Goal: Transaction & Acquisition: Book appointment/travel/reservation

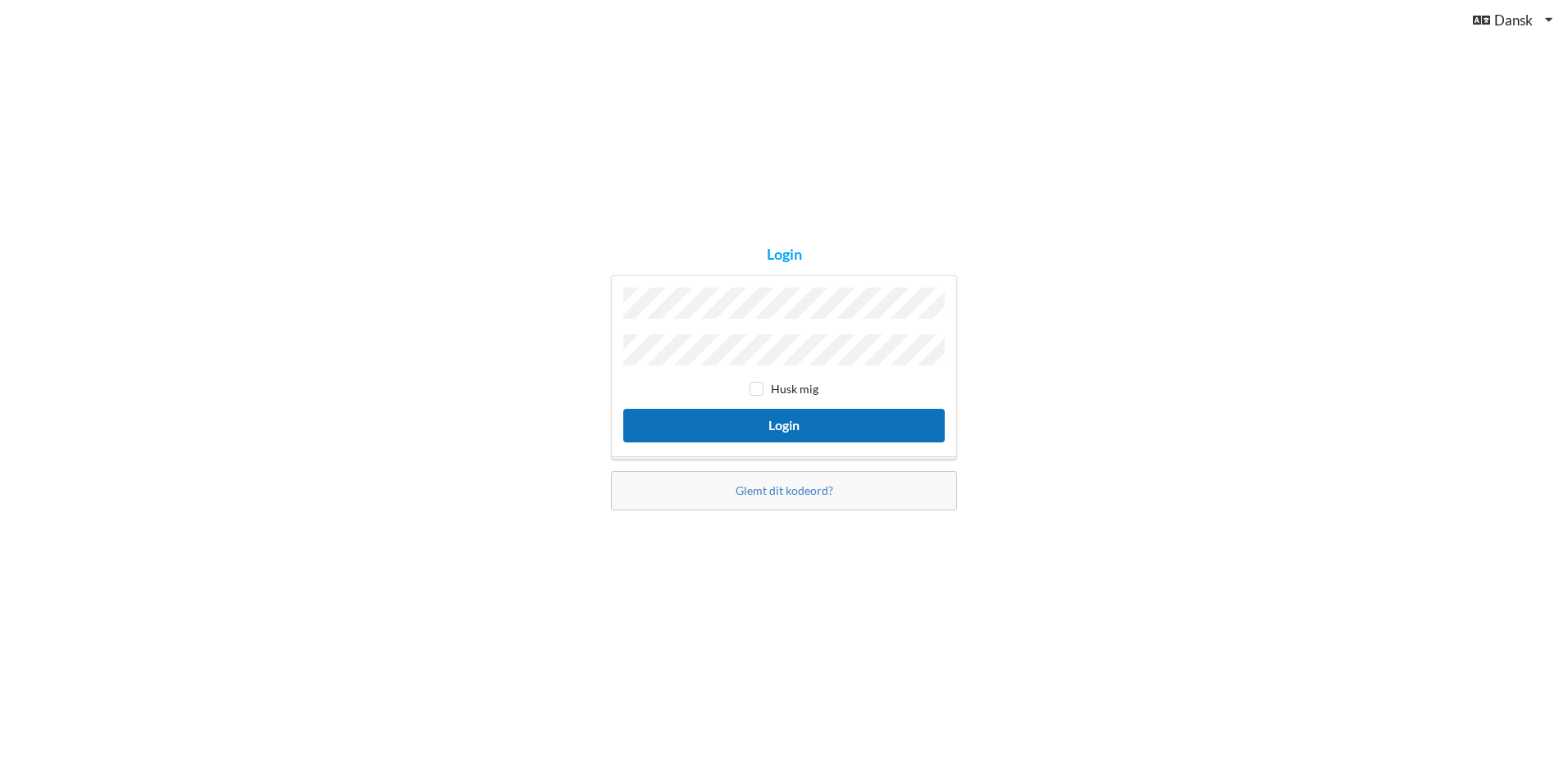
click at [786, 409] on button "Login" at bounding box center [784, 425] width 321 height 34
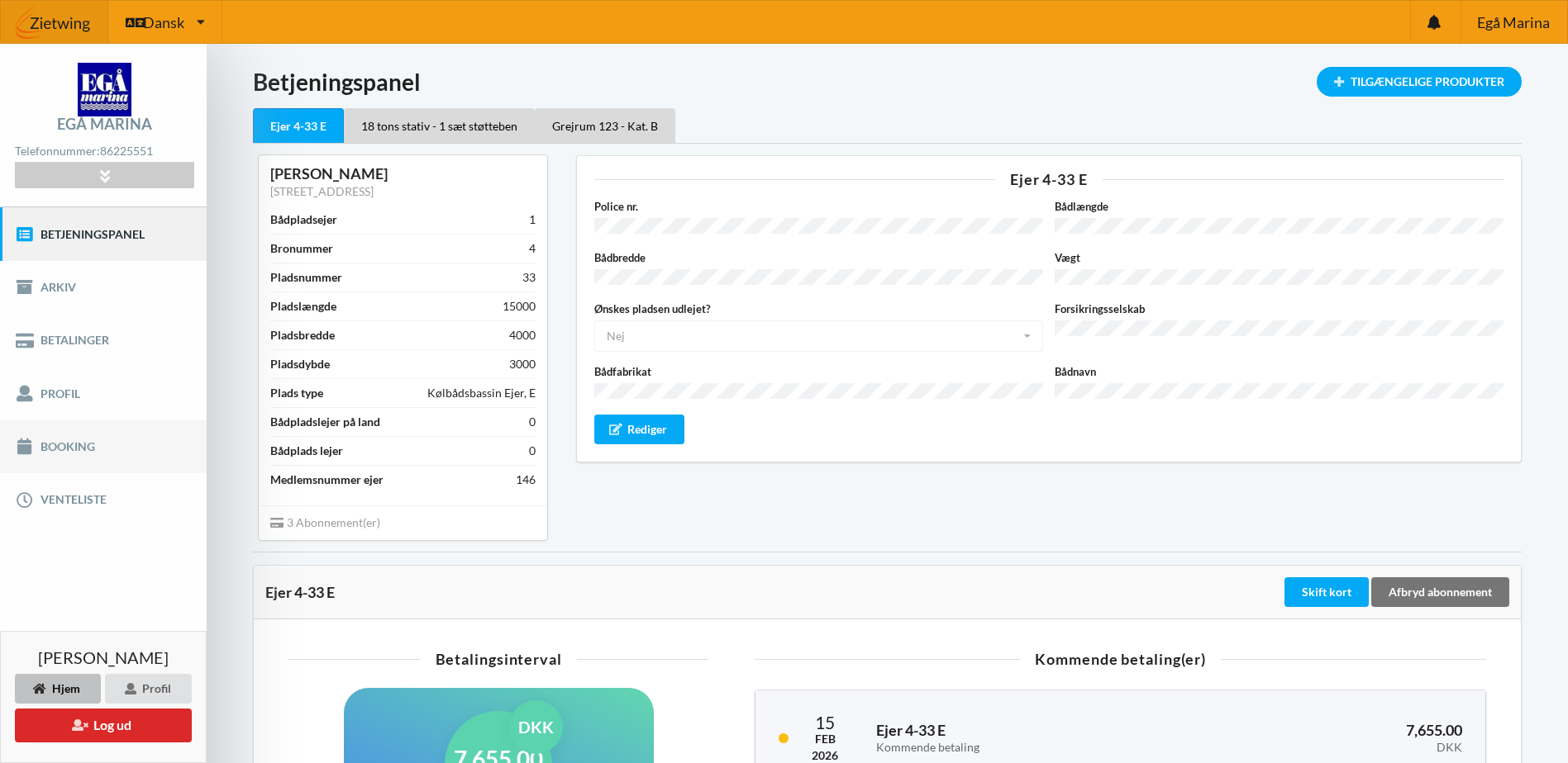
click at [59, 444] on link "Booking" at bounding box center [103, 446] width 206 height 53
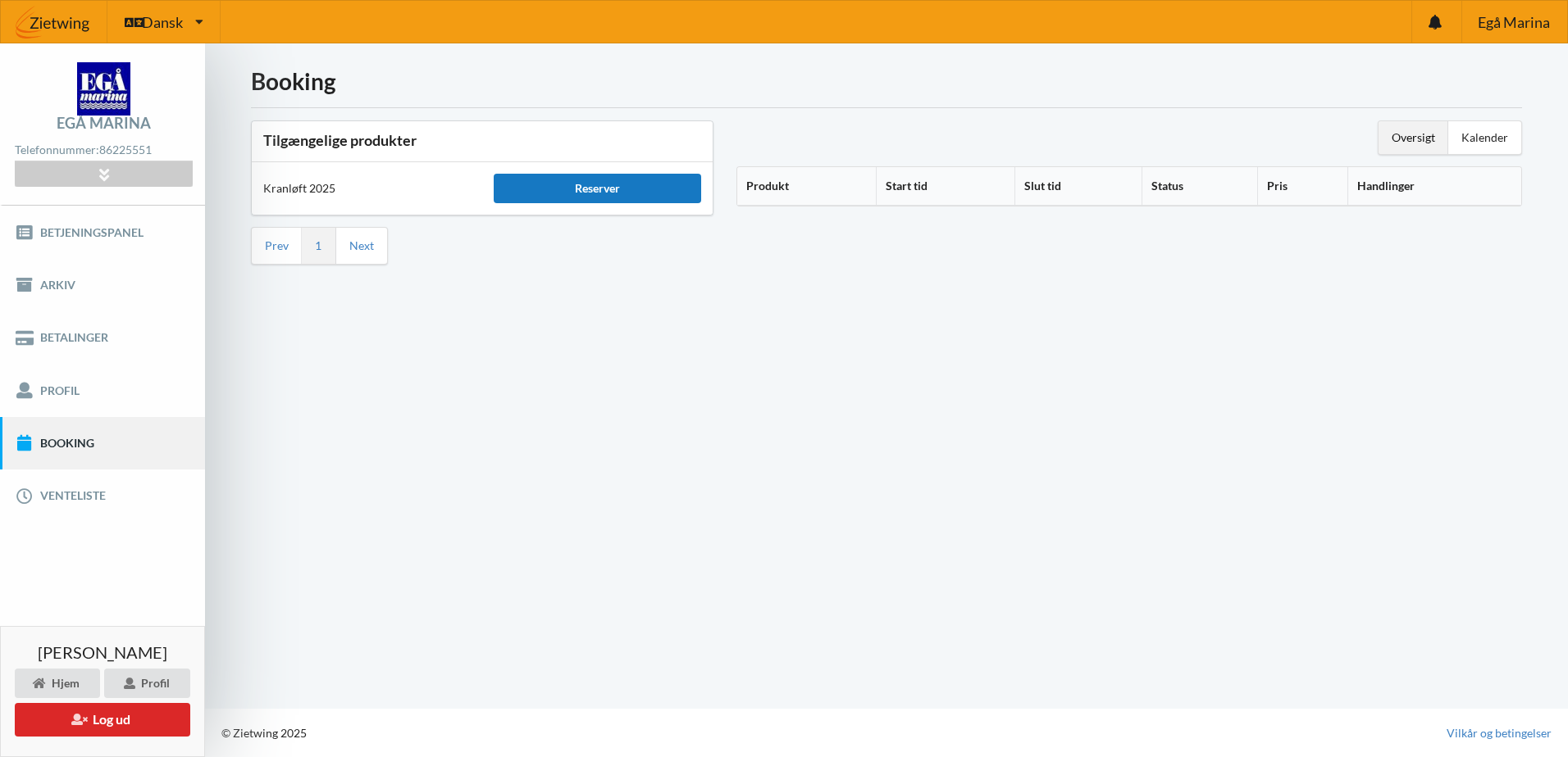
click at [608, 187] on div "Reserver" at bounding box center [597, 189] width 207 height 30
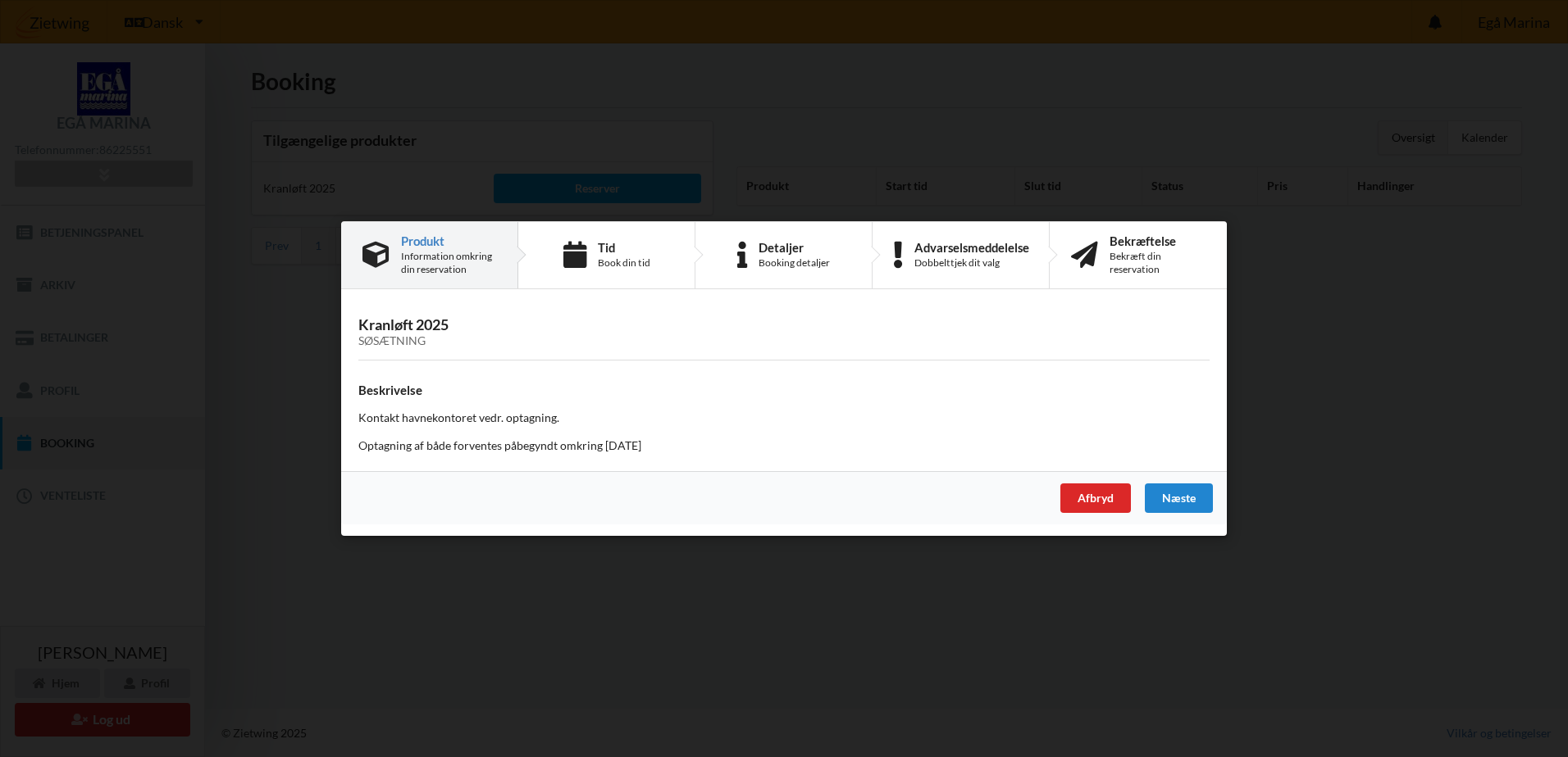
click at [407, 332] on h3 "Kranløft 2025 Søsætning" at bounding box center [784, 332] width 851 height 33
click at [444, 331] on h3 "Kranløft 2025 Søsætning" at bounding box center [784, 332] width 851 height 33
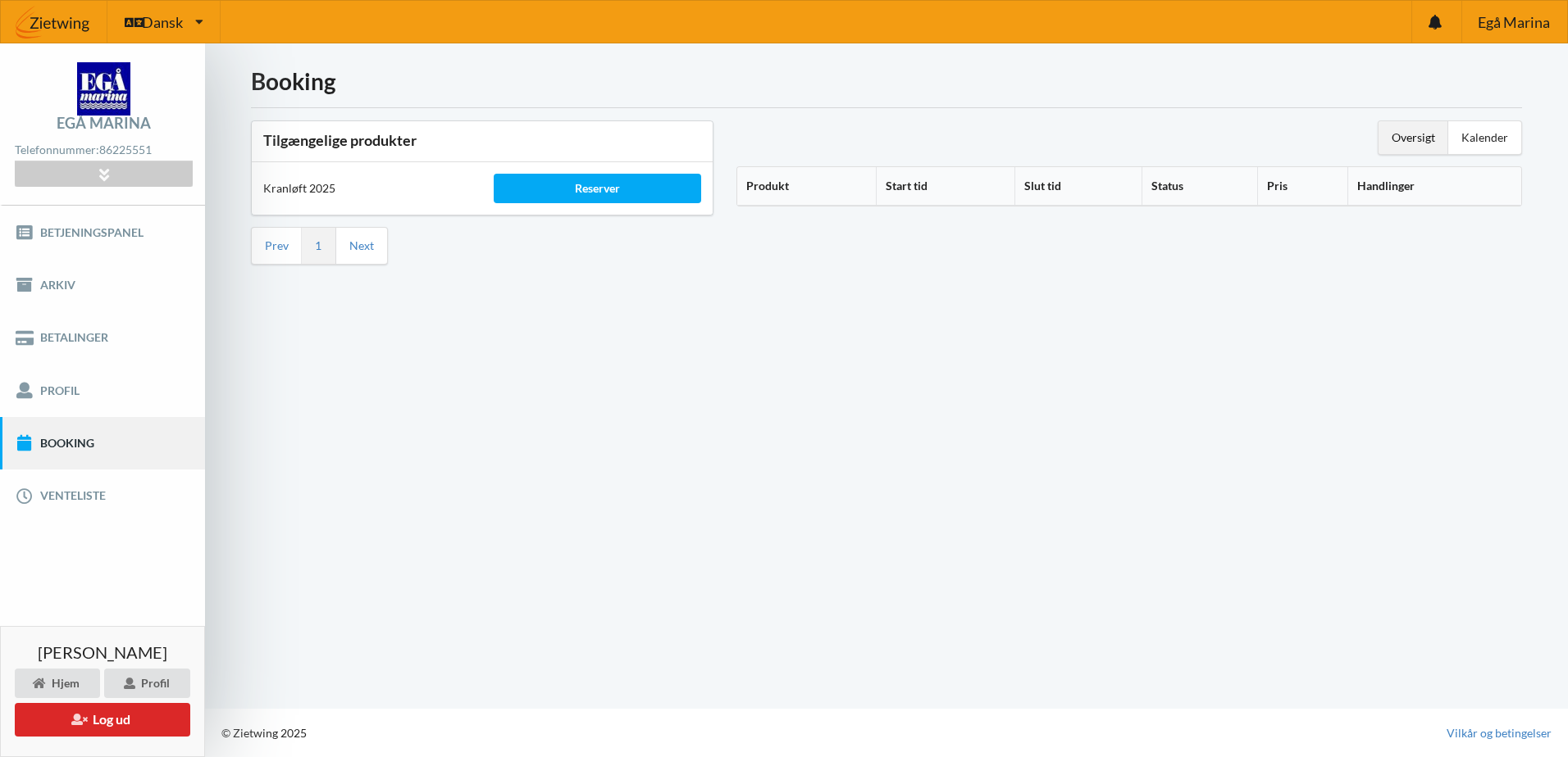
click at [795, 189] on th "Produkt" at bounding box center [806, 186] width 138 height 38
click at [793, 182] on icon at bounding box center [796, 183] width 14 height 11
click at [795, 190] on icon at bounding box center [796, 183] width 14 height 11
click at [584, 191] on div "Reserver" at bounding box center [597, 189] width 207 height 30
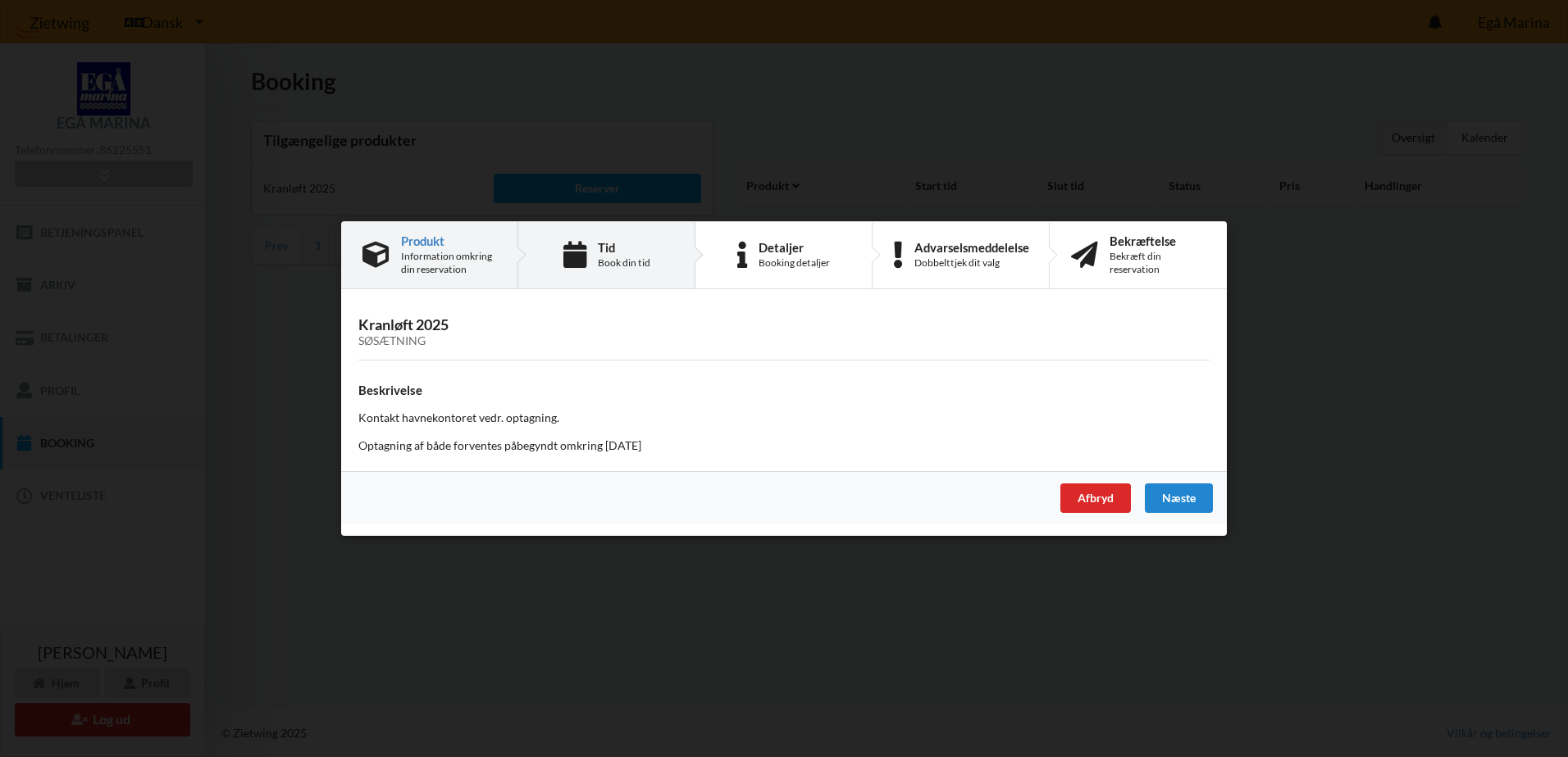
click at [629, 264] on div "Book din tid" at bounding box center [624, 263] width 52 height 13
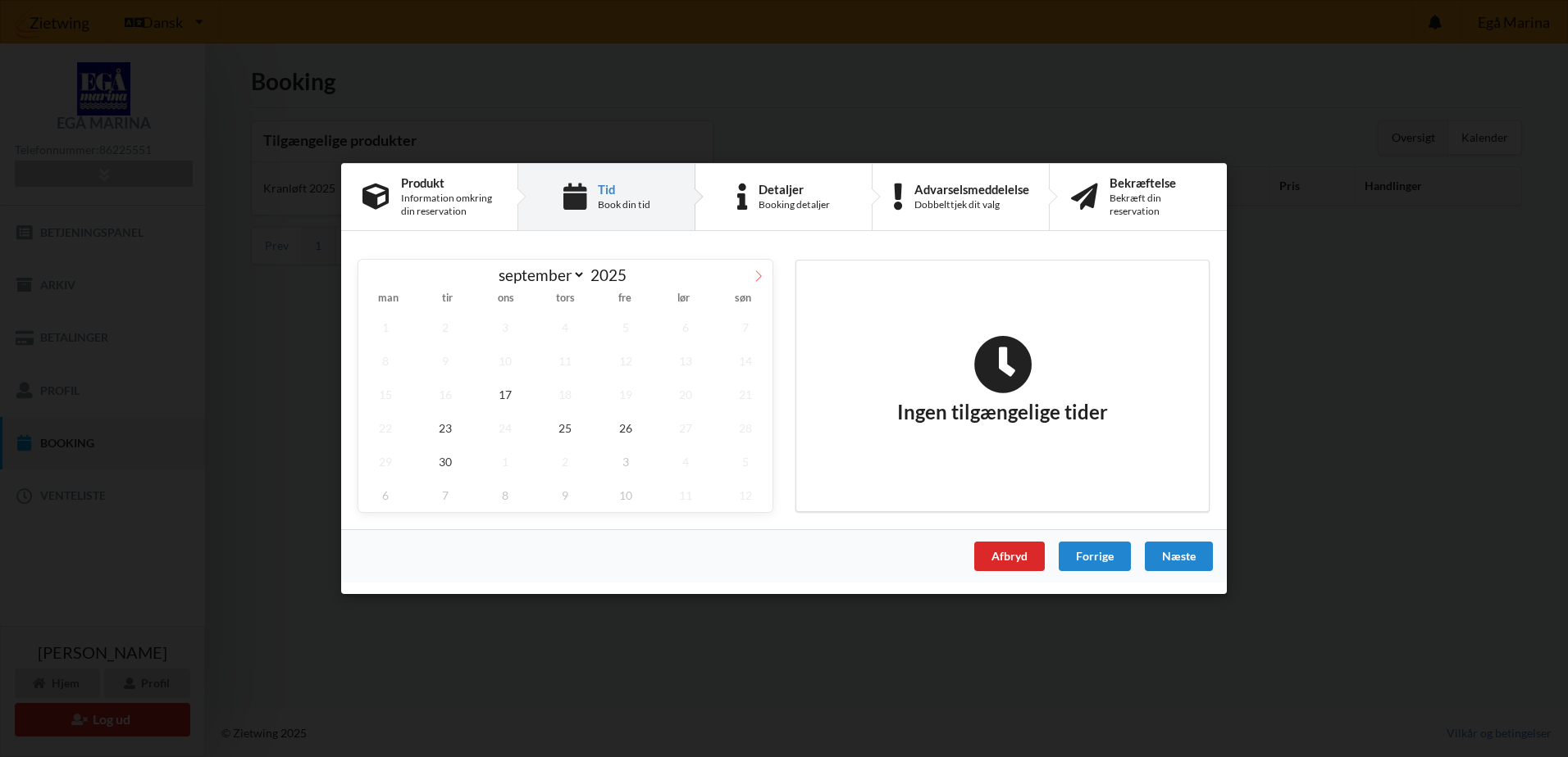
click at [757, 276] on icon at bounding box center [758, 276] width 11 height 11
select select "9"
click at [562, 359] on span "9" at bounding box center [566, 361] width 54 height 34
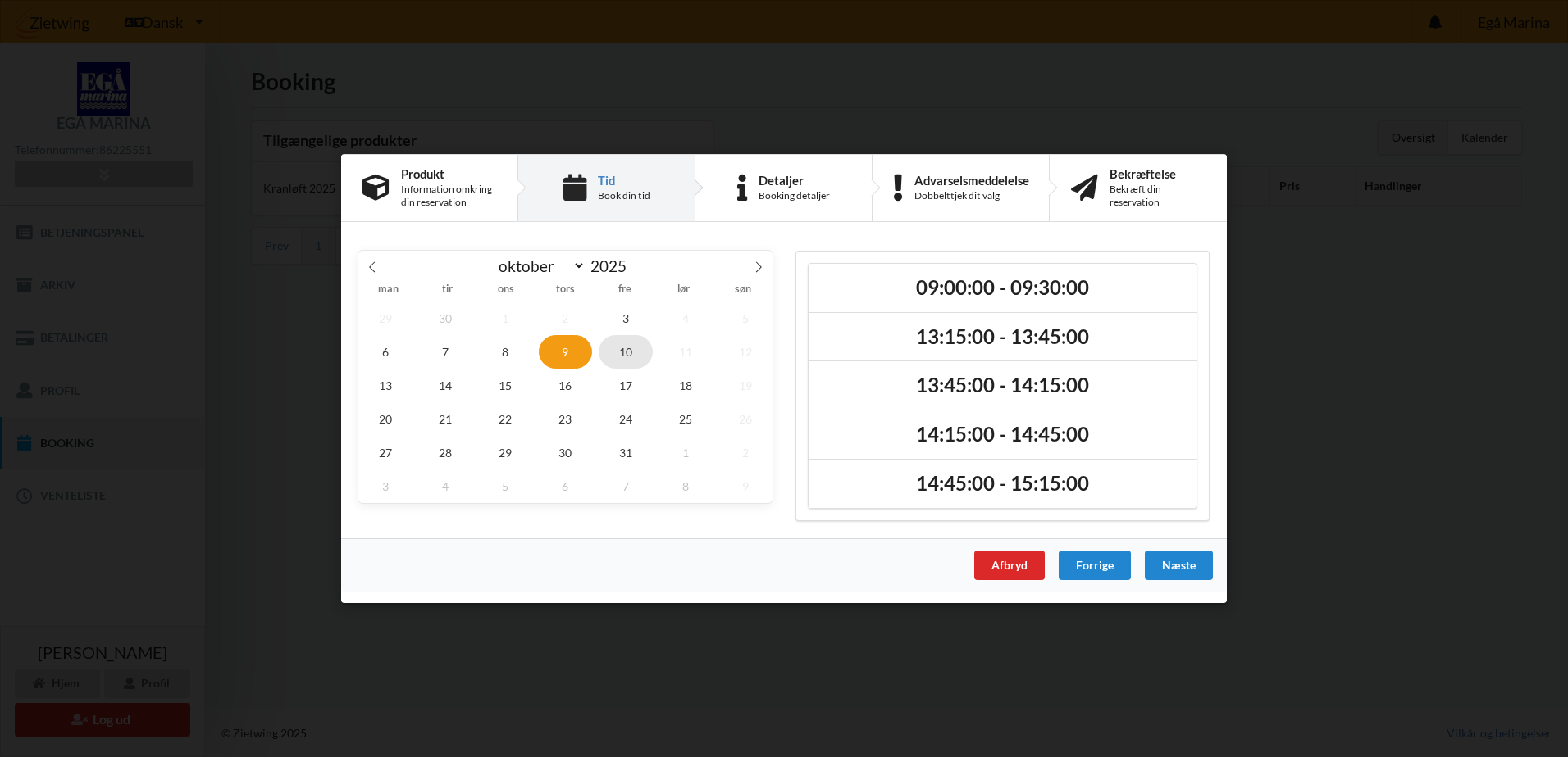
click at [616, 352] on span "10" at bounding box center [626, 352] width 54 height 34
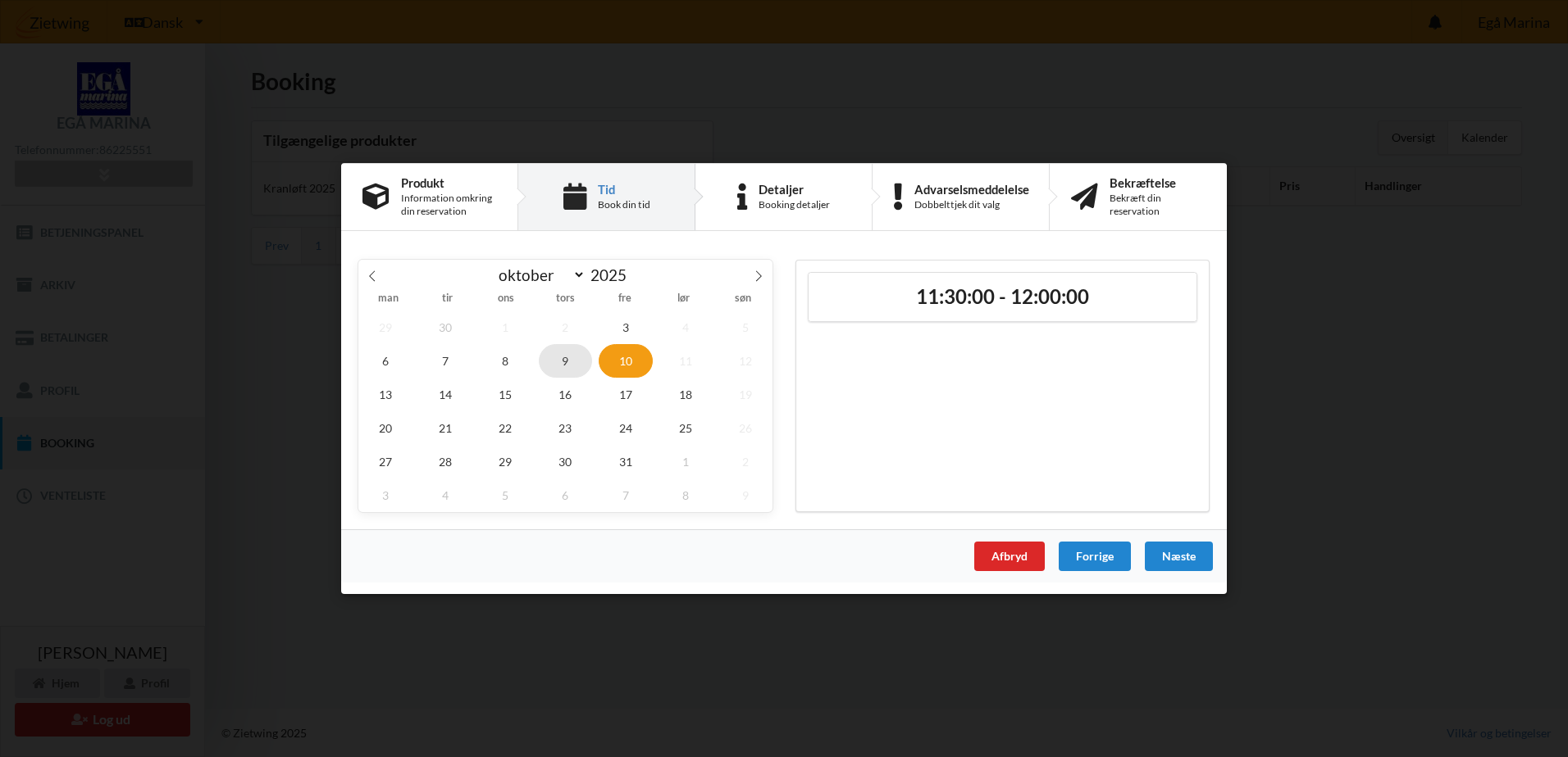
click at [570, 356] on span "9" at bounding box center [566, 361] width 54 height 34
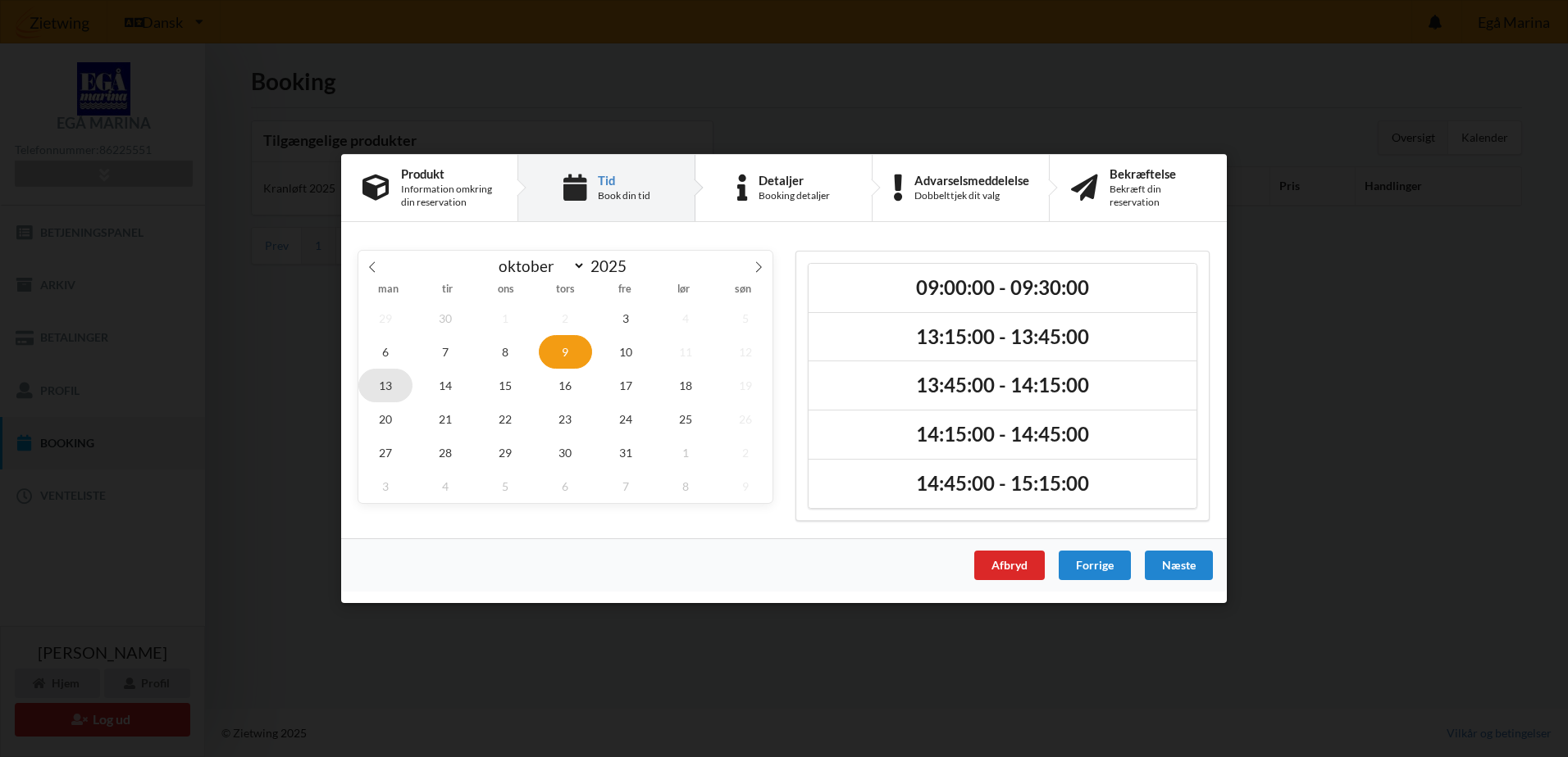
click at [386, 379] on span "13" at bounding box center [386, 385] width 54 height 34
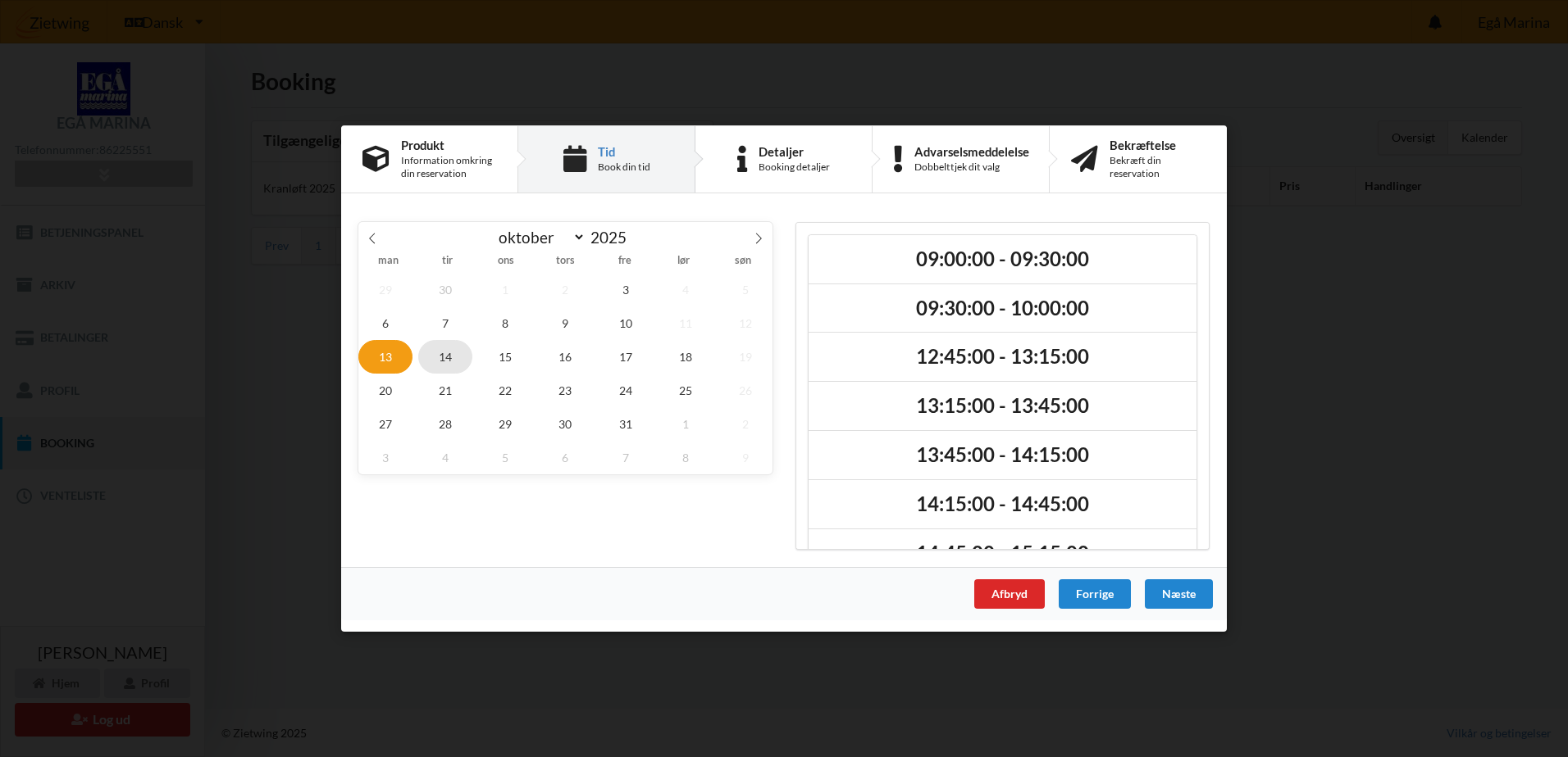
click at [442, 352] on span "14" at bounding box center [445, 357] width 54 height 34
click at [447, 356] on span "14" at bounding box center [445, 357] width 54 height 34
click at [627, 327] on span "10" at bounding box center [626, 323] width 54 height 34
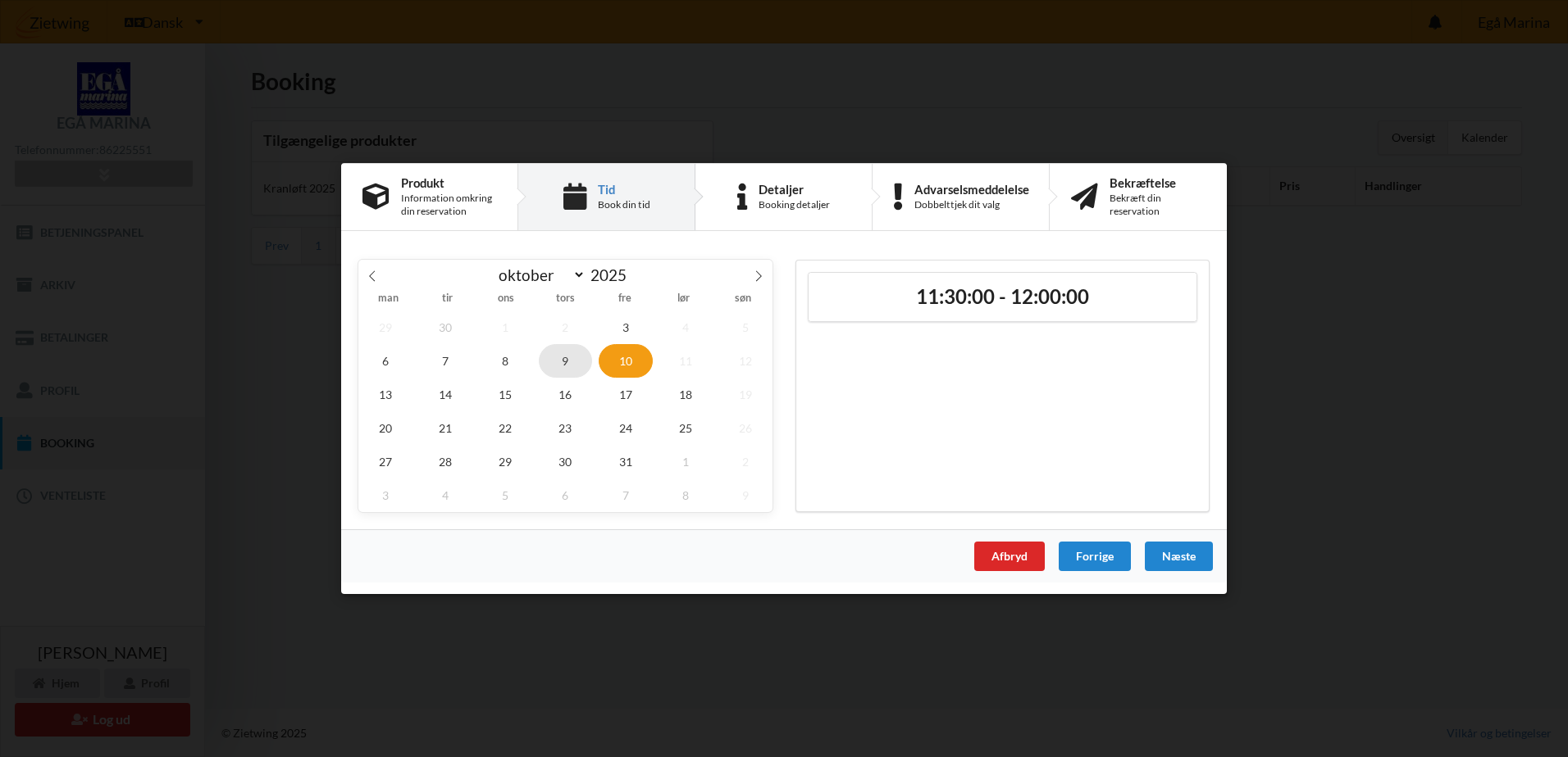
click at [562, 361] on span "9" at bounding box center [566, 361] width 54 height 34
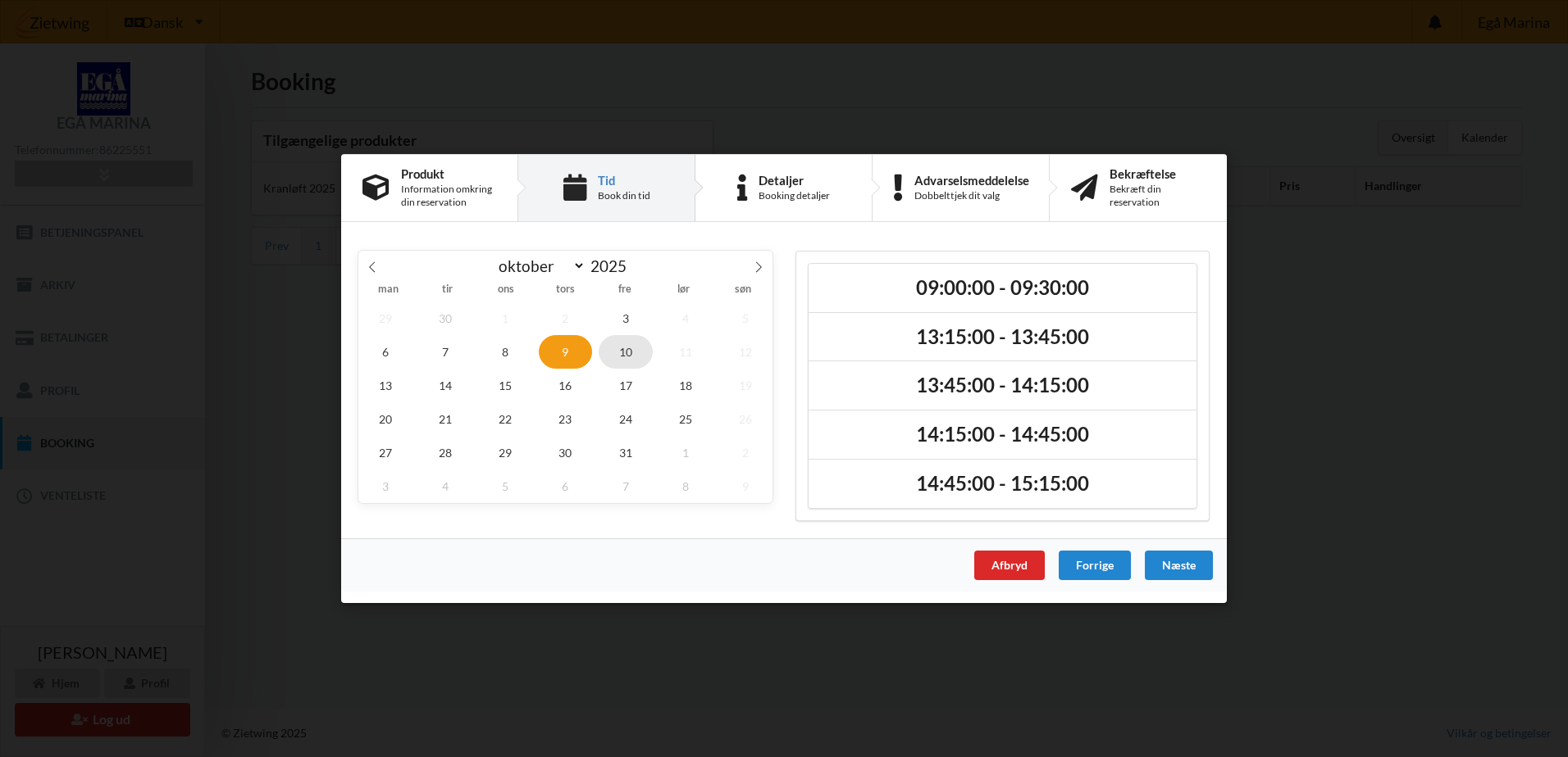
click at [626, 356] on span "10" at bounding box center [626, 352] width 54 height 34
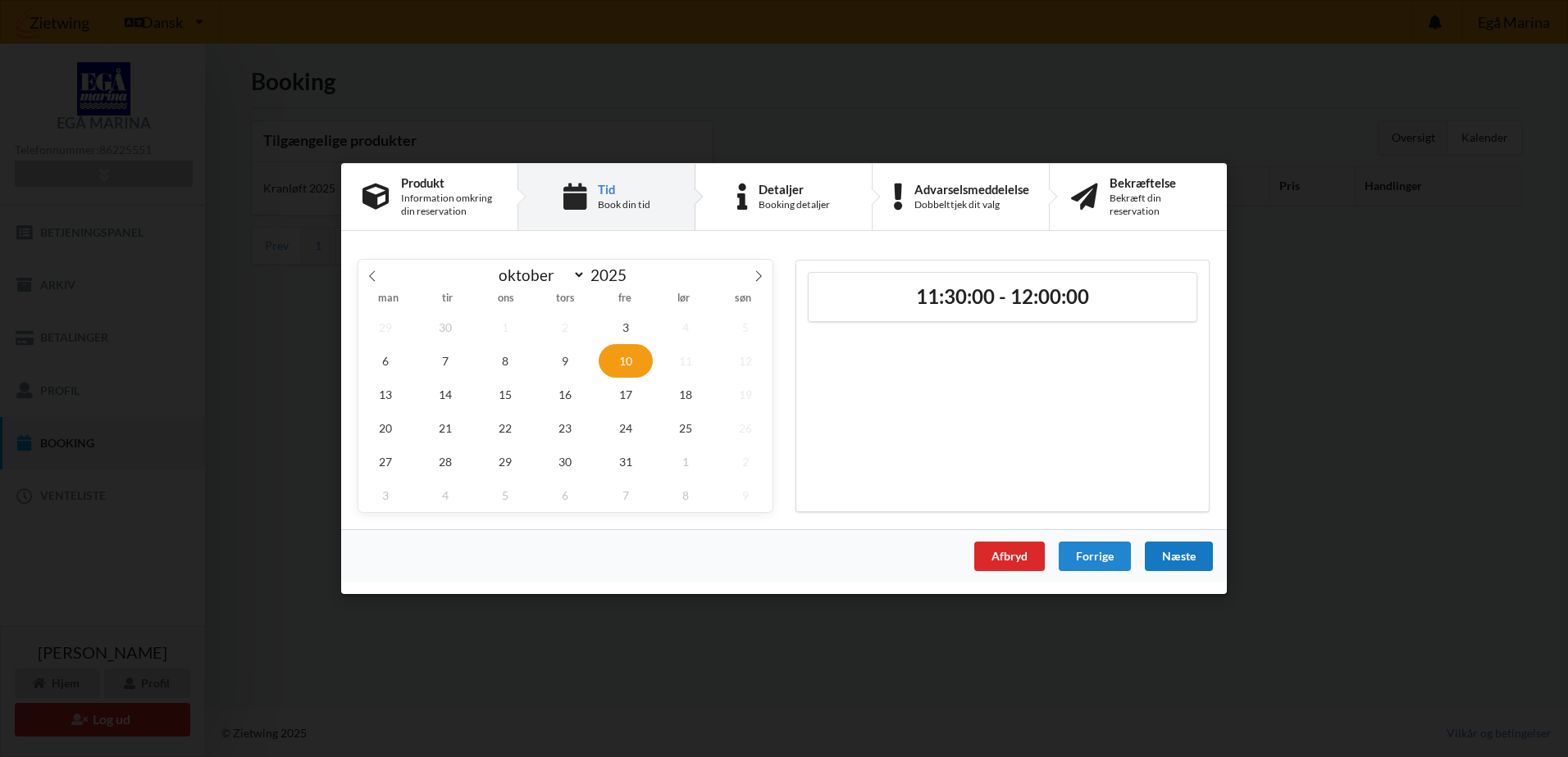
click at [1174, 557] on div "Næste" at bounding box center [1179, 557] width 68 height 30
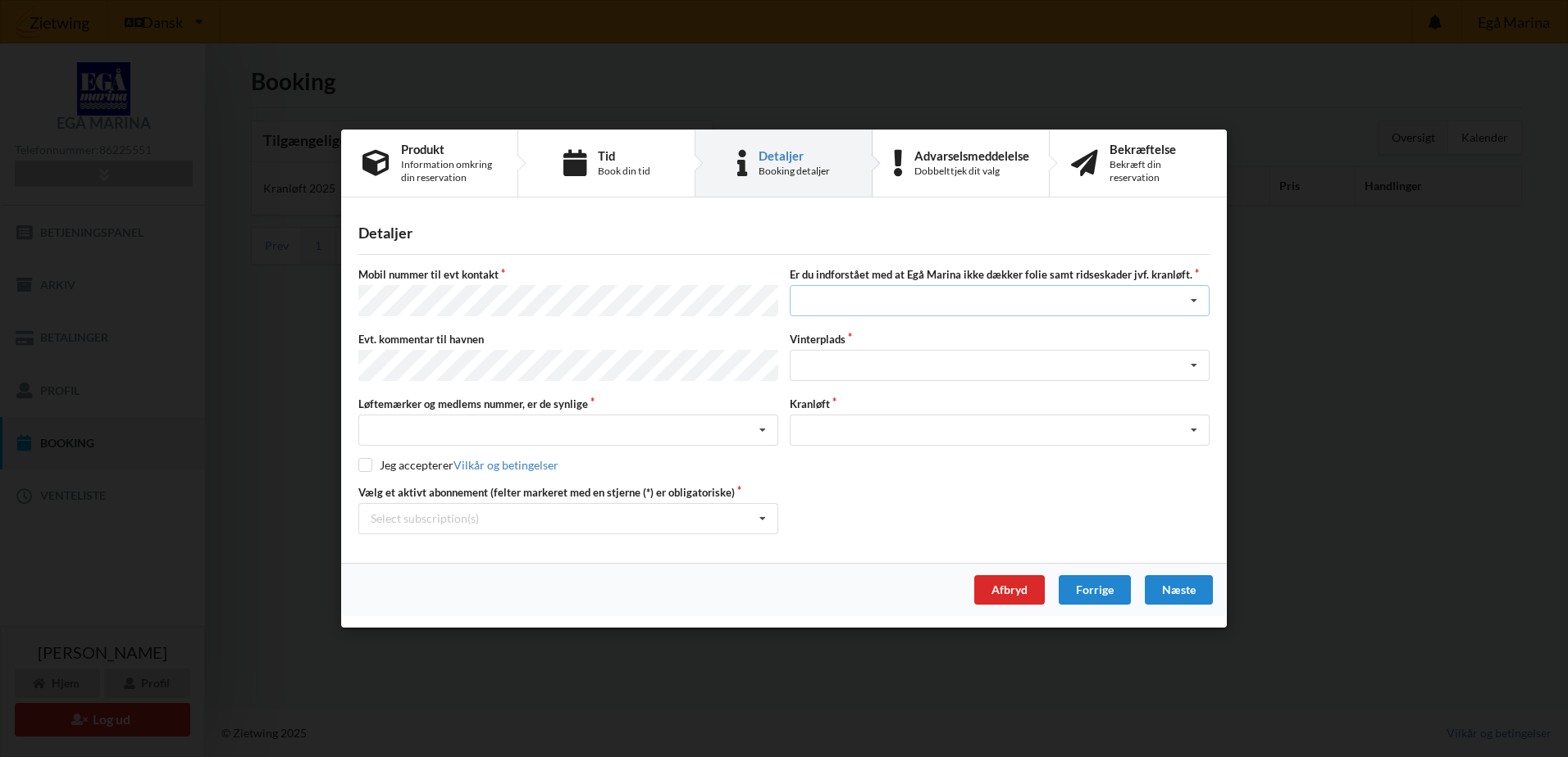
click at [1194, 302] on icon at bounding box center [1194, 302] width 24 height 30
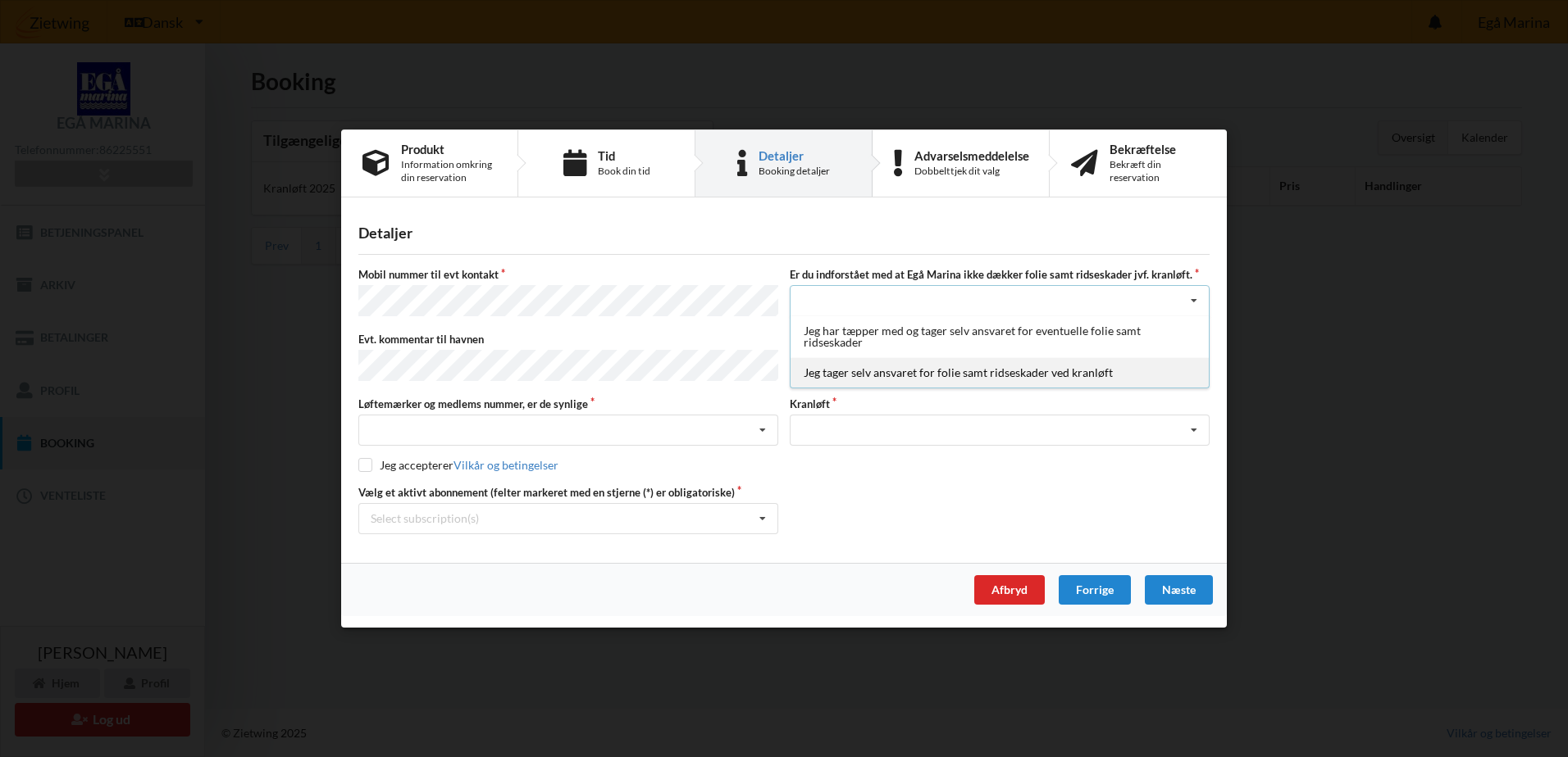
click at [876, 372] on div "Jeg tager selv ansvaret for folie samt ridseskader ved kranløft" at bounding box center [999, 373] width 418 height 30
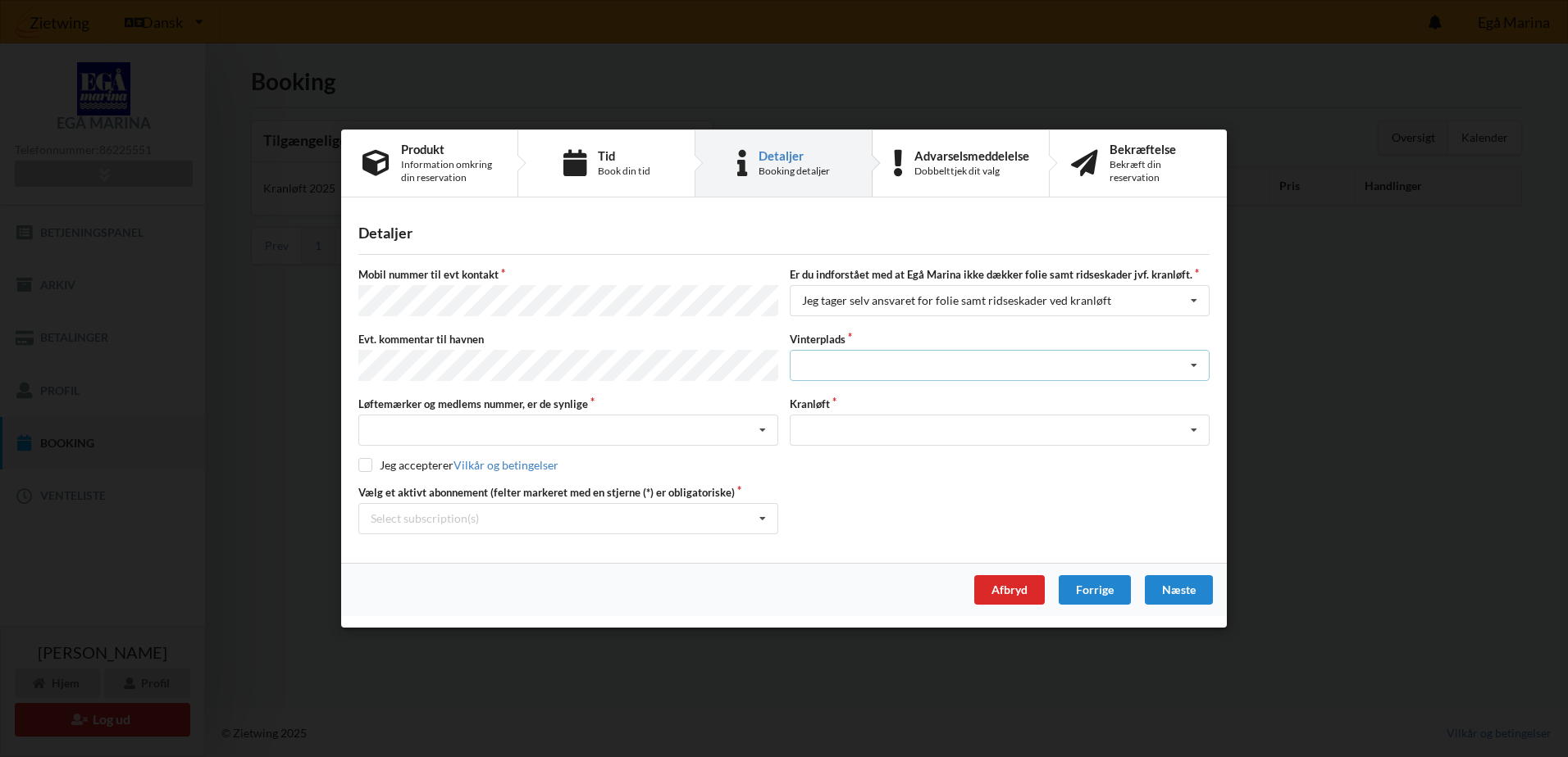
click at [1194, 365] on icon at bounding box center [1194, 365] width 24 height 30
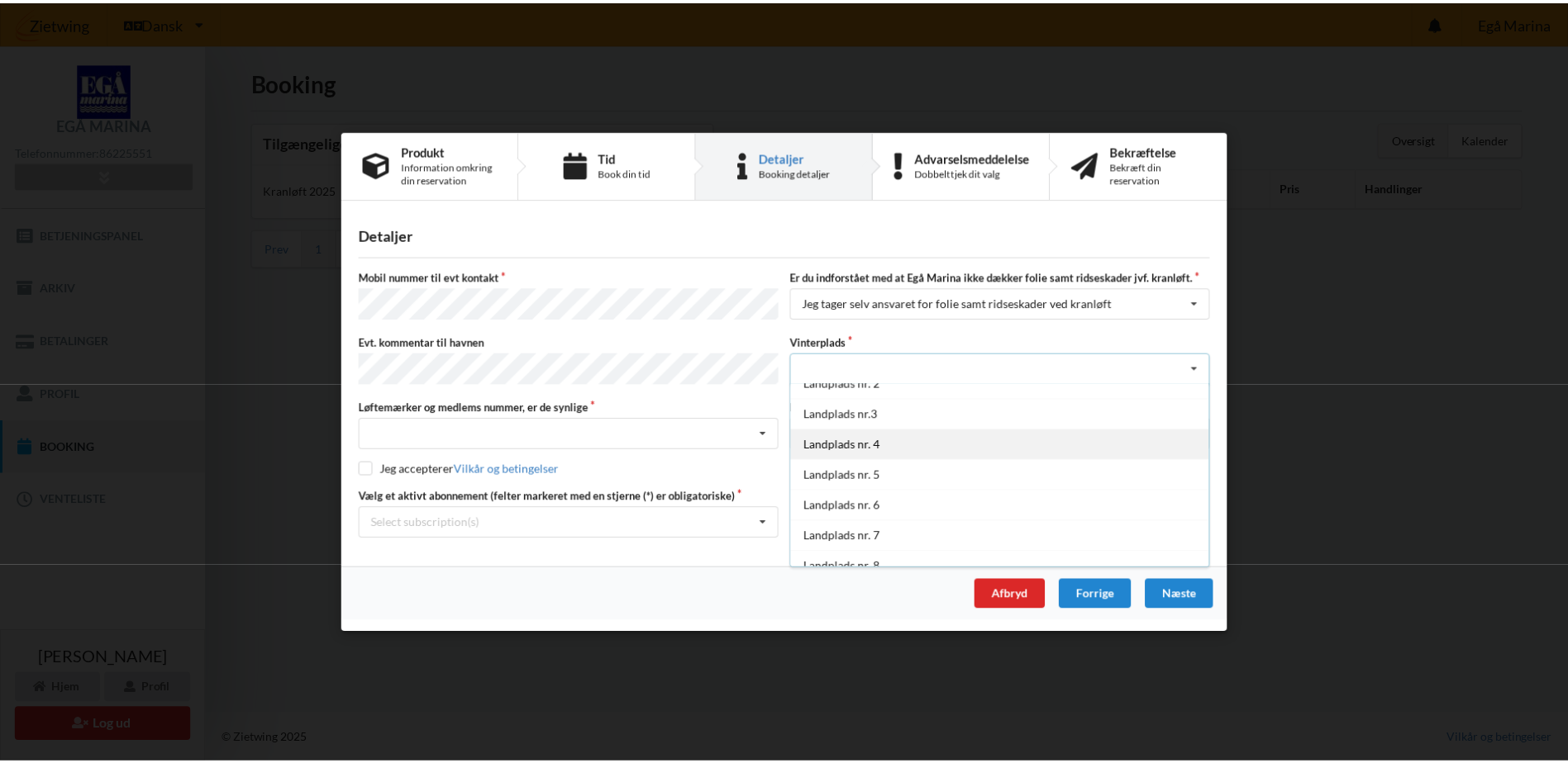
scroll to position [82, 0]
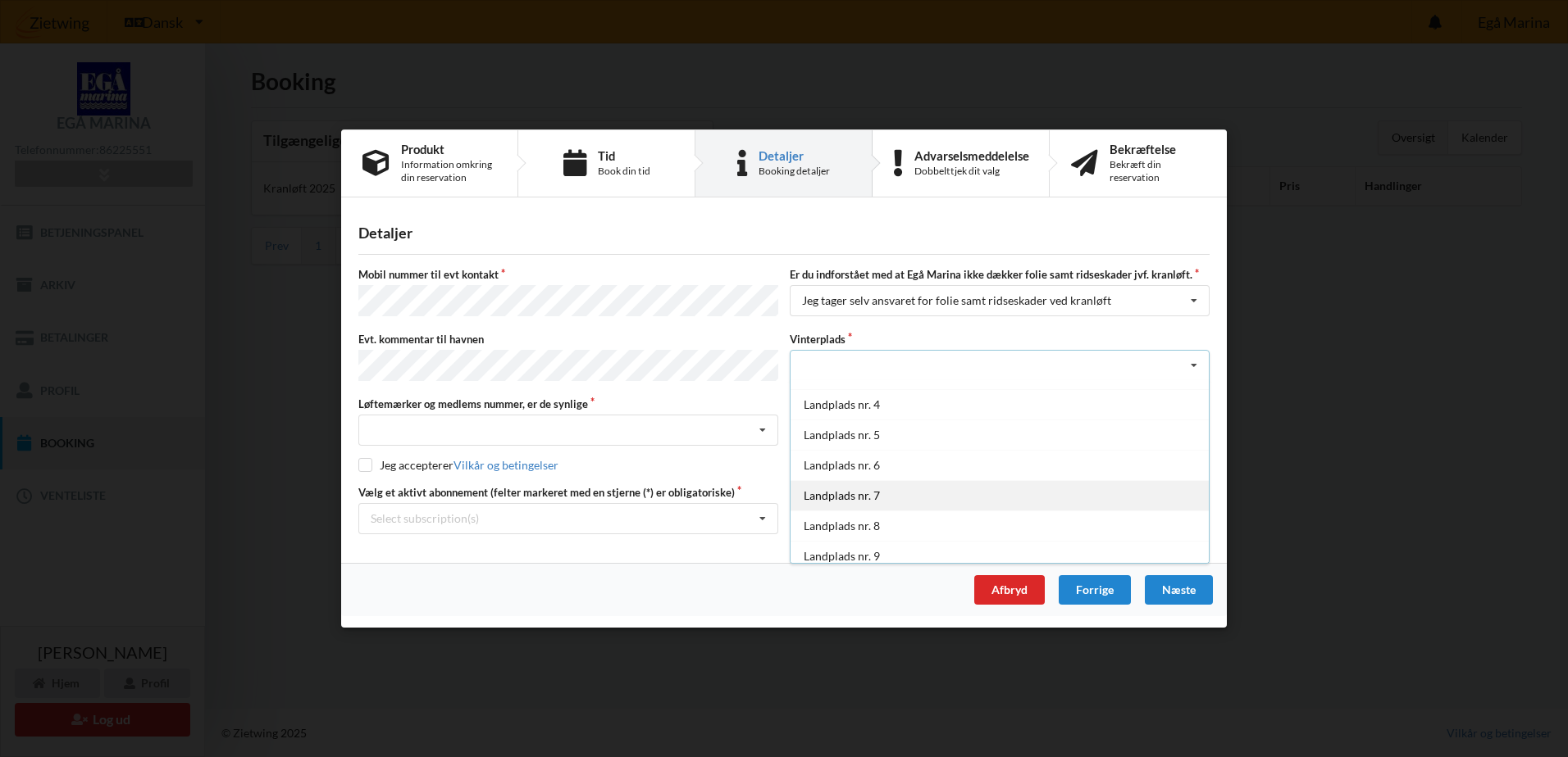
click at [848, 493] on div "Landplads nr. 7" at bounding box center [999, 495] width 418 height 30
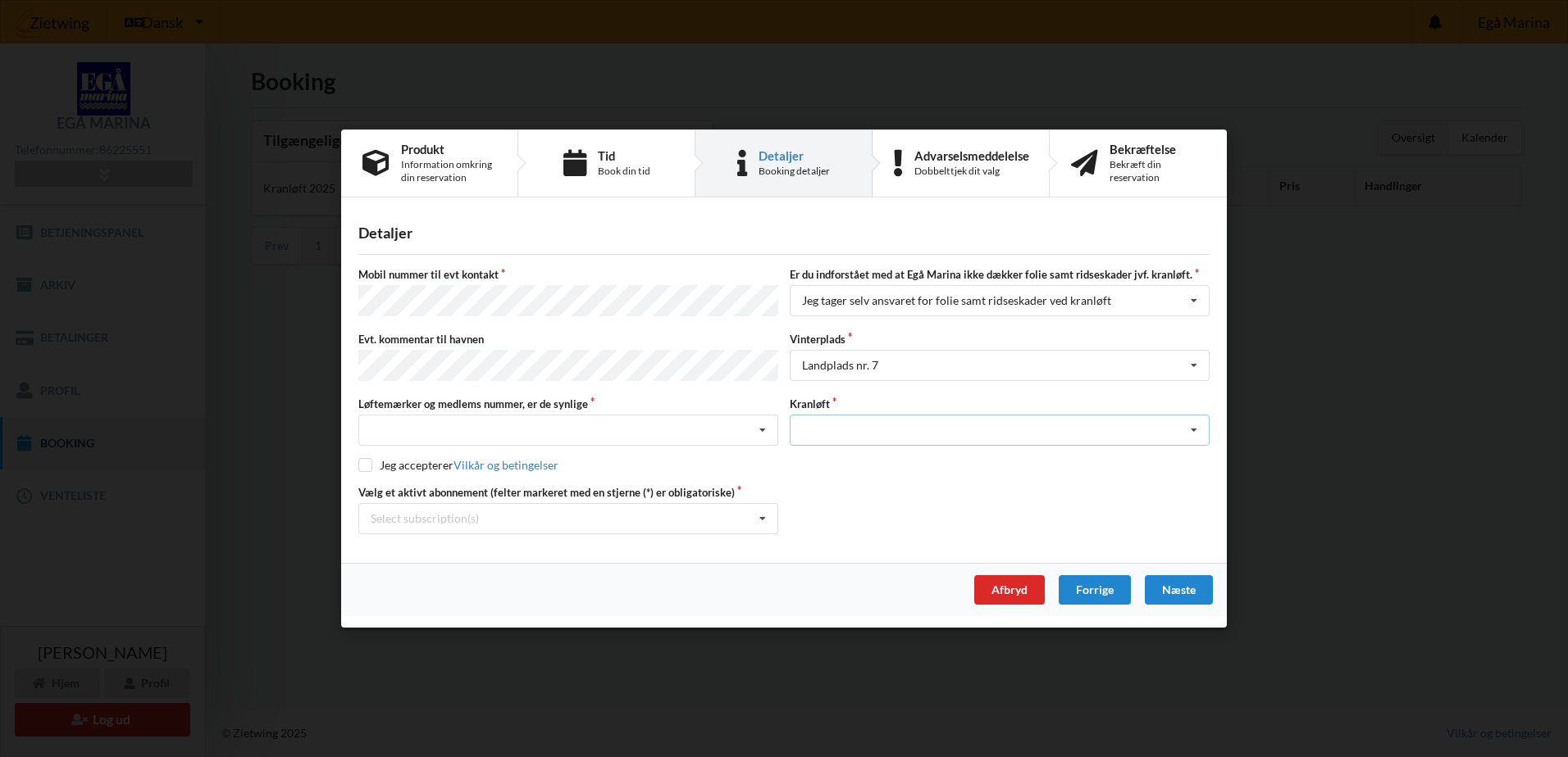
click at [845, 426] on div "Optagning" at bounding box center [999, 431] width 420 height 31
click at [835, 458] on div "Optagning" at bounding box center [999, 459] width 418 height 30
click at [761, 425] on icon at bounding box center [763, 431] width 24 height 30
click at [449, 486] on div "Ja, mine mærker er synlige og intakte" at bounding box center [569, 490] width 418 height 30
click at [367, 458] on input "checkbox" at bounding box center [366, 465] width 14 height 14
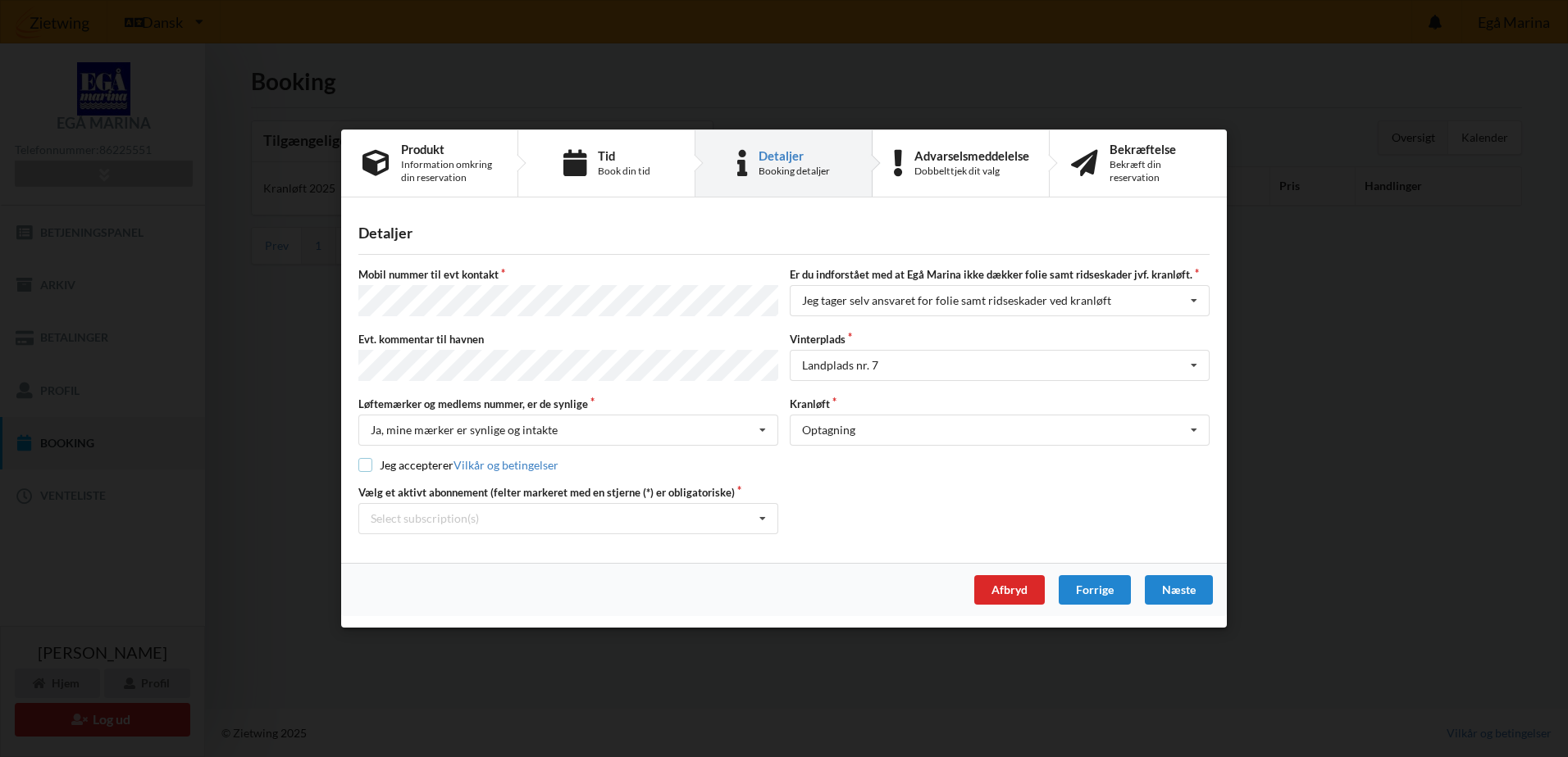
checkbox input "true"
click at [760, 513] on icon at bounding box center [763, 519] width 24 height 30
click at [416, 573] on div "* Ejer 4-33 E" at bounding box center [569, 579] width 418 height 30
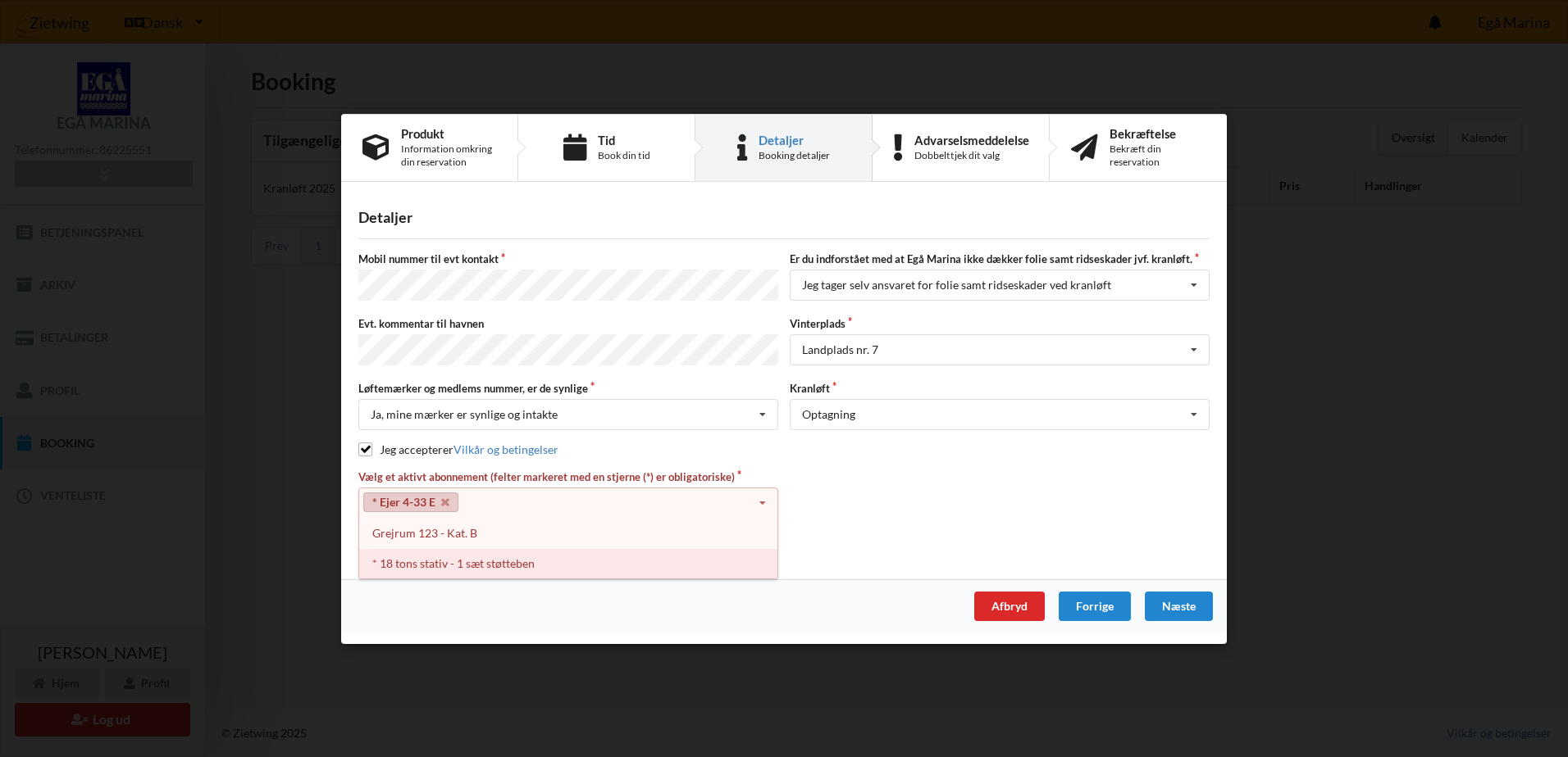
click at [433, 565] on div "* 18 tons stativ - 1 sæt støtteben" at bounding box center [569, 562] width 418 height 30
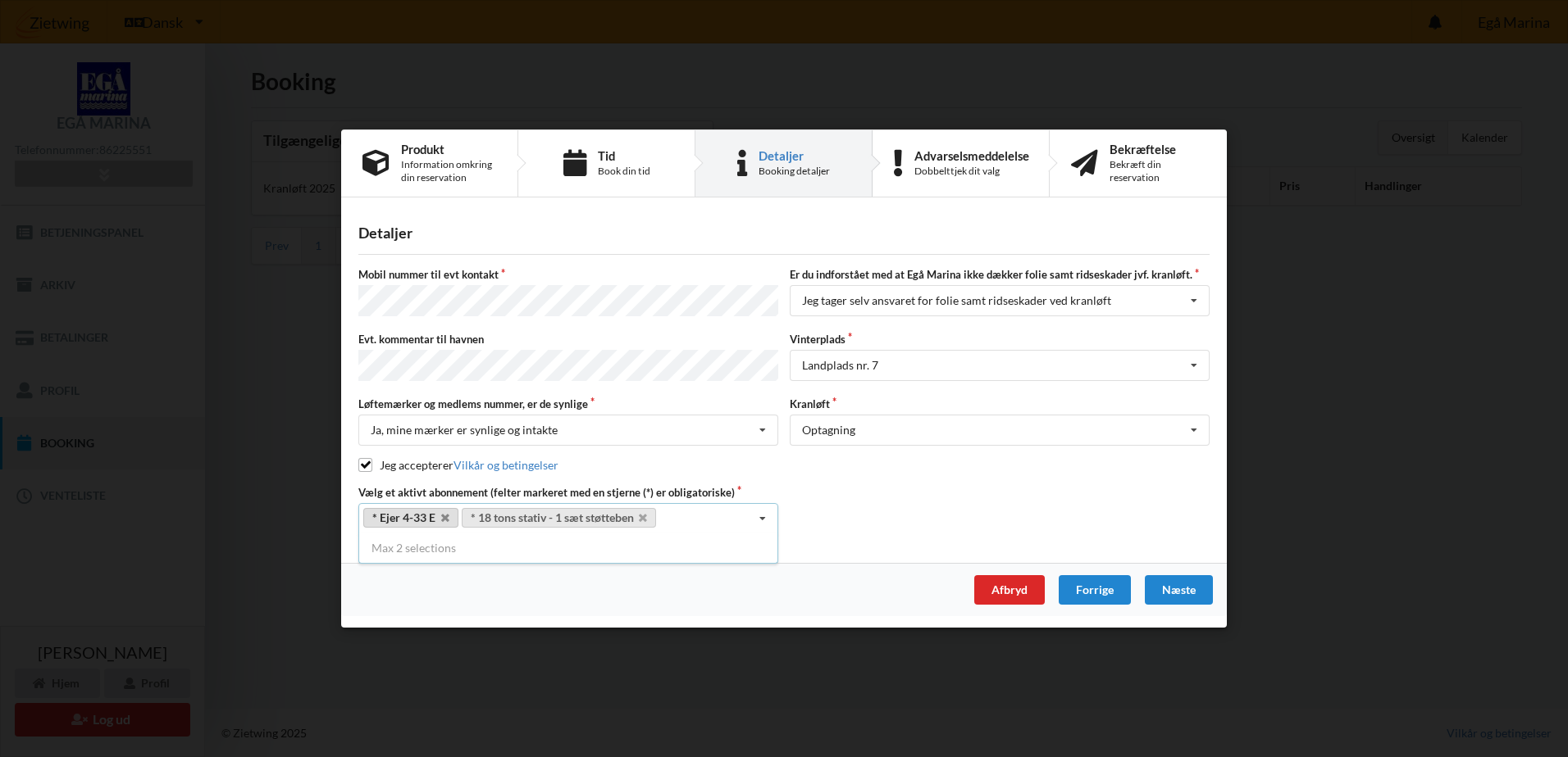
click at [407, 513] on link "* Ejer 4-33 E" at bounding box center [410, 518] width 95 height 20
click at [764, 514] on icon at bounding box center [763, 519] width 24 height 30
click at [642, 514] on icon at bounding box center [643, 519] width 8 height 10
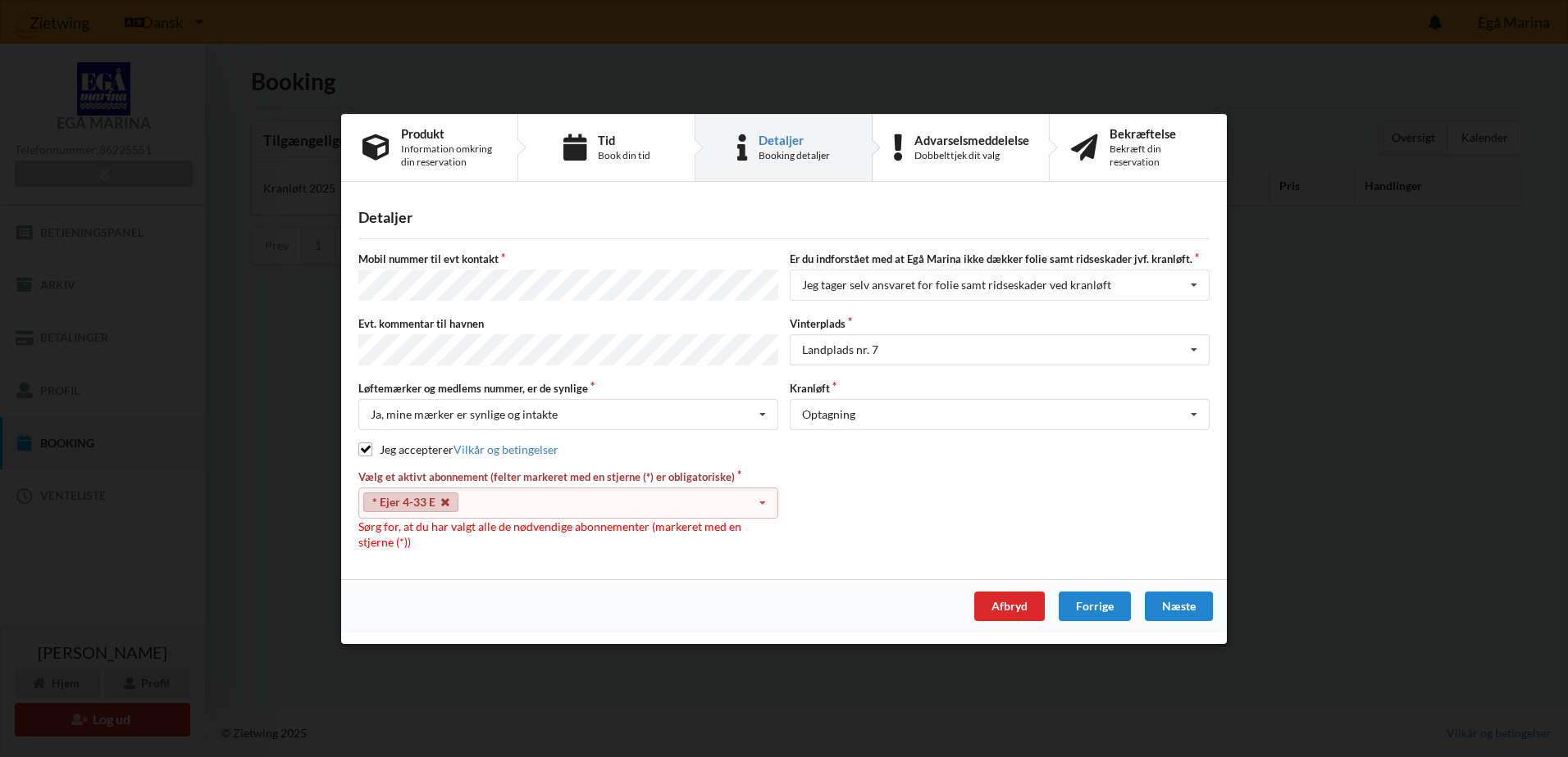
click at [441, 497] on icon at bounding box center [445, 502] width 8 height 10
click at [761, 495] on icon at bounding box center [763, 502] width 24 height 30
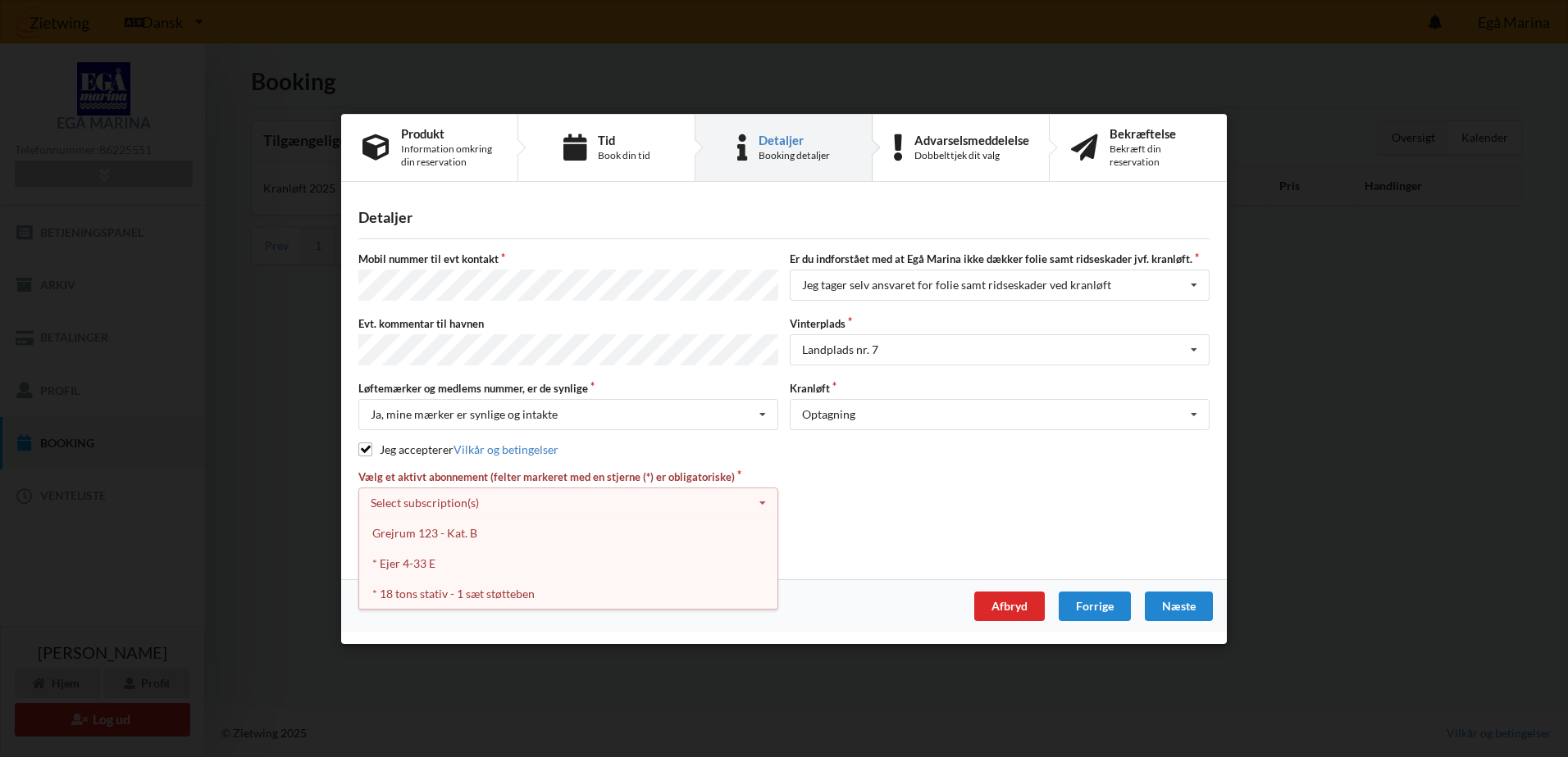
click at [764, 496] on icon at bounding box center [763, 502] width 24 height 30
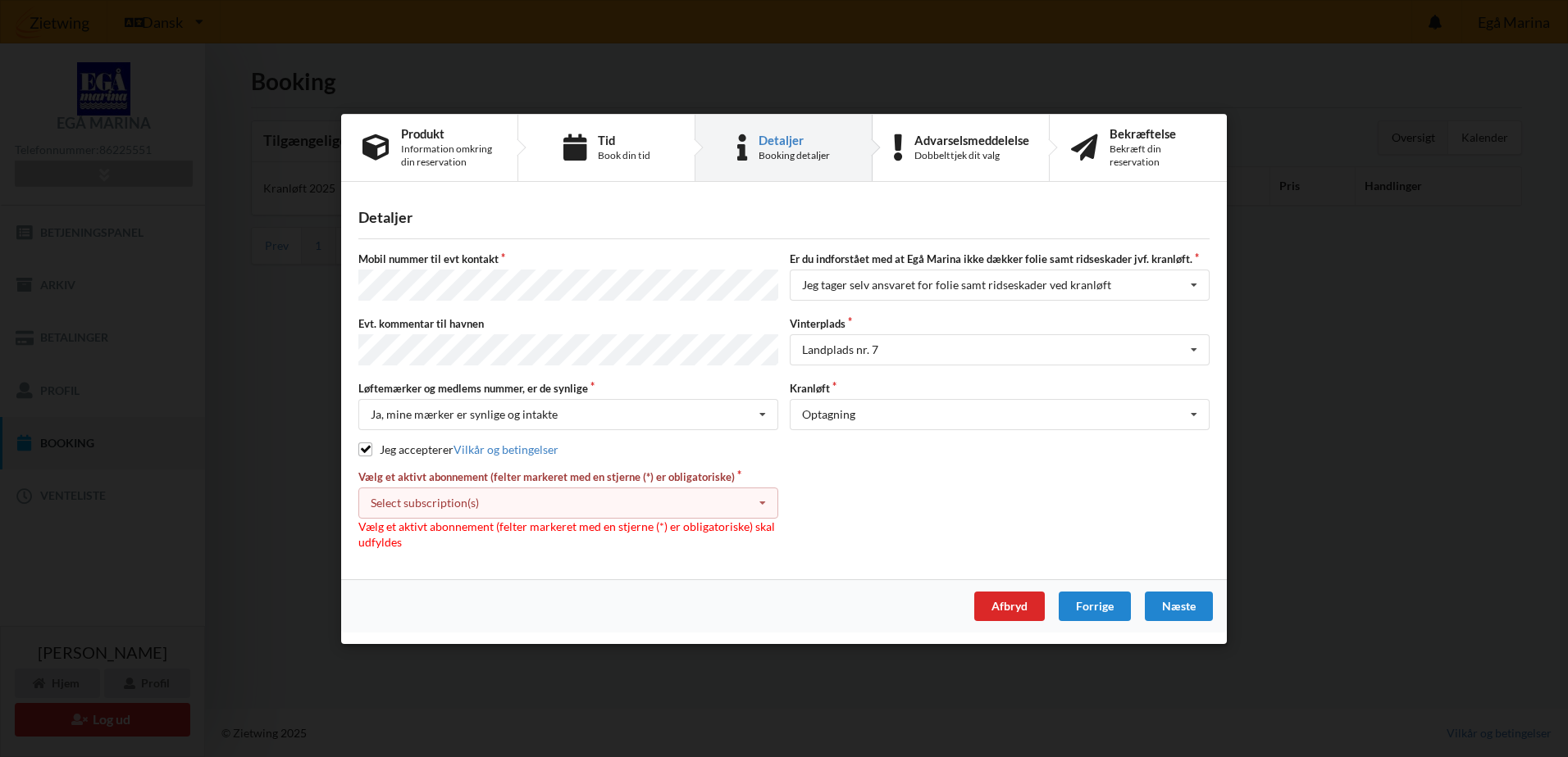
click at [577, 505] on div "Select subscription(s) Grejrum 123 - Kat. B * Ejer 4-33 E * 18 tons stativ - 1 …" at bounding box center [569, 502] width 420 height 31
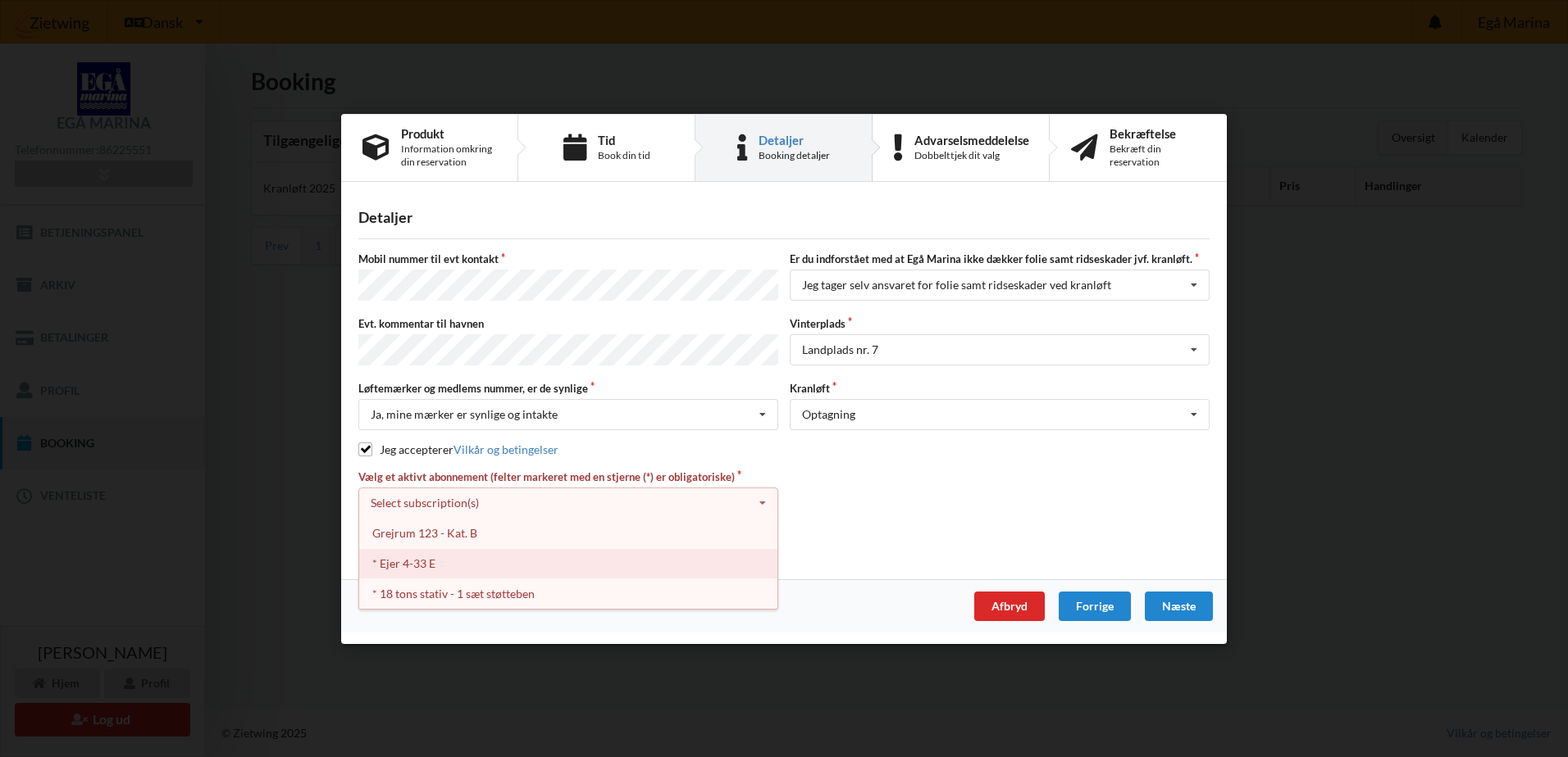
click at [414, 557] on div "* Ejer 4-33 E" at bounding box center [569, 562] width 418 height 30
click at [409, 559] on div "* 18 tons stativ - 1 sæt støtteben" at bounding box center [569, 562] width 418 height 30
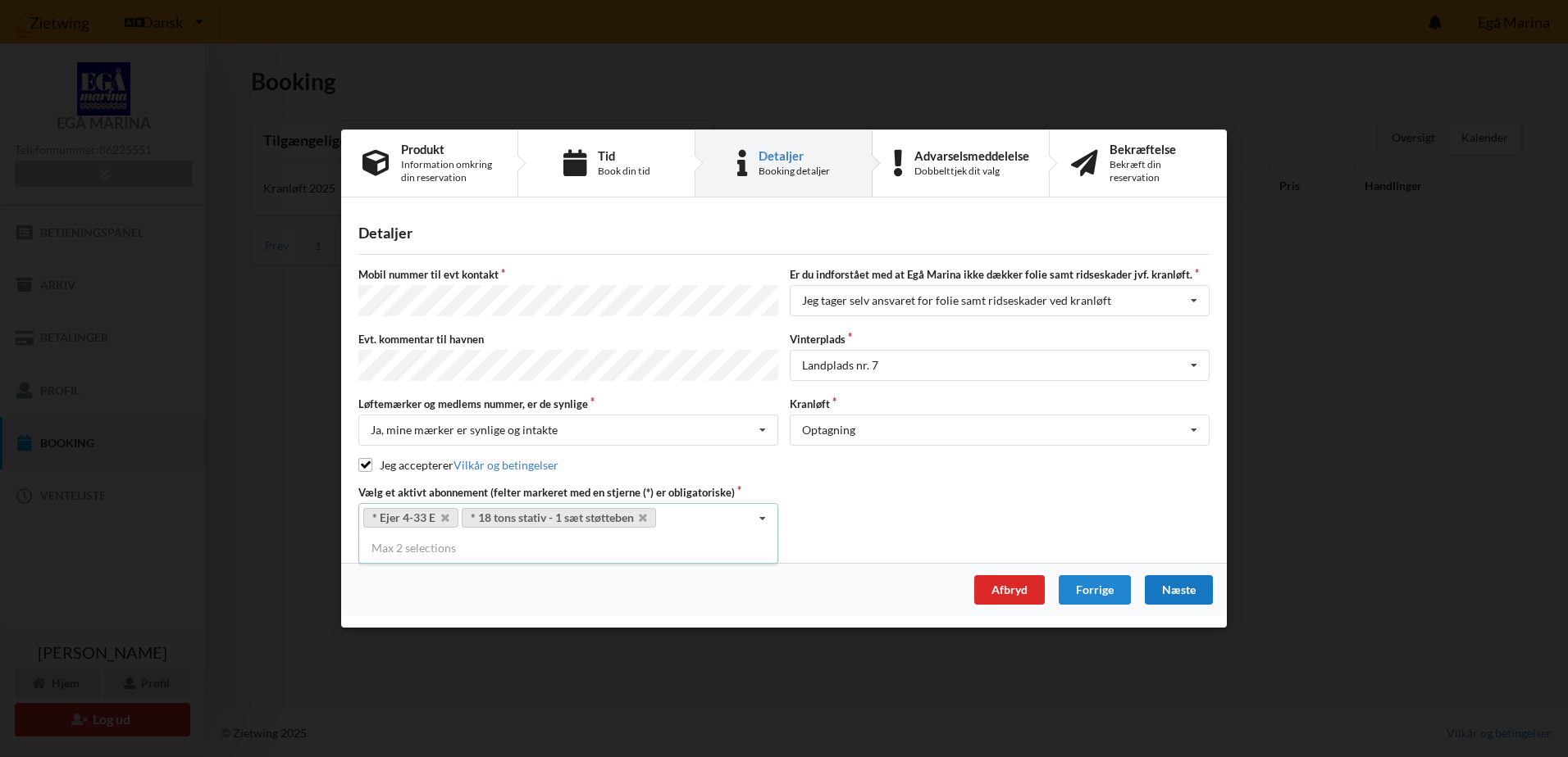
click at [1171, 586] on div "Næste" at bounding box center [1179, 590] width 68 height 30
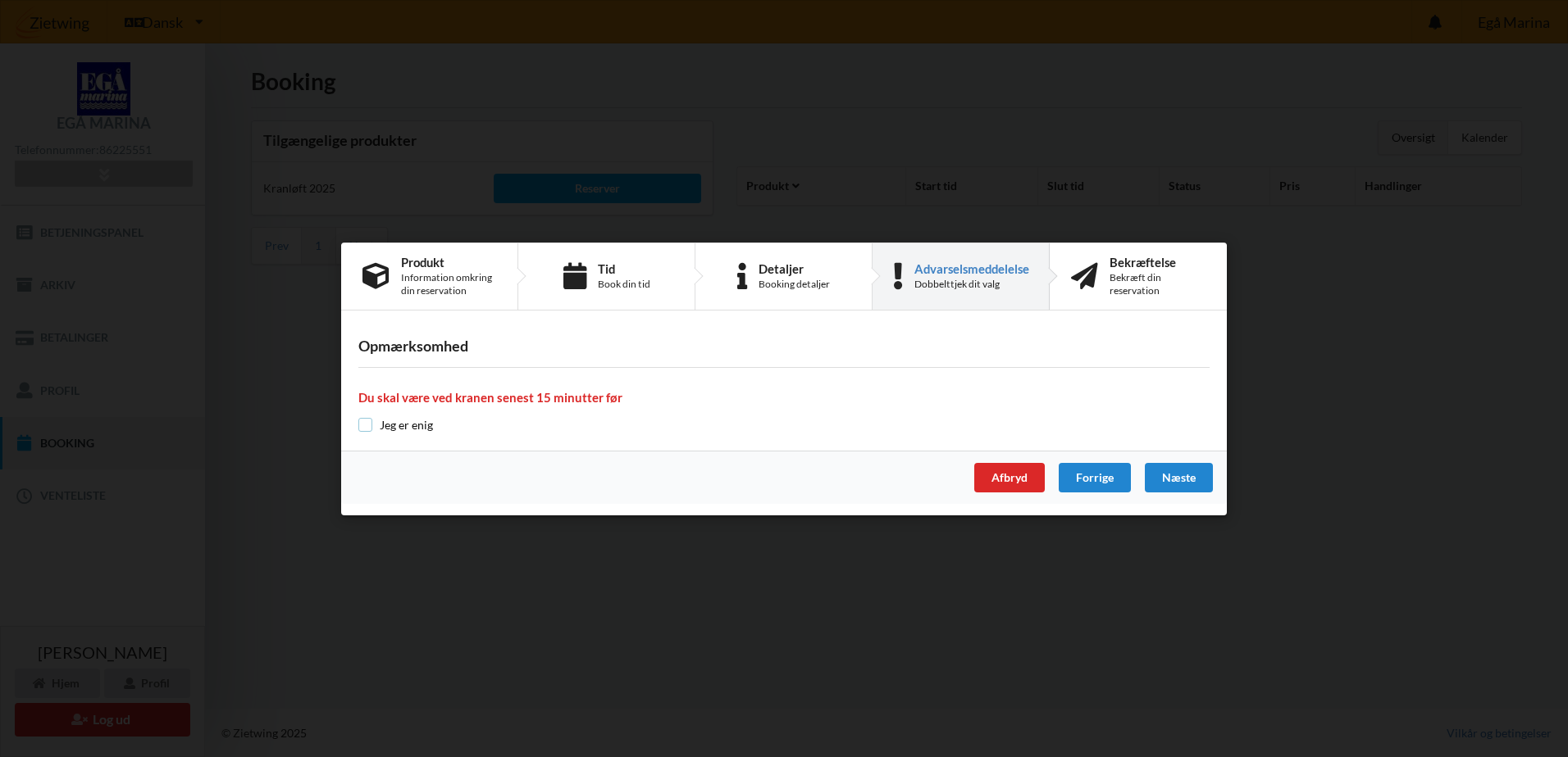
click at [363, 427] on input "checkbox" at bounding box center [366, 425] width 14 height 14
checkbox input "true"
click at [1188, 483] on div "Næste" at bounding box center [1179, 478] width 68 height 30
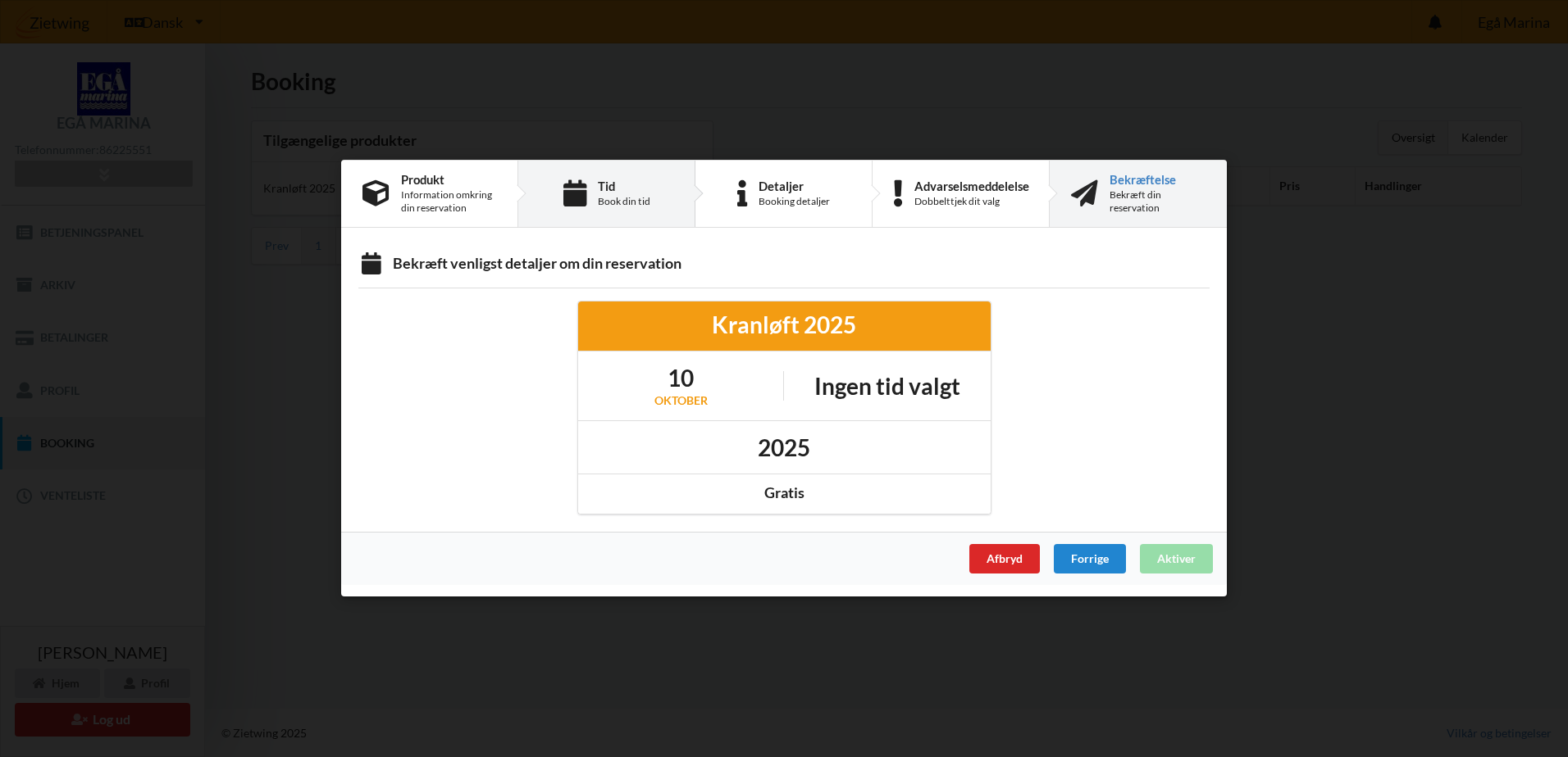
click at [594, 200] on div "Tid Book din tid" at bounding box center [606, 194] width 177 height 66
select select "9"
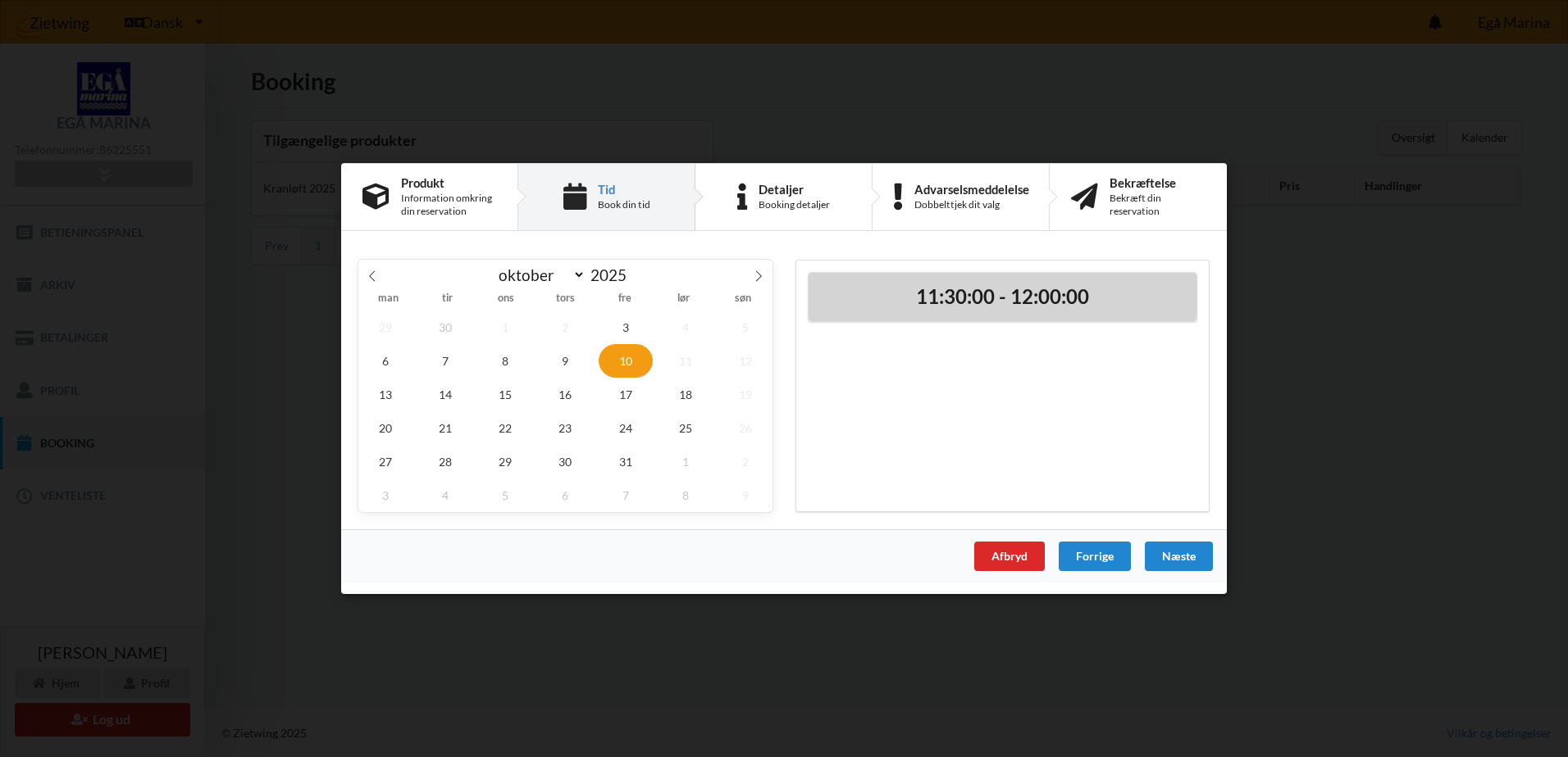
click at [1032, 296] on h2 "11:30:00 - 12:00:00" at bounding box center [1002, 297] width 365 height 25
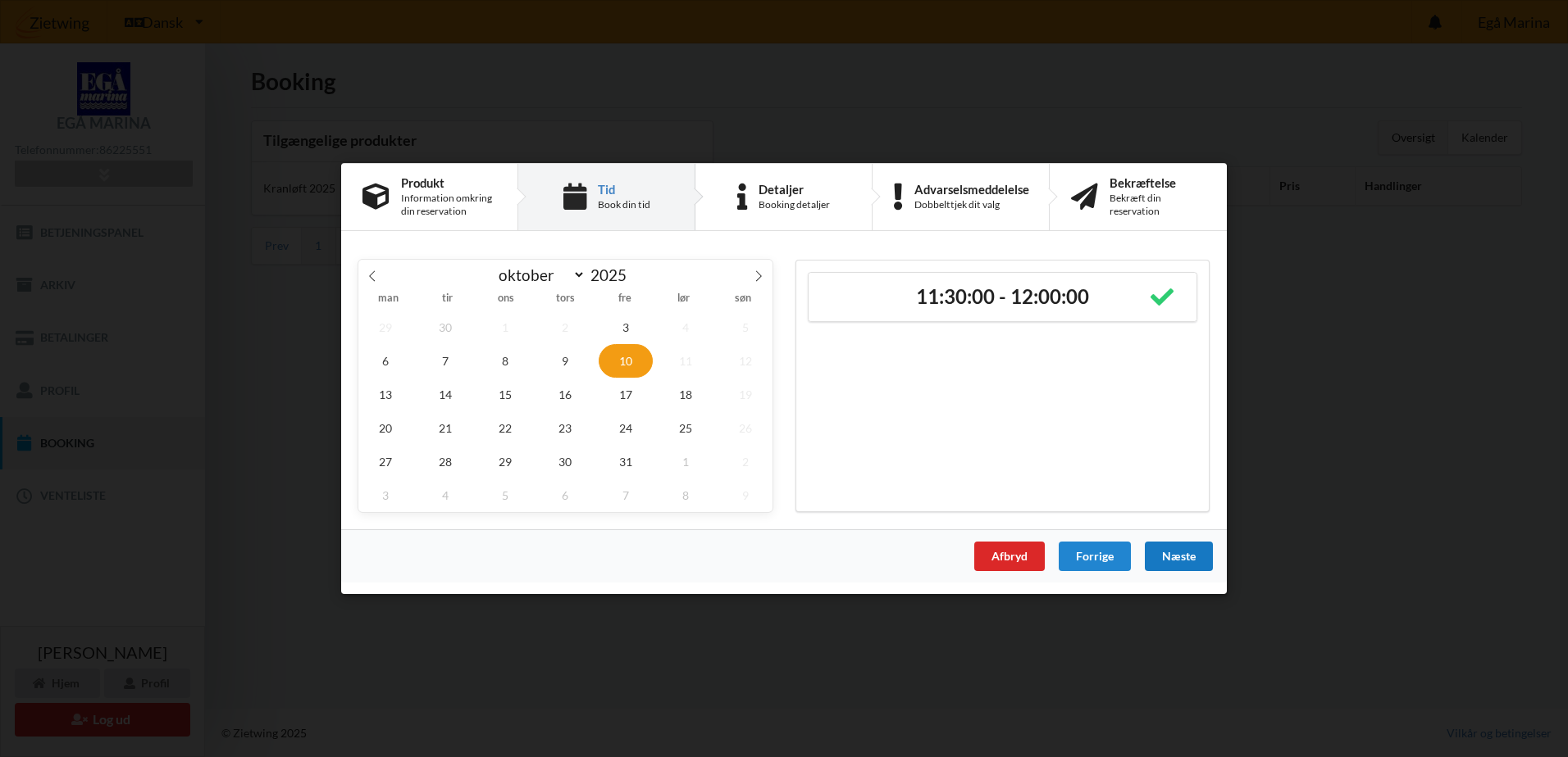
click at [1171, 552] on div "Næste" at bounding box center [1179, 557] width 68 height 30
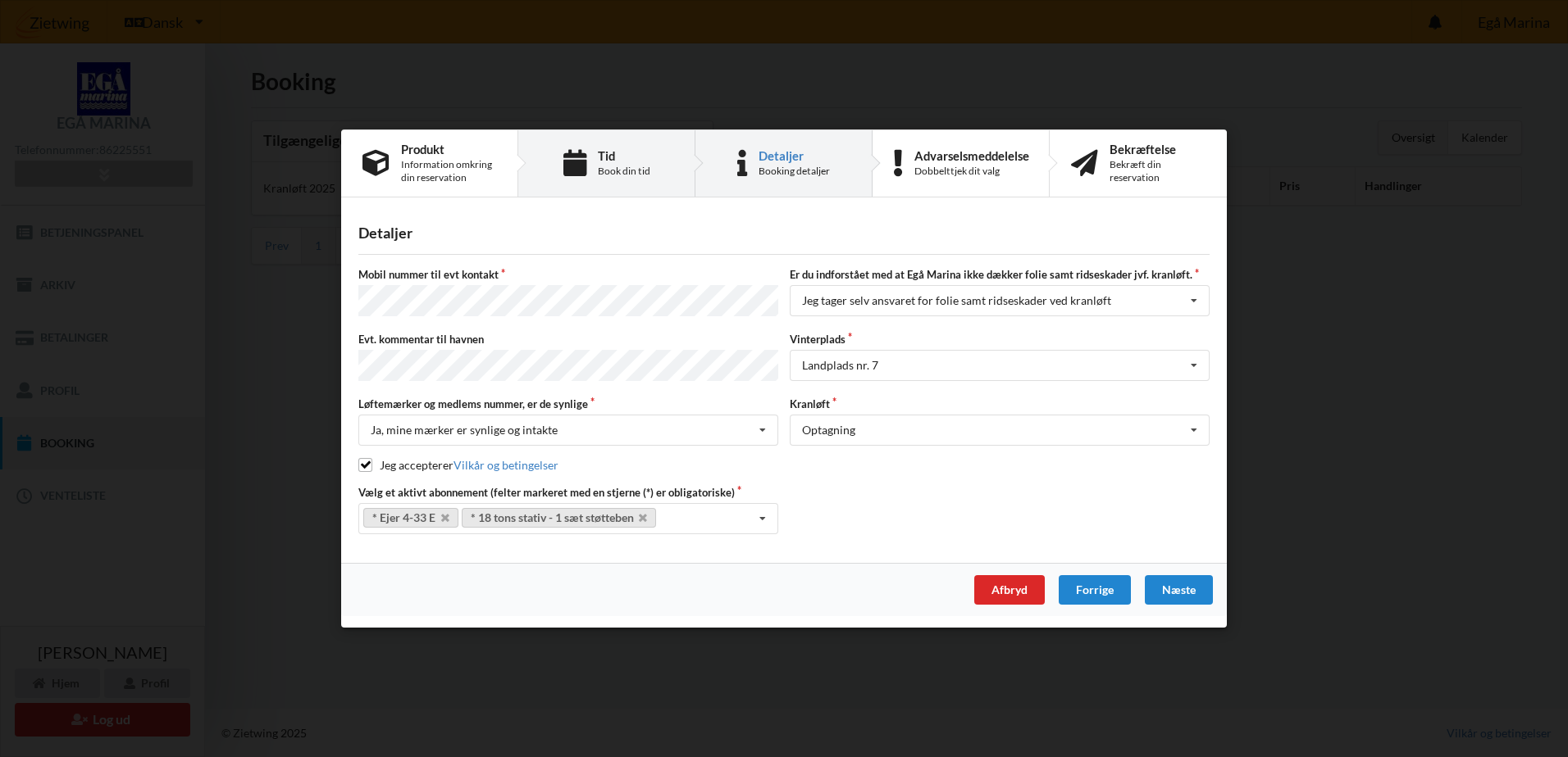
click at [604, 178] on div "Book din tid" at bounding box center [624, 171] width 52 height 13
select select "9"
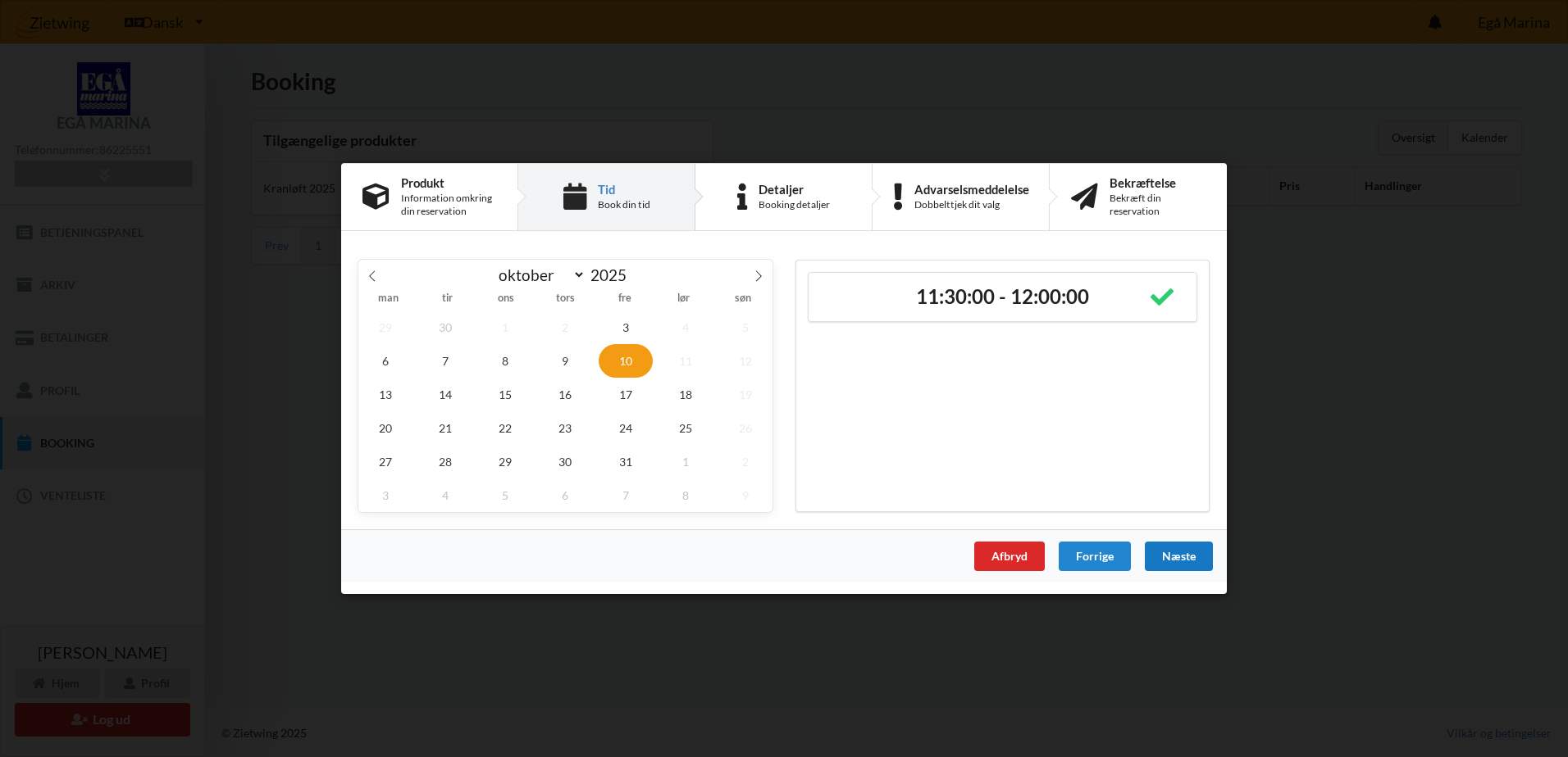
click at [1176, 555] on div "Næste" at bounding box center [1179, 557] width 68 height 30
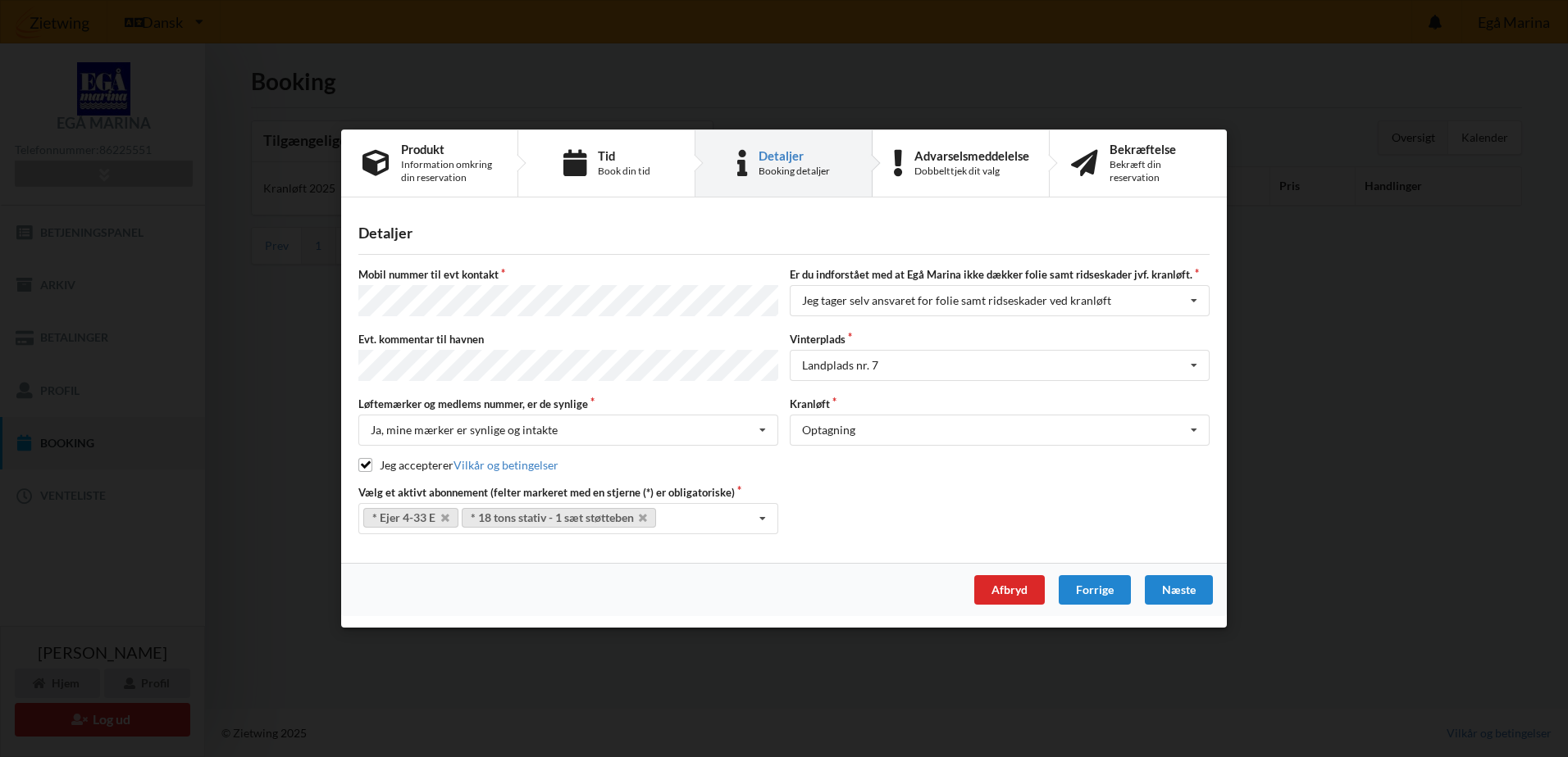
click at [508, 336] on label "Evt. kommentar til havnen" at bounding box center [569, 338] width 420 height 15
click at [454, 336] on label "Evt. kommentar til havnen" at bounding box center [569, 338] width 420 height 15
click at [1163, 593] on div "Næste" at bounding box center [1179, 590] width 68 height 30
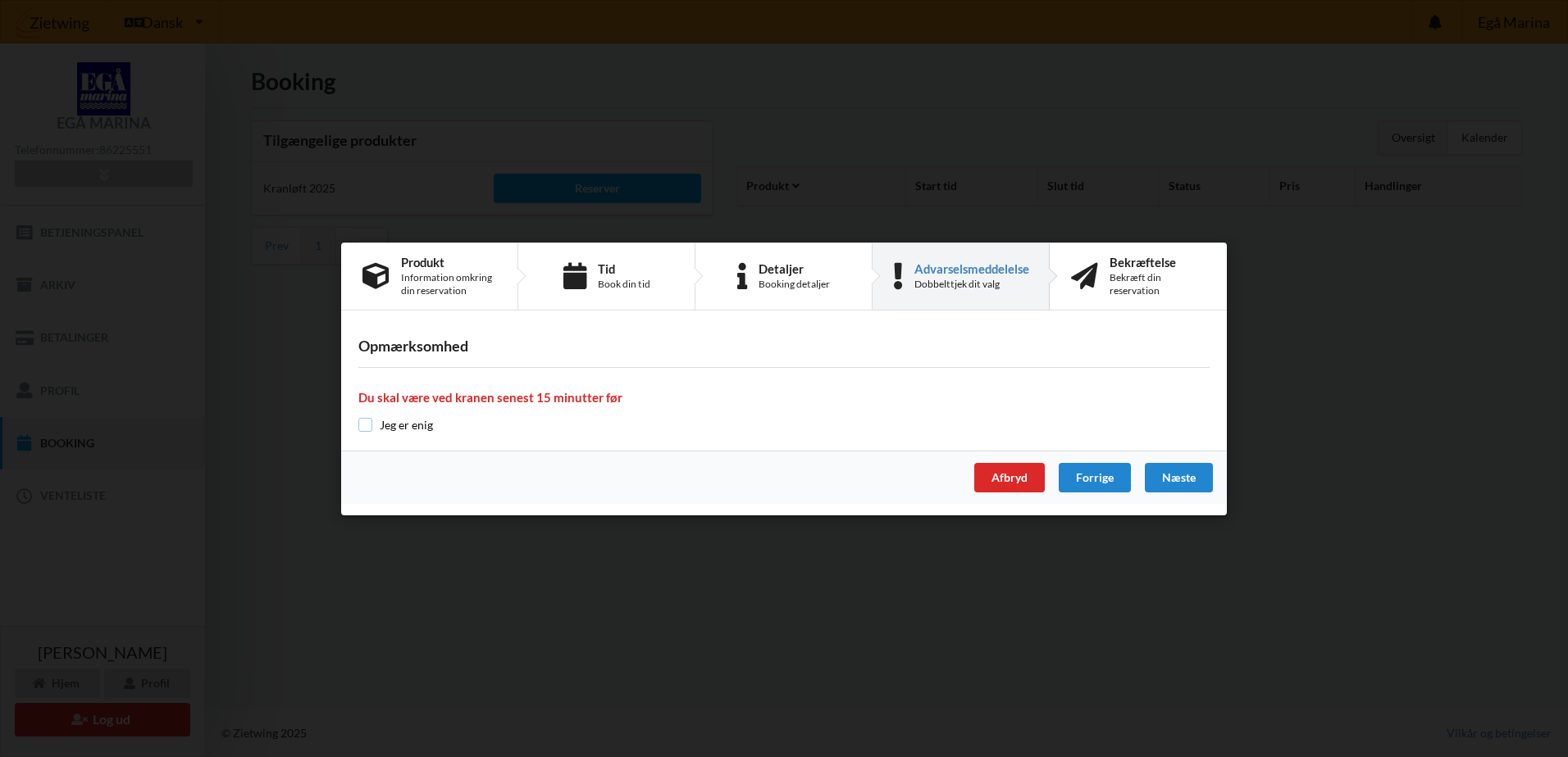
click at [363, 425] on input "checkbox" at bounding box center [366, 425] width 14 height 14
click at [1176, 477] on div "Næste" at bounding box center [1179, 478] width 68 height 30
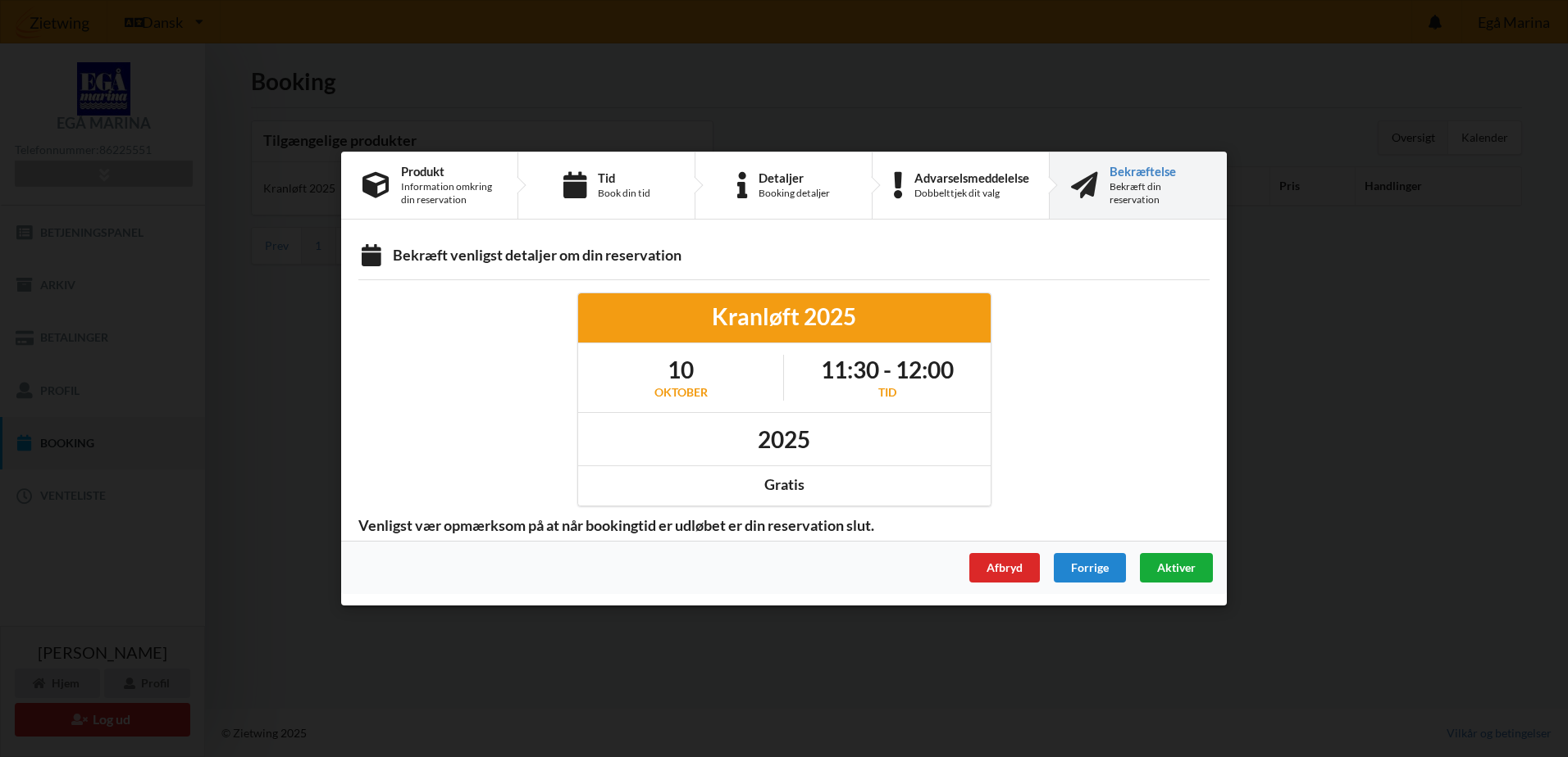
click at [1177, 570] on span "Aktiver" at bounding box center [1176, 567] width 38 height 14
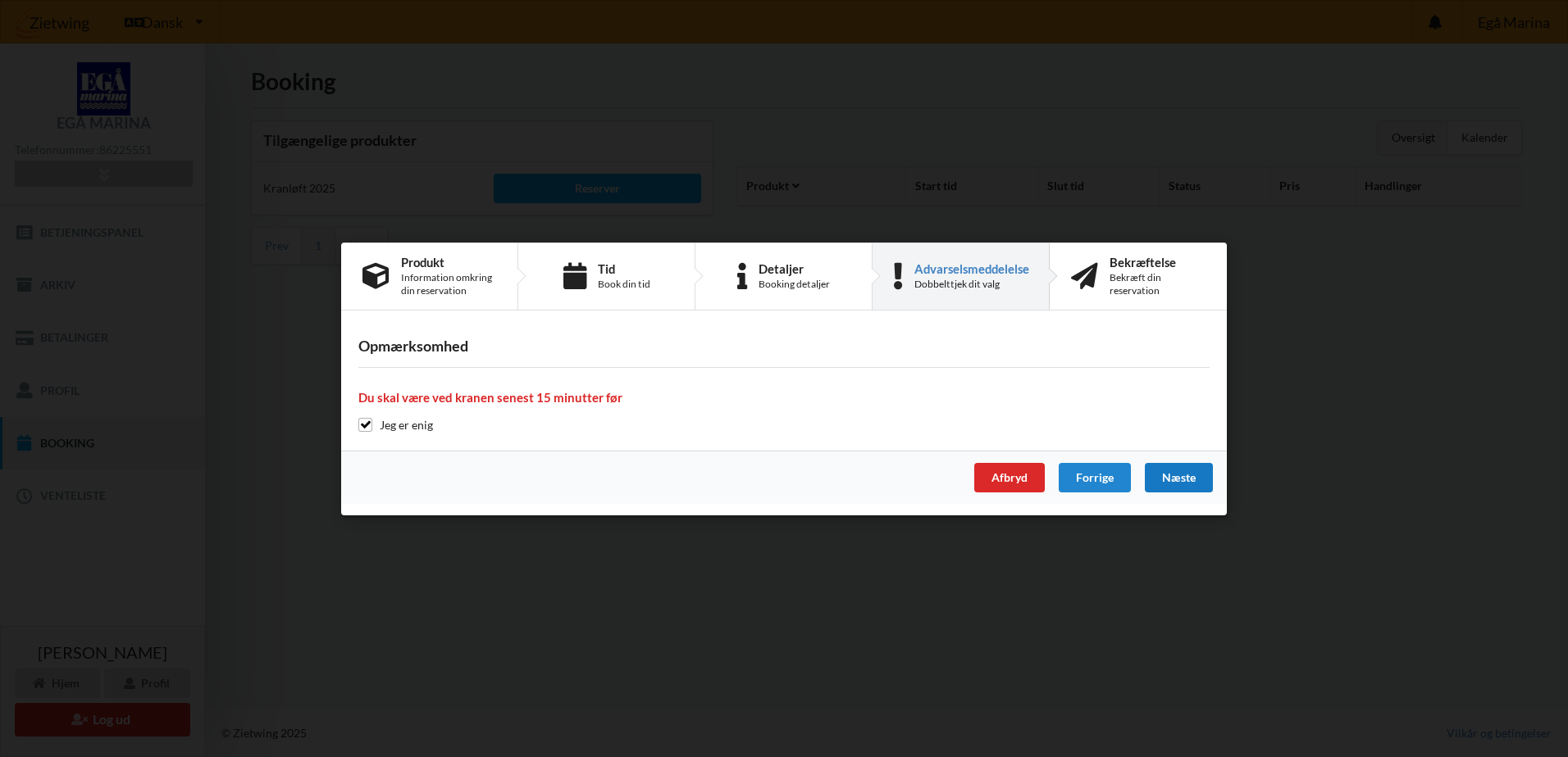
click at [1176, 478] on div "Næste" at bounding box center [1179, 478] width 68 height 30
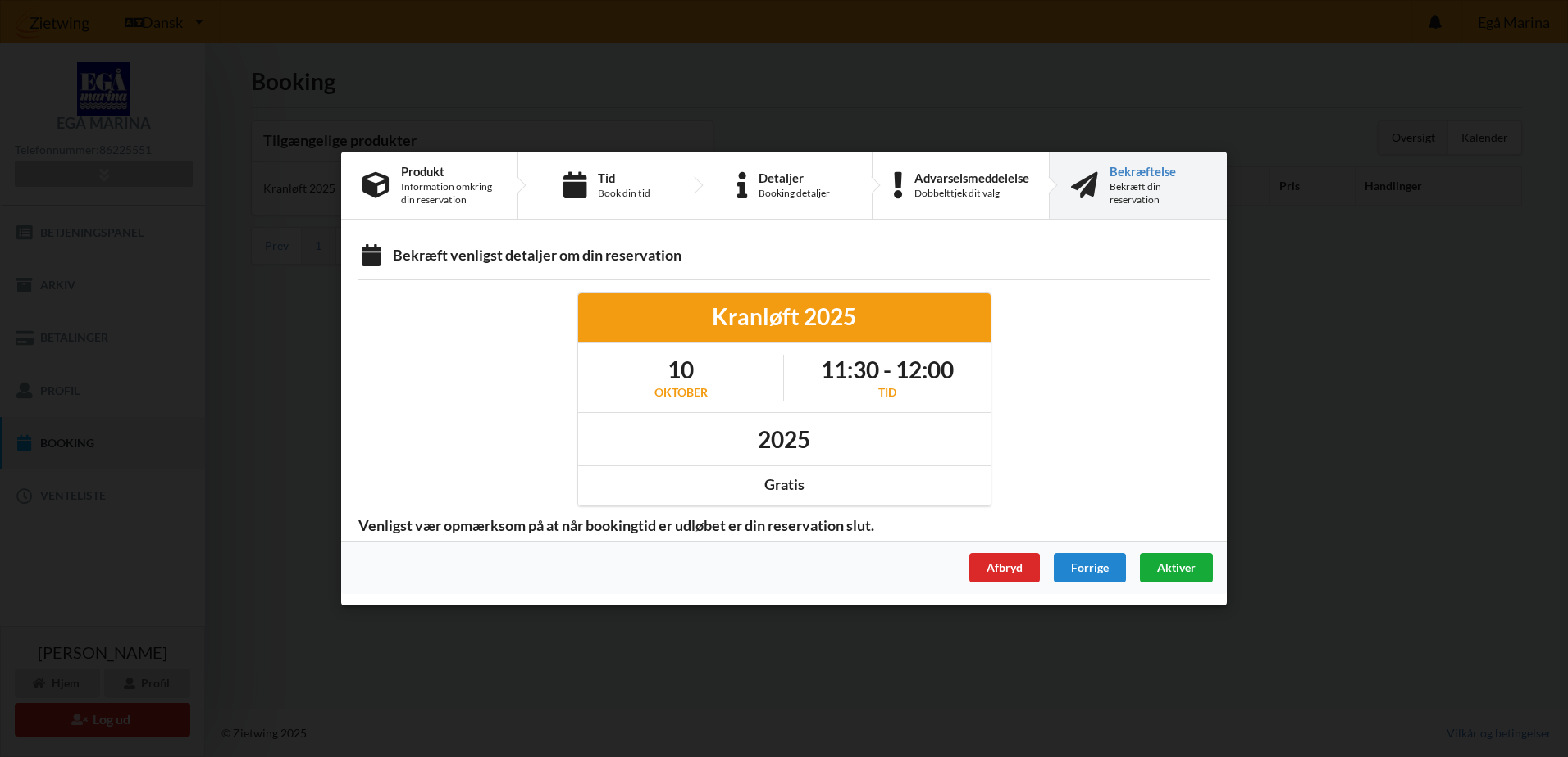
click at [1174, 565] on span "Aktiver" at bounding box center [1176, 567] width 38 height 14
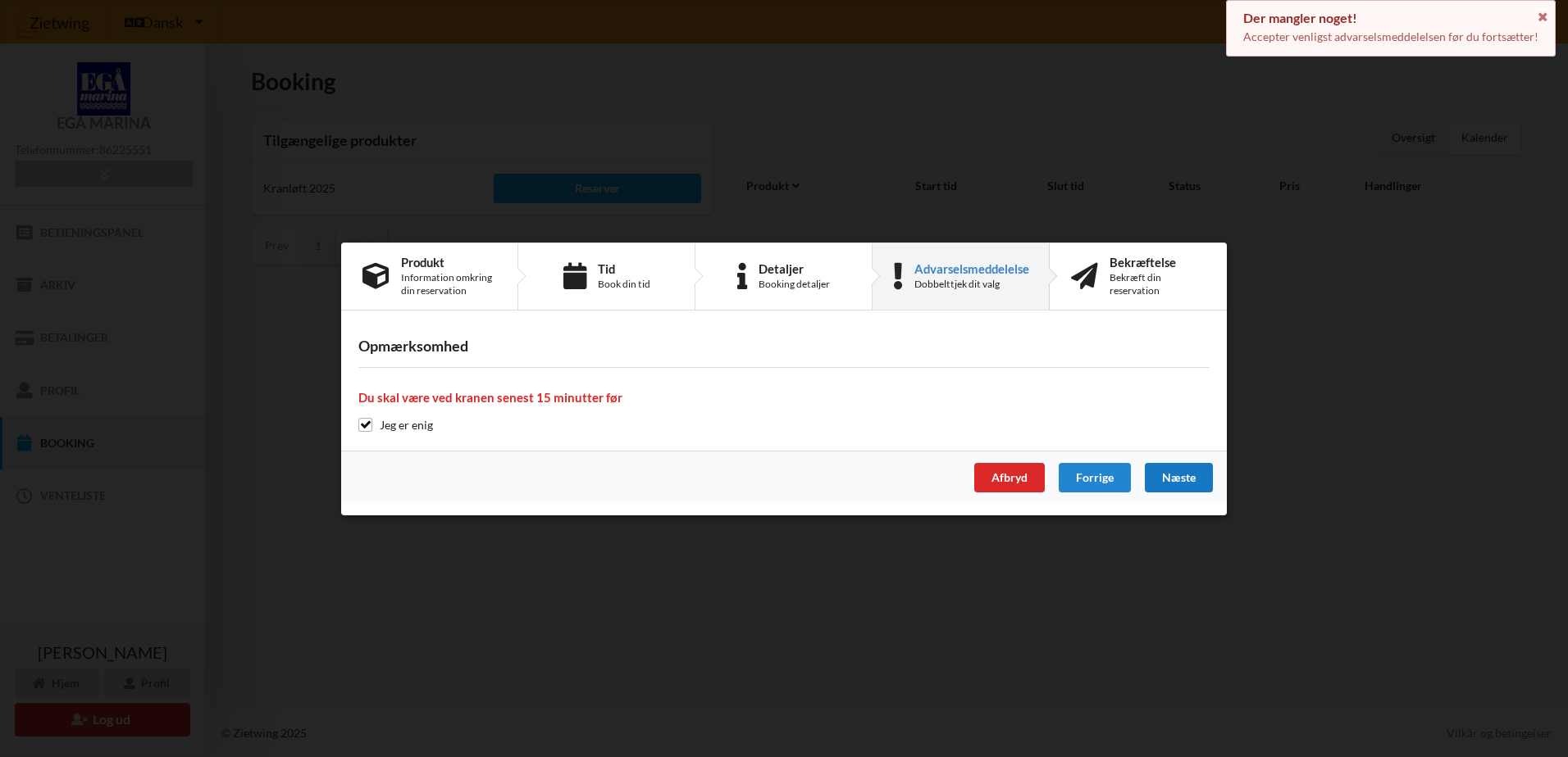
click at [974, 267] on div "Advarselsmeddelelse" at bounding box center [972, 267] width 115 height 13
click at [1131, 272] on div "Bekræft din reservation" at bounding box center [1157, 284] width 96 height 26
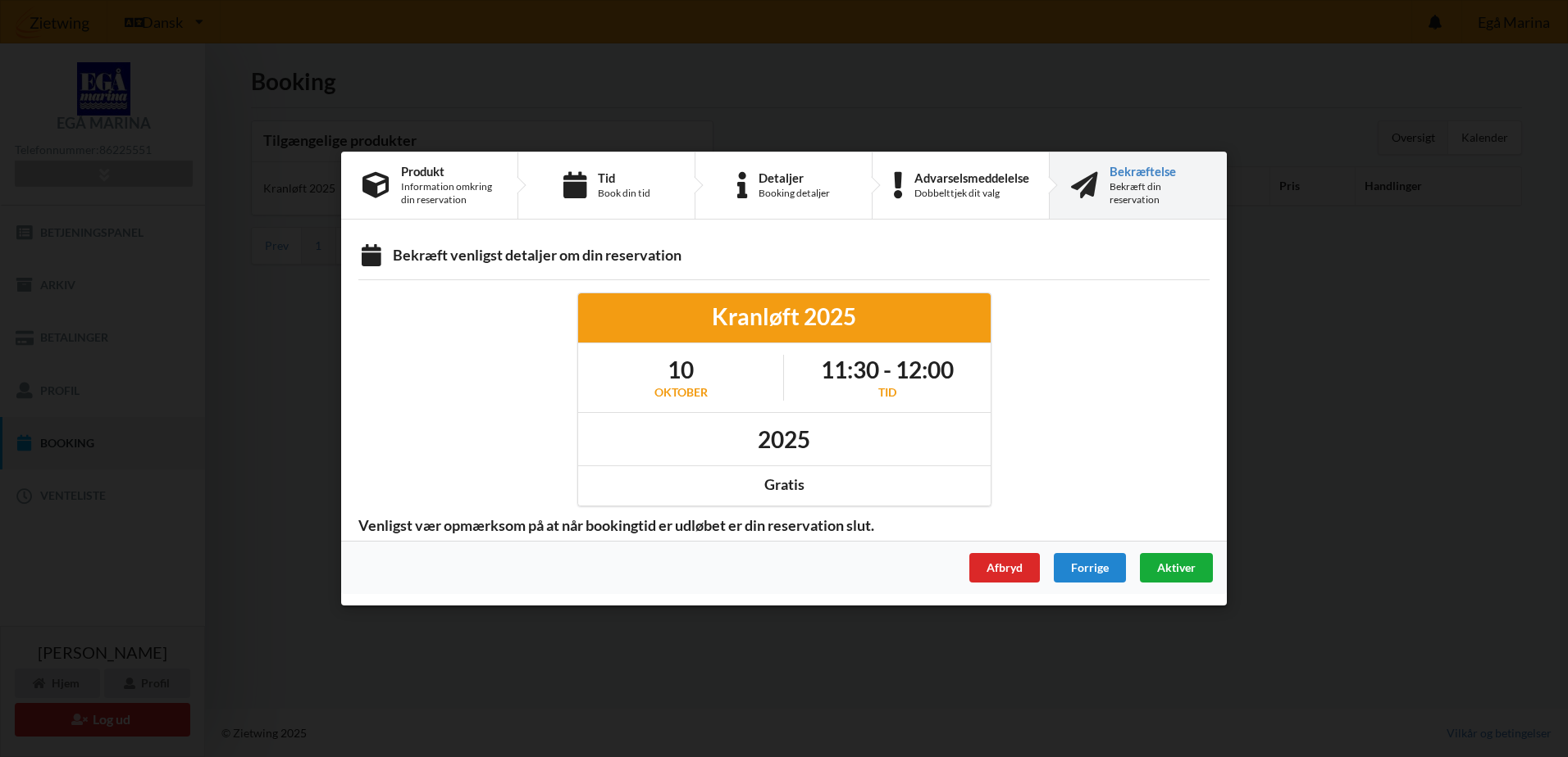
click at [1174, 571] on span "Aktiver" at bounding box center [1176, 567] width 38 height 14
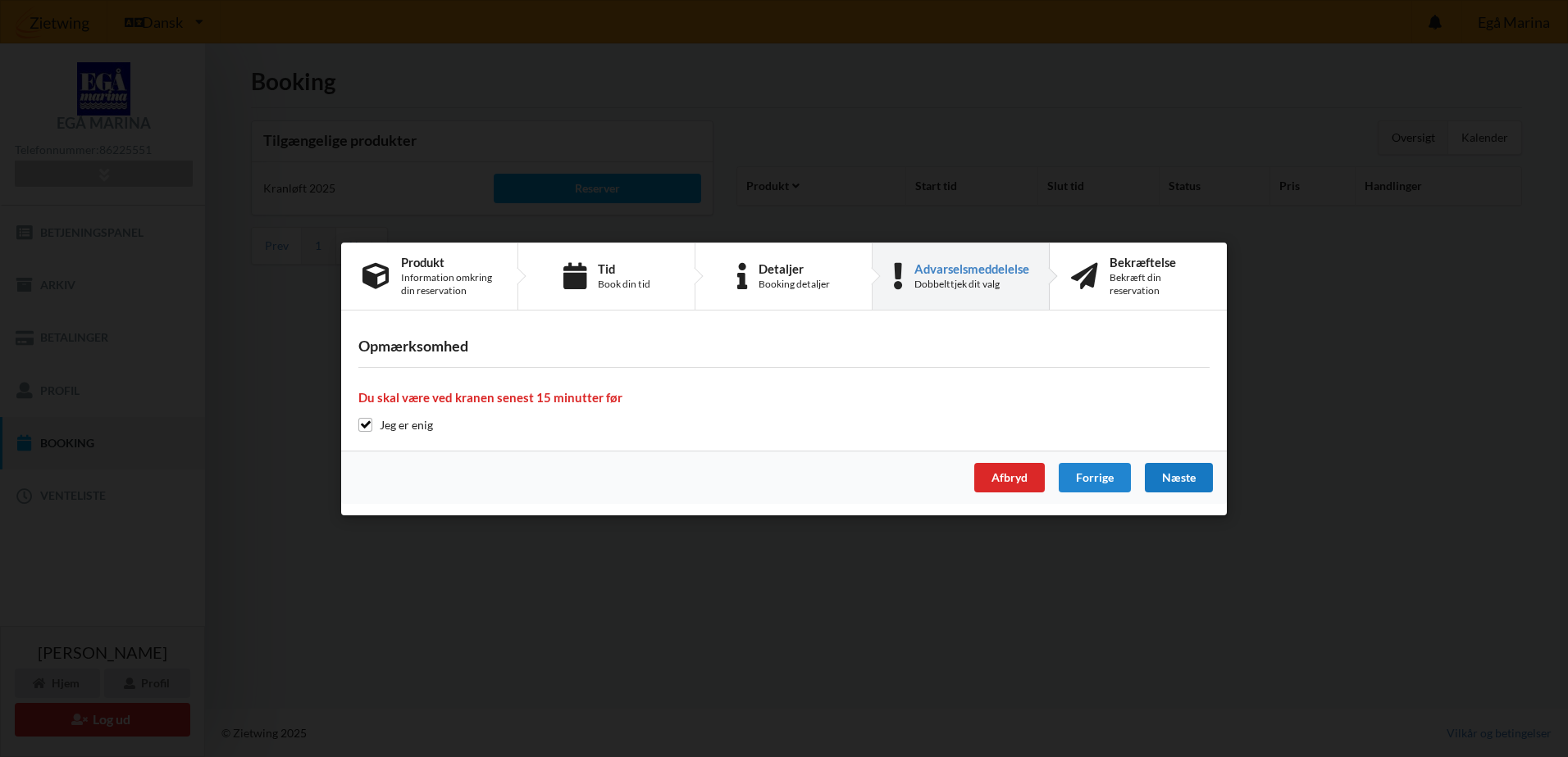
click at [486, 393] on h4 "Du skal være ved kranen senest 15 minutter før" at bounding box center [784, 398] width 851 height 16
drag, startPoint x: 486, startPoint y: 393, endPoint x: 662, endPoint y: 387, distance: 176.1
click at [662, 387] on div "Opmærksomhed Du skal være ved kranen senest 15 minutter før Jeg er enig" at bounding box center [784, 385] width 885 height 129
click at [360, 423] on input "checkbox" at bounding box center [366, 425] width 14 height 14
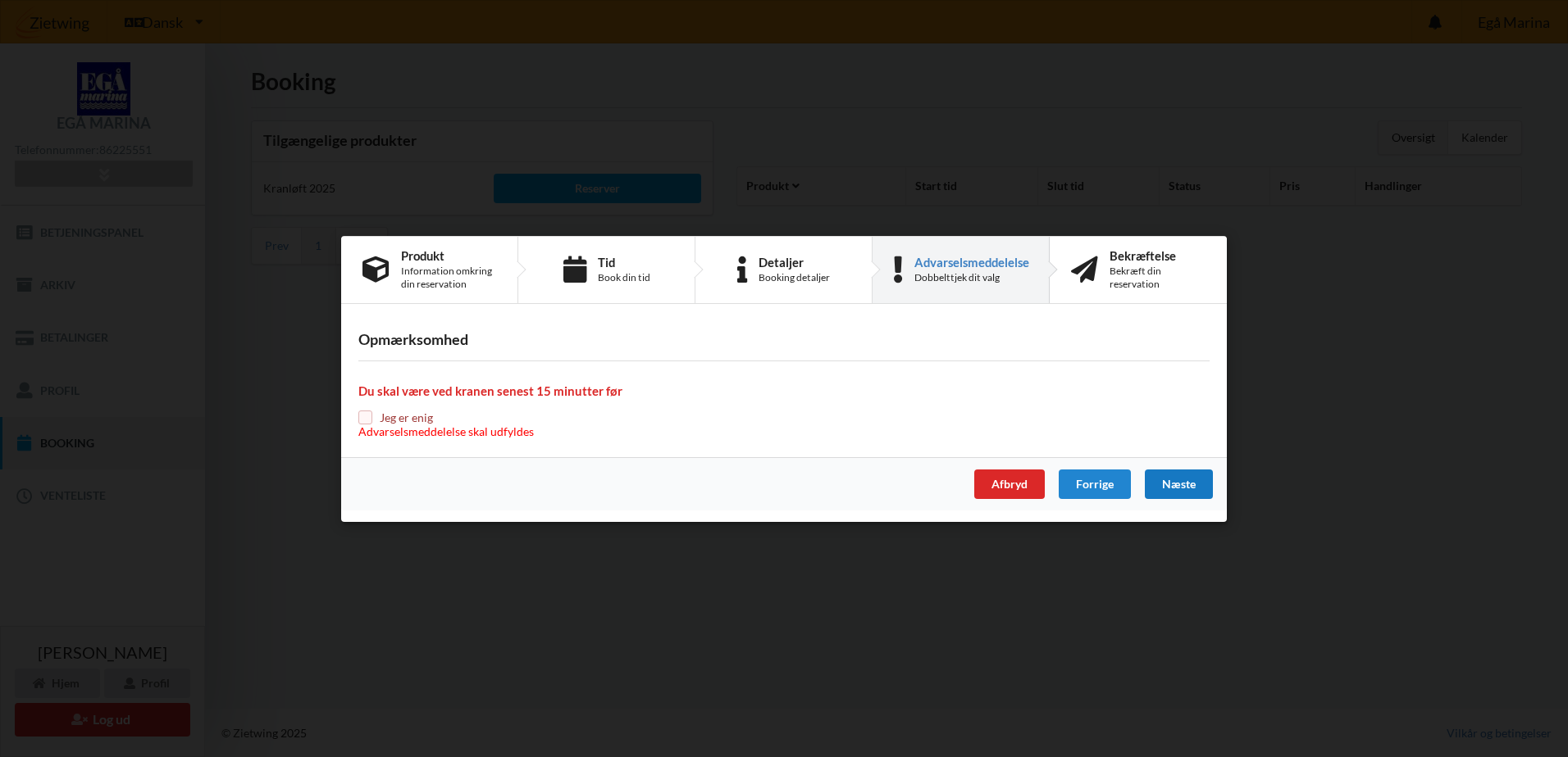
click at [362, 415] on input "checkbox" at bounding box center [366, 418] width 14 height 14
checkbox input "true"
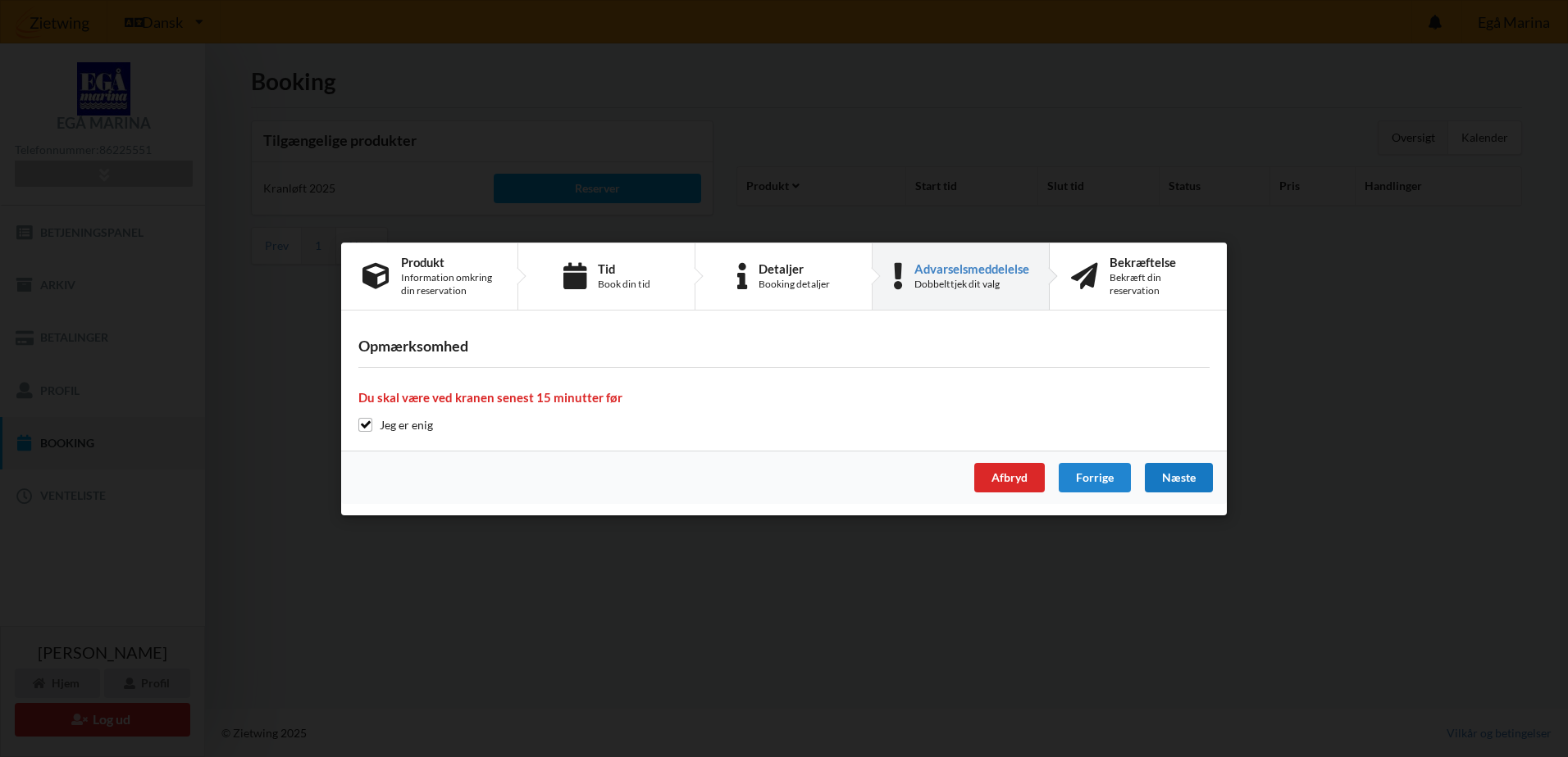
click at [1179, 479] on div "Næste" at bounding box center [1179, 478] width 68 height 30
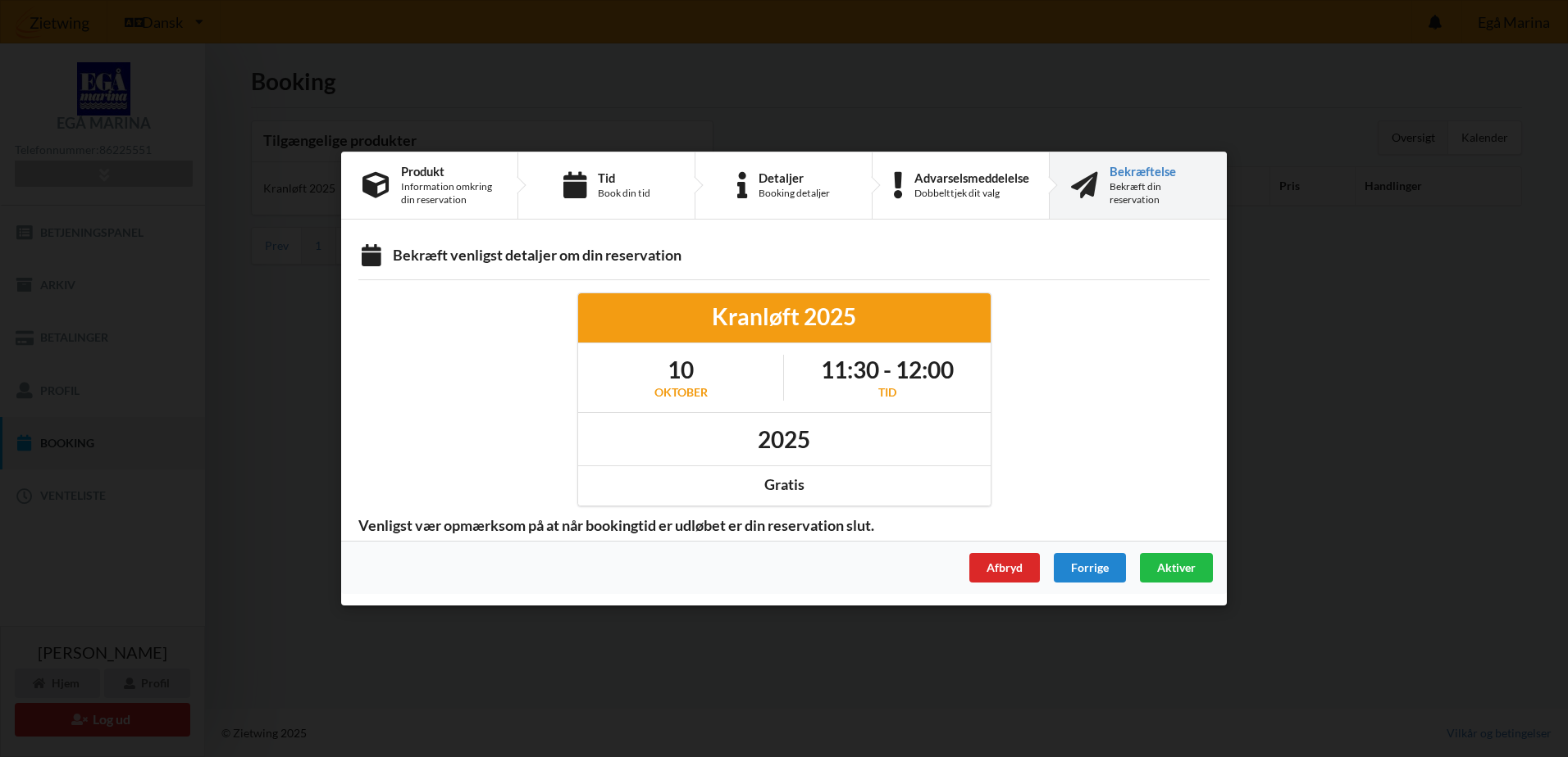
click at [1185, 570] on span "Aktiver" at bounding box center [1176, 567] width 38 height 14
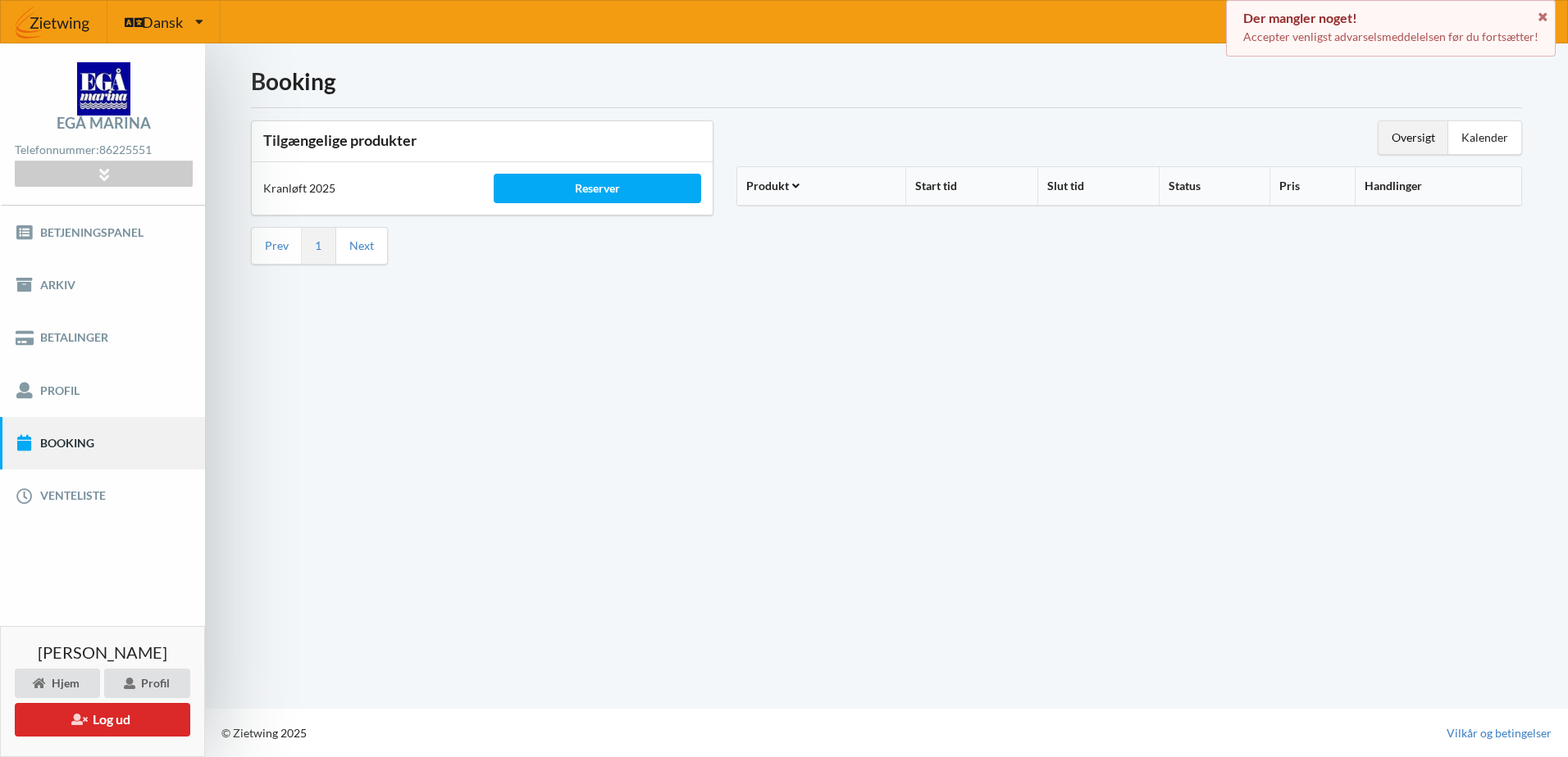
click at [1375, 35] on p "Accepter venligst advarselsmeddelelsen før du fortsætter!" at bounding box center [1390, 37] width 295 height 17
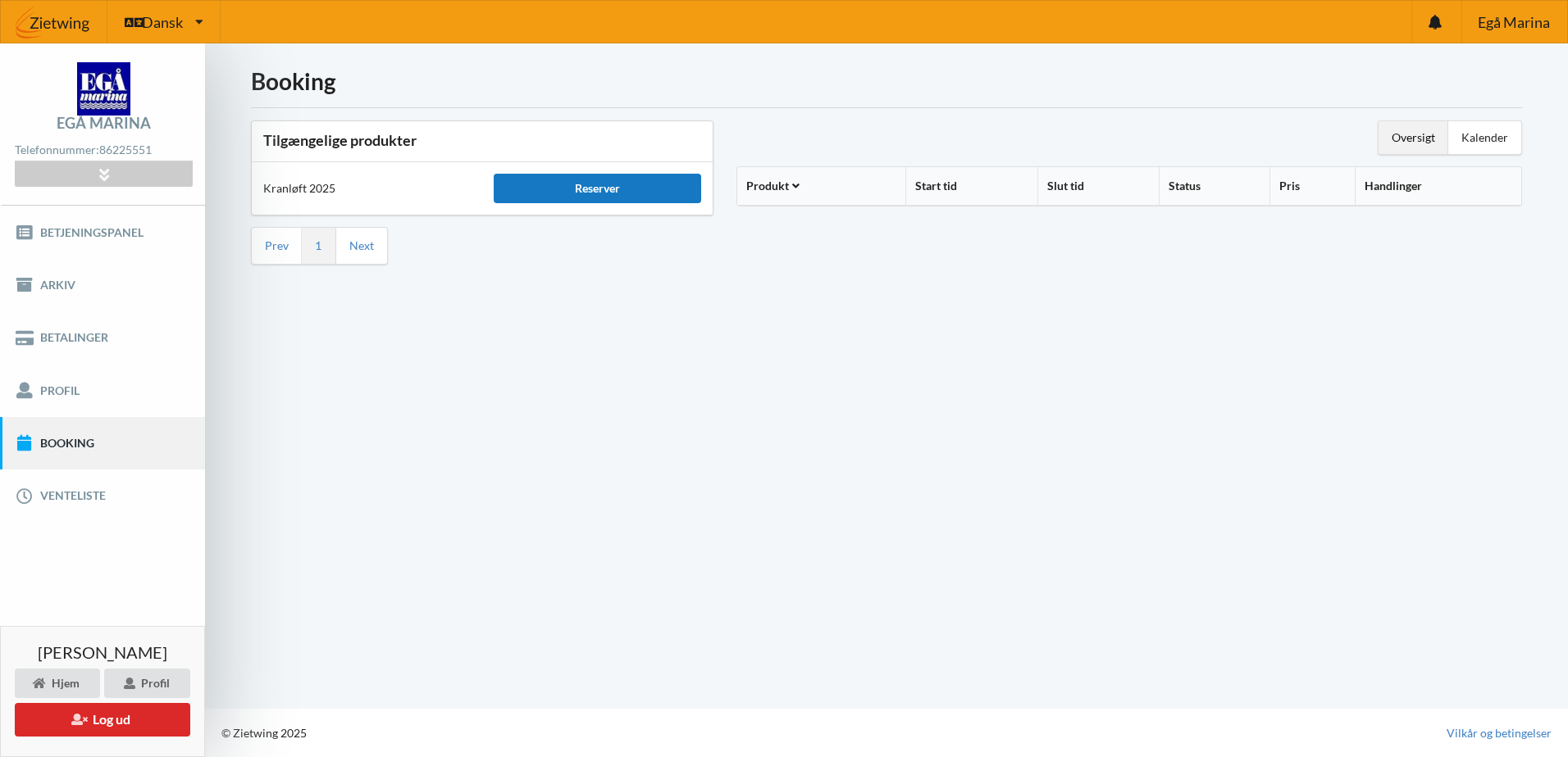
click at [580, 188] on div "Reserver" at bounding box center [597, 189] width 207 height 30
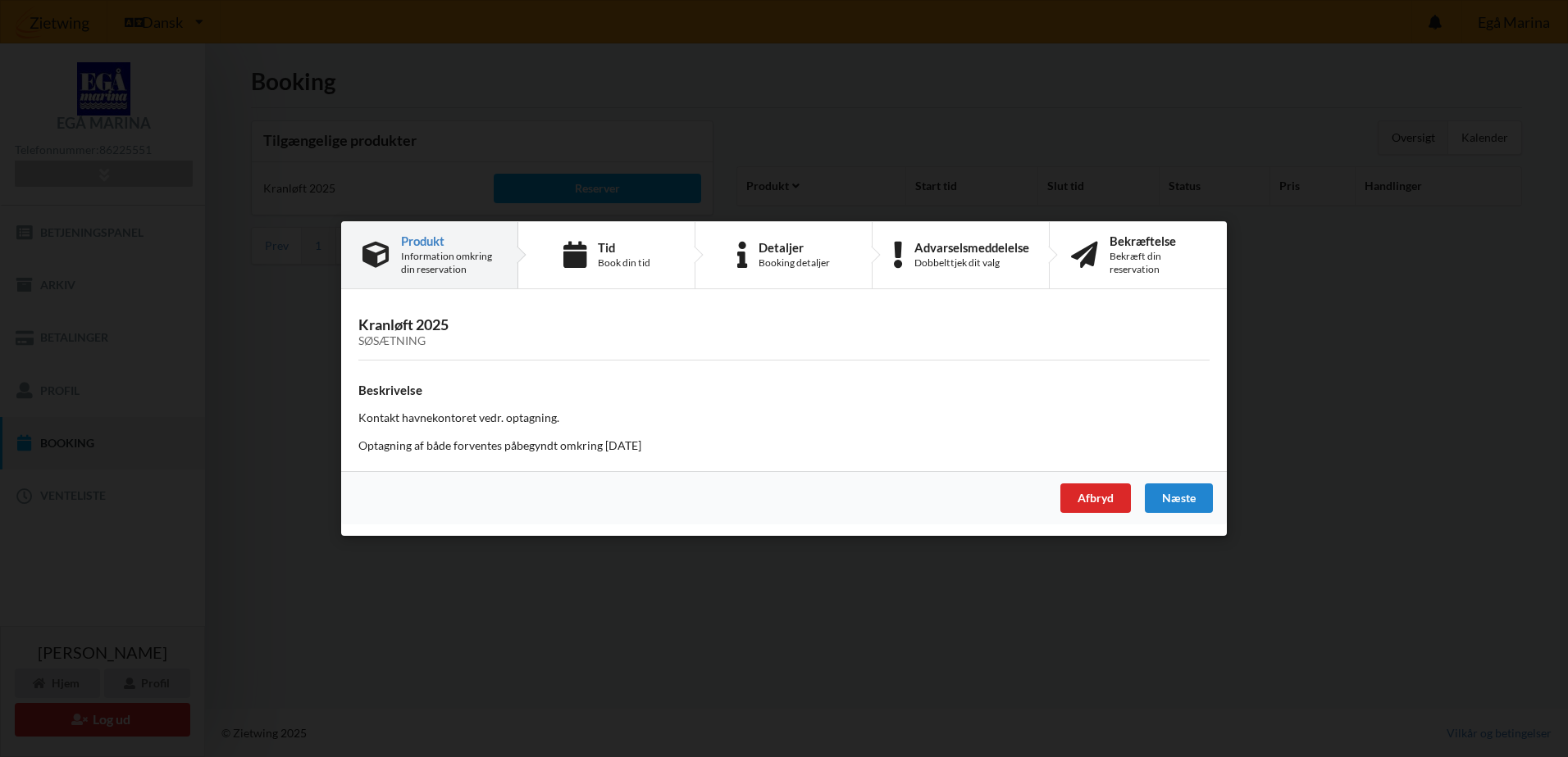
click at [454, 264] on div "Information omkring din reservation" at bounding box center [448, 263] width 95 height 26
click at [615, 260] on div "Book din tid" at bounding box center [624, 263] width 52 height 13
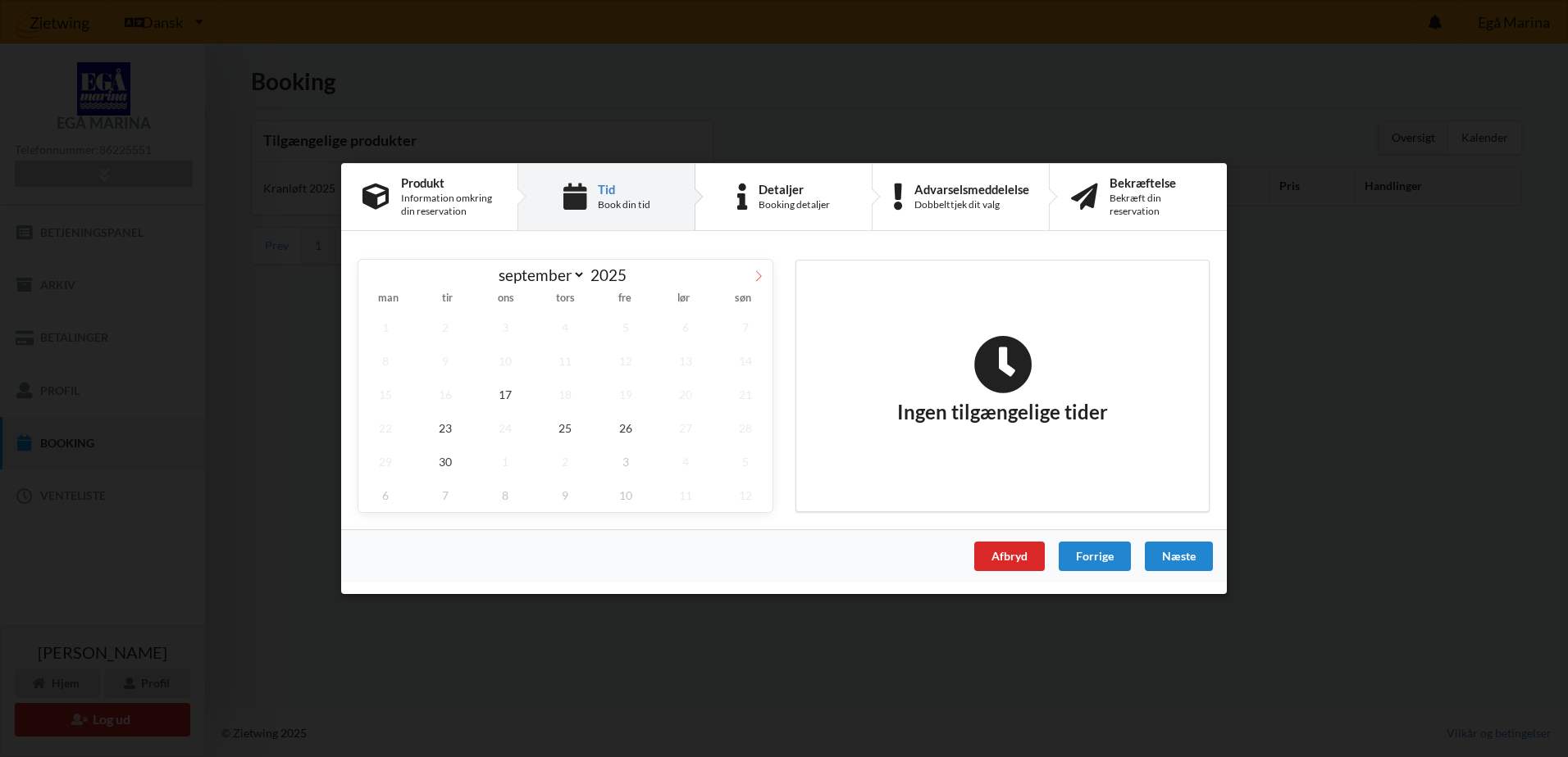
click at [757, 277] on icon at bounding box center [758, 276] width 11 height 11
select select "9"
click at [628, 364] on span "10" at bounding box center [626, 361] width 54 height 34
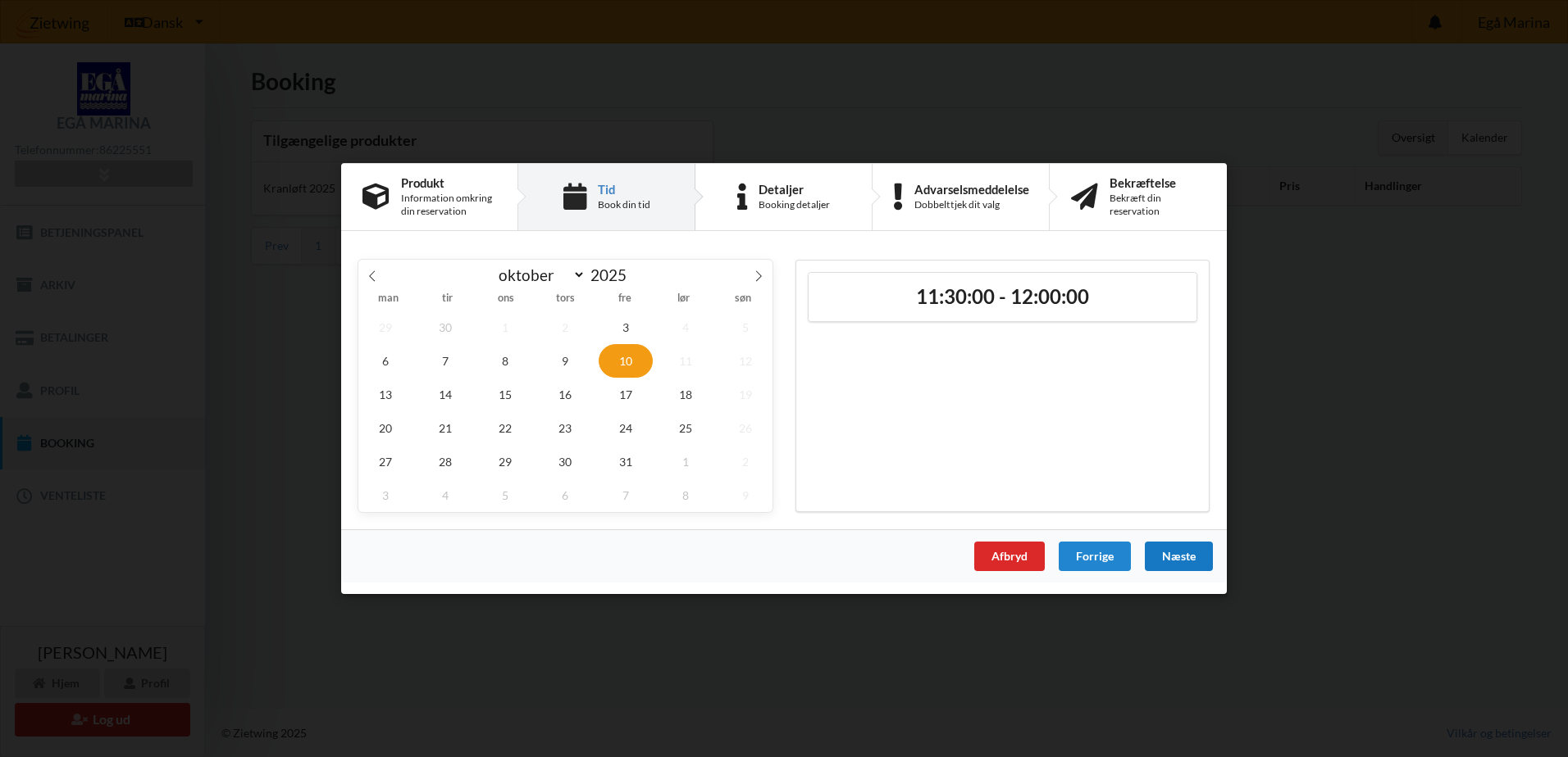
click at [1178, 562] on div "Næste" at bounding box center [1179, 557] width 68 height 30
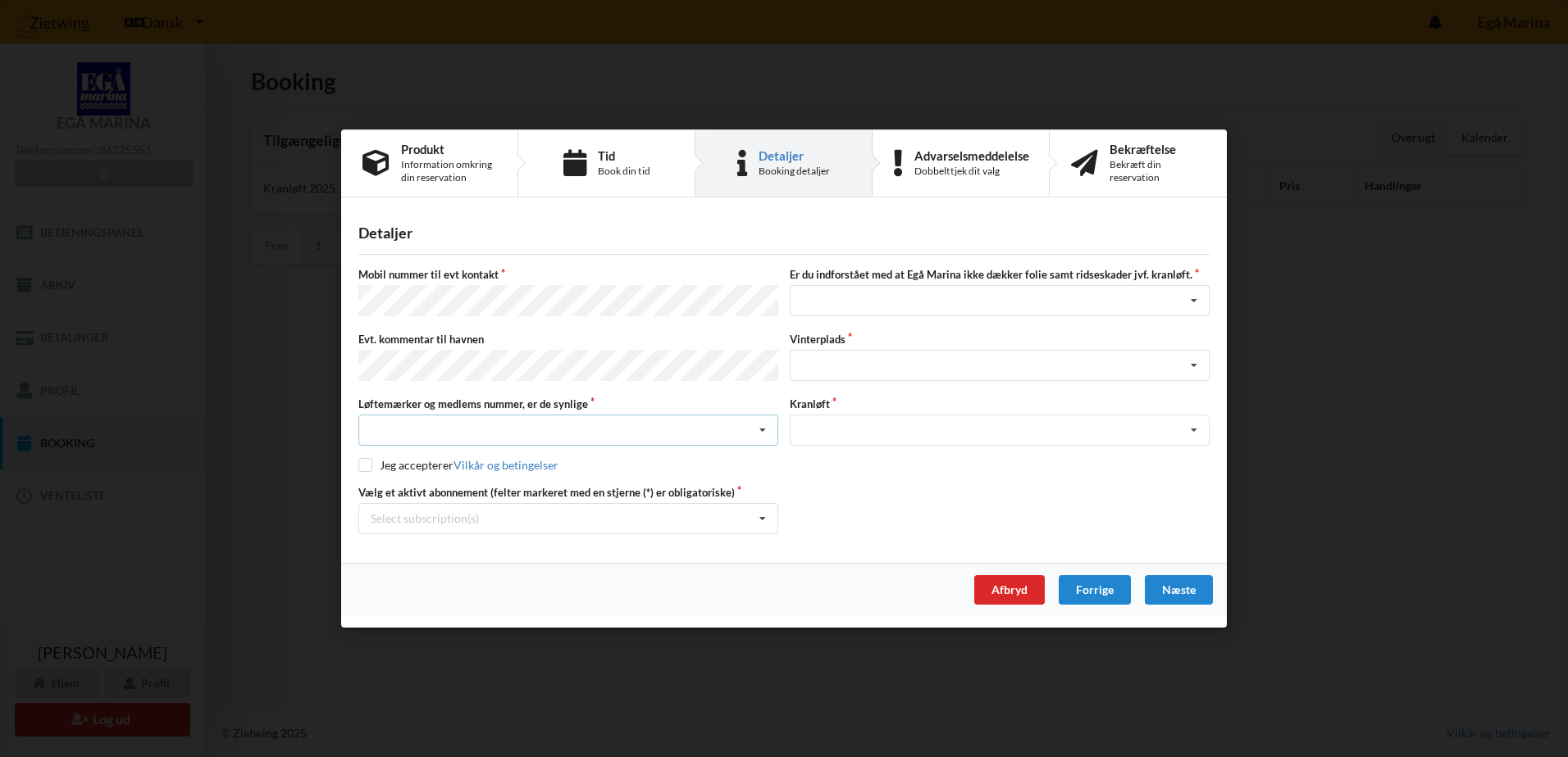
click at [515, 428] on div "Nej, jeg kontakter havnekontoret inden løftet Ja, mine mærker er synlige og int…" at bounding box center [569, 431] width 420 height 31
click at [430, 492] on div "Ja, mine mærker er synlige og intakte" at bounding box center [569, 490] width 418 height 30
click at [360, 466] on input "checkbox" at bounding box center [366, 465] width 14 height 14
checkbox input "true"
click at [510, 511] on div "Select subscription(s) Grejrum 123 - Kat. B * Ejer 4-33 E * 18 tons stativ - 1 …" at bounding box center [569, 519] width 420 height 31
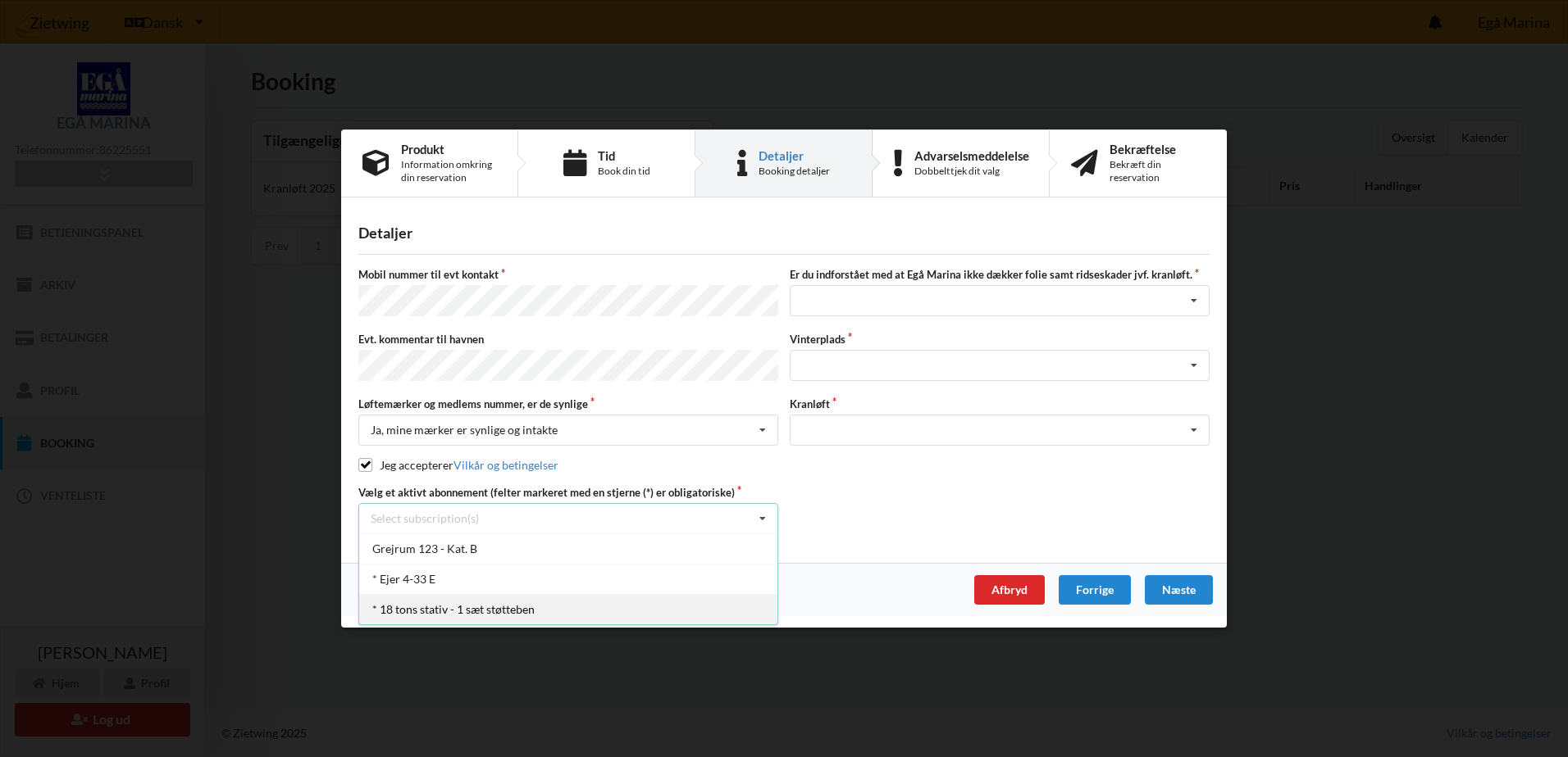
click at [425, 610] on div "* 18 tons stativ - 1 sæt støtteben" at bounding box center [569, 609] width 418 height 30
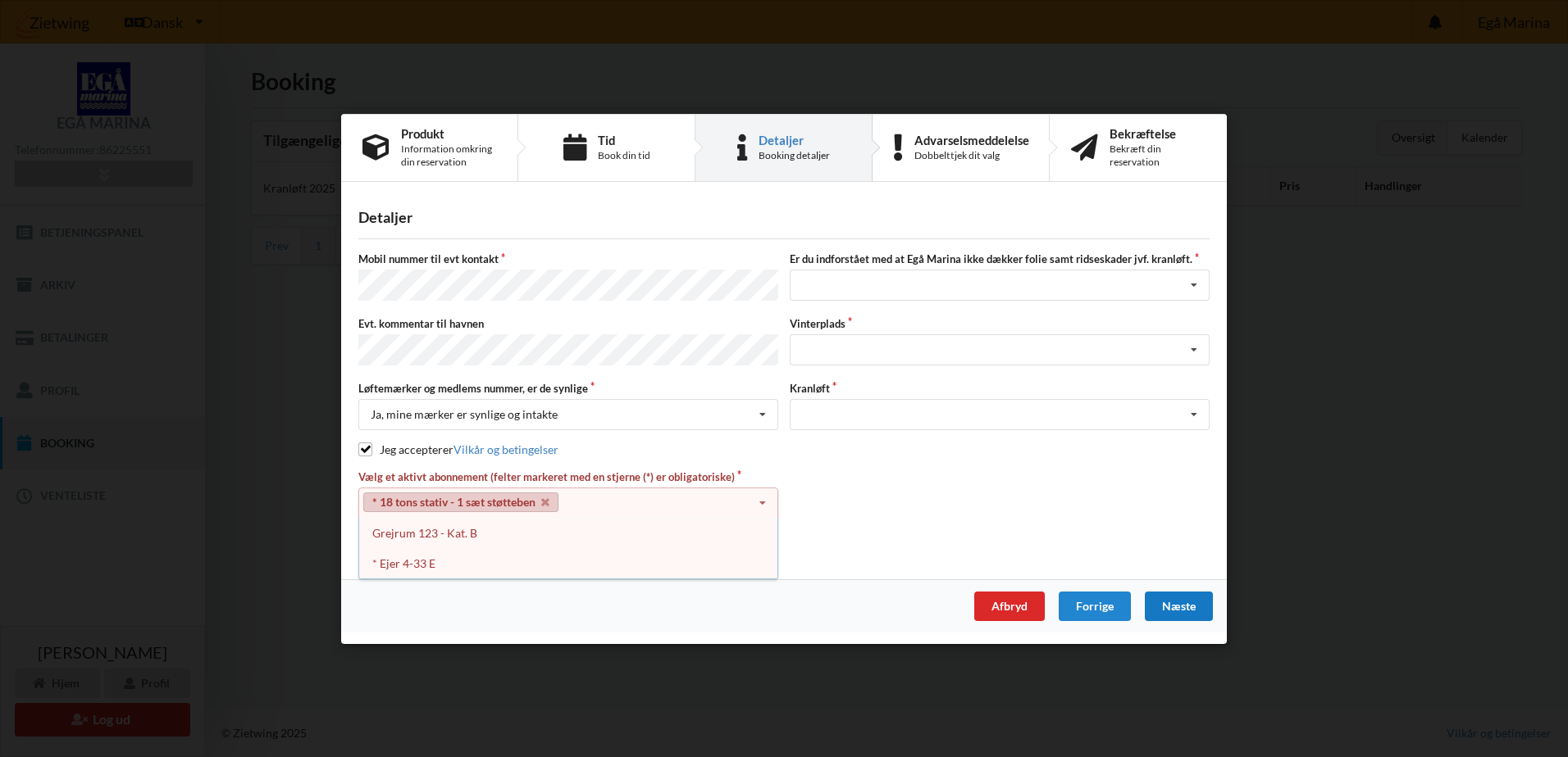
click at [1174, 606] on div "Næste" at bounding box center [1179, 606] width 68 height 30
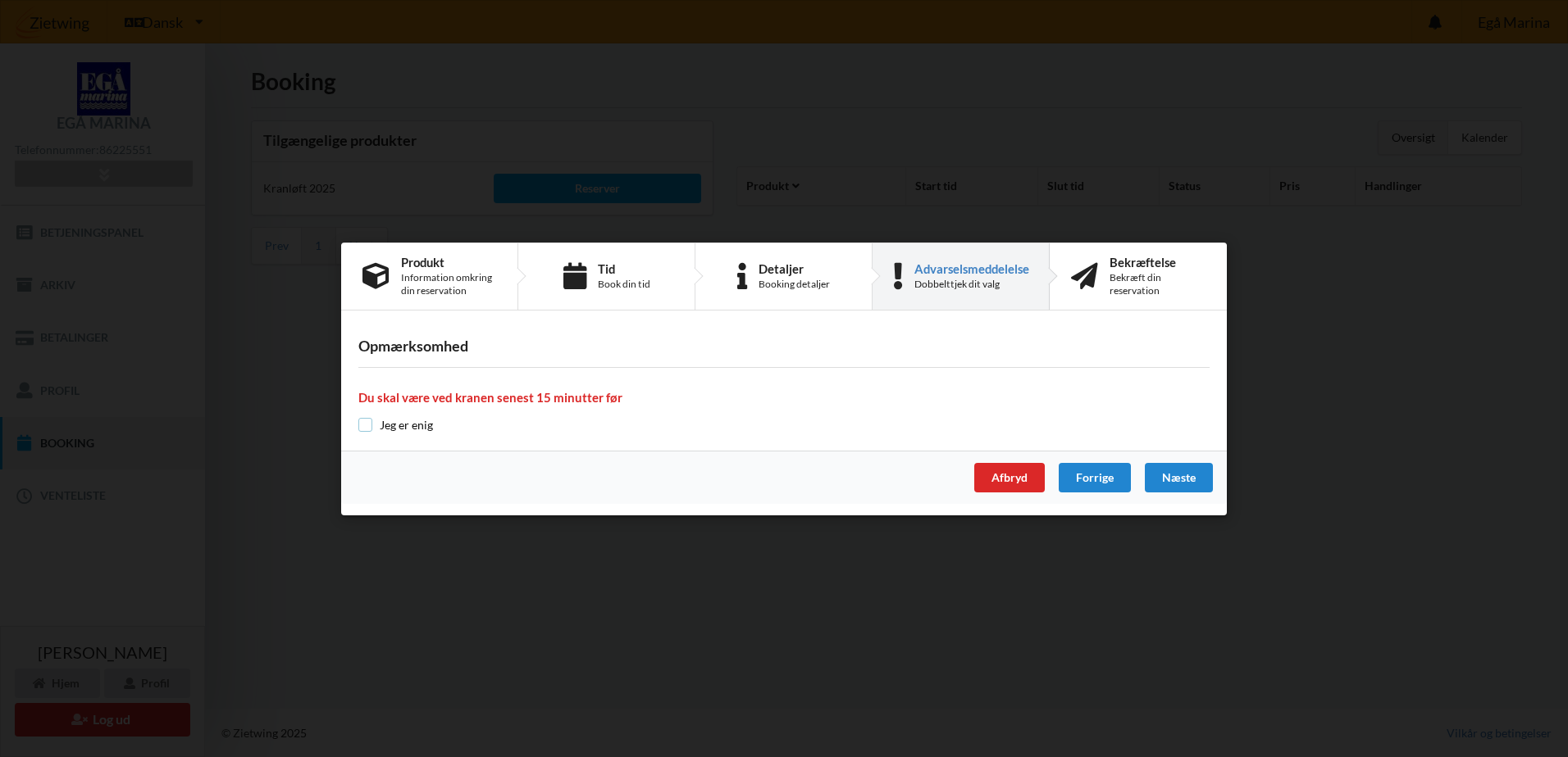
click at [367, 421] on input "checkbox" at bounding box center [366, 425] width 14 height 14
checkbox input "true"
click at [1177, 479] on div "Næste" at bounding box center [1179, 478] width 68 height 30
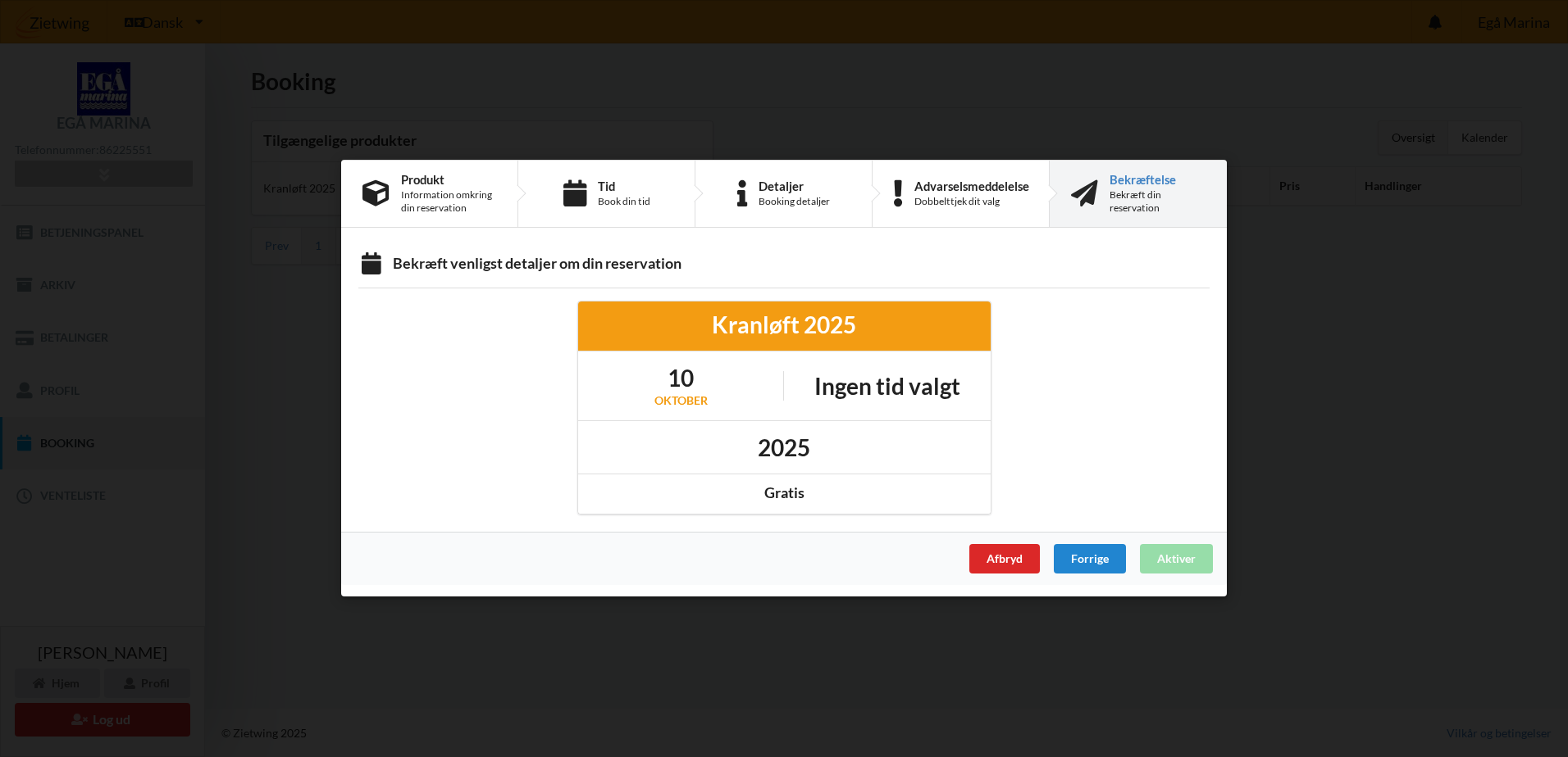
click at [852, 395] on h1 "Ingen tid valgt" at bounding box center [887, 386] width 146 height 30
drag, startPoint x: 852, startPoint y: 395, endPoint x: 774, endPoint y: 359, distance: 85.9
click at [774, 359] on div "[DATE] Ingen tid valgt" at bounding box center [784, 385] width 413 height 69
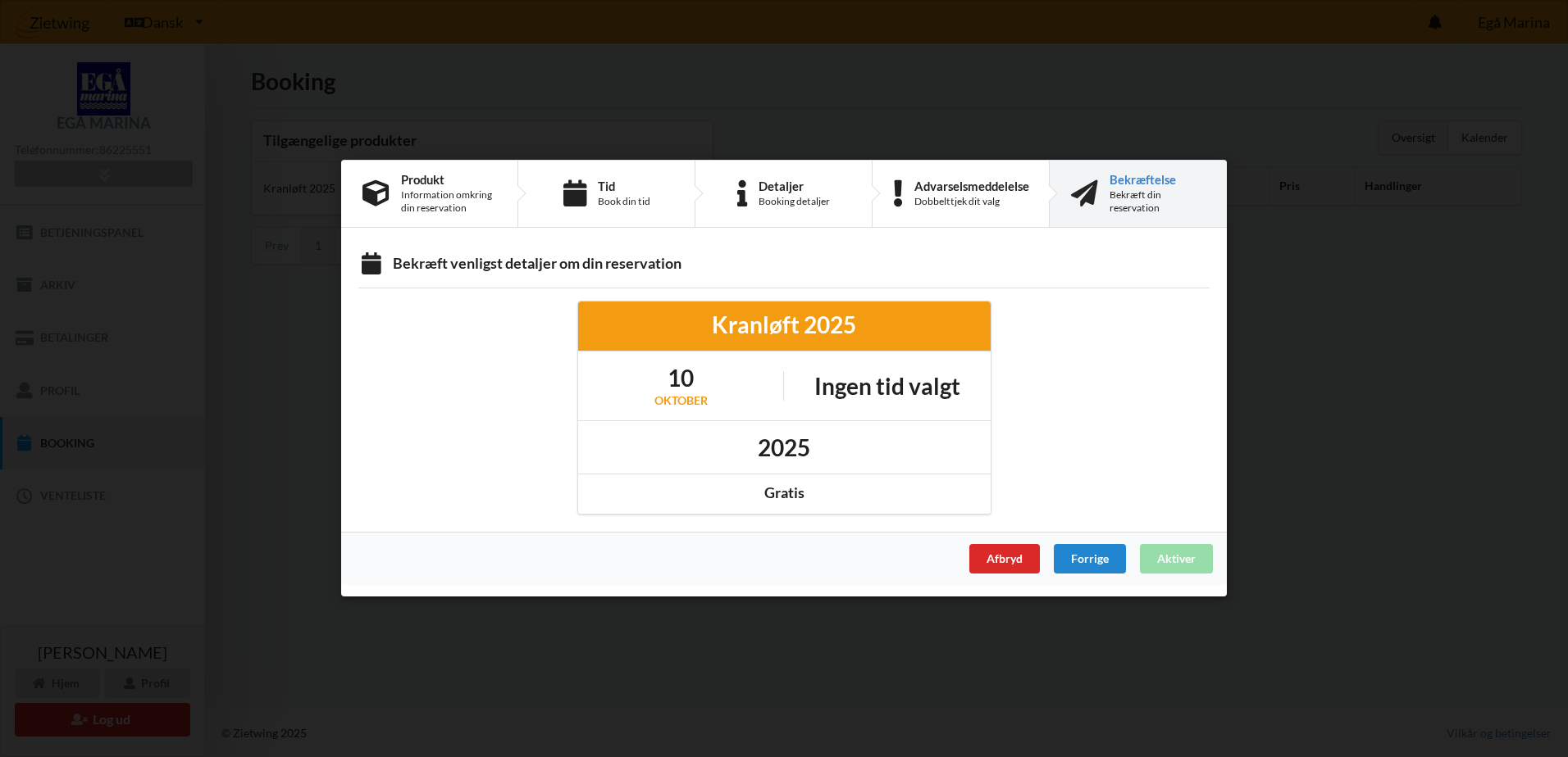
click at [1193, 561] on div "Afbryd Forrige Aktiver" at bounding box center [784, 559] width 885 height 53
click at [1159, 184] on div "Bekræftelse" at bounding box center [1157, 179] width 96 height 13
click at [1093, 565] on div "Forrige" at bounding box center [1089, 559] width 72 height 30
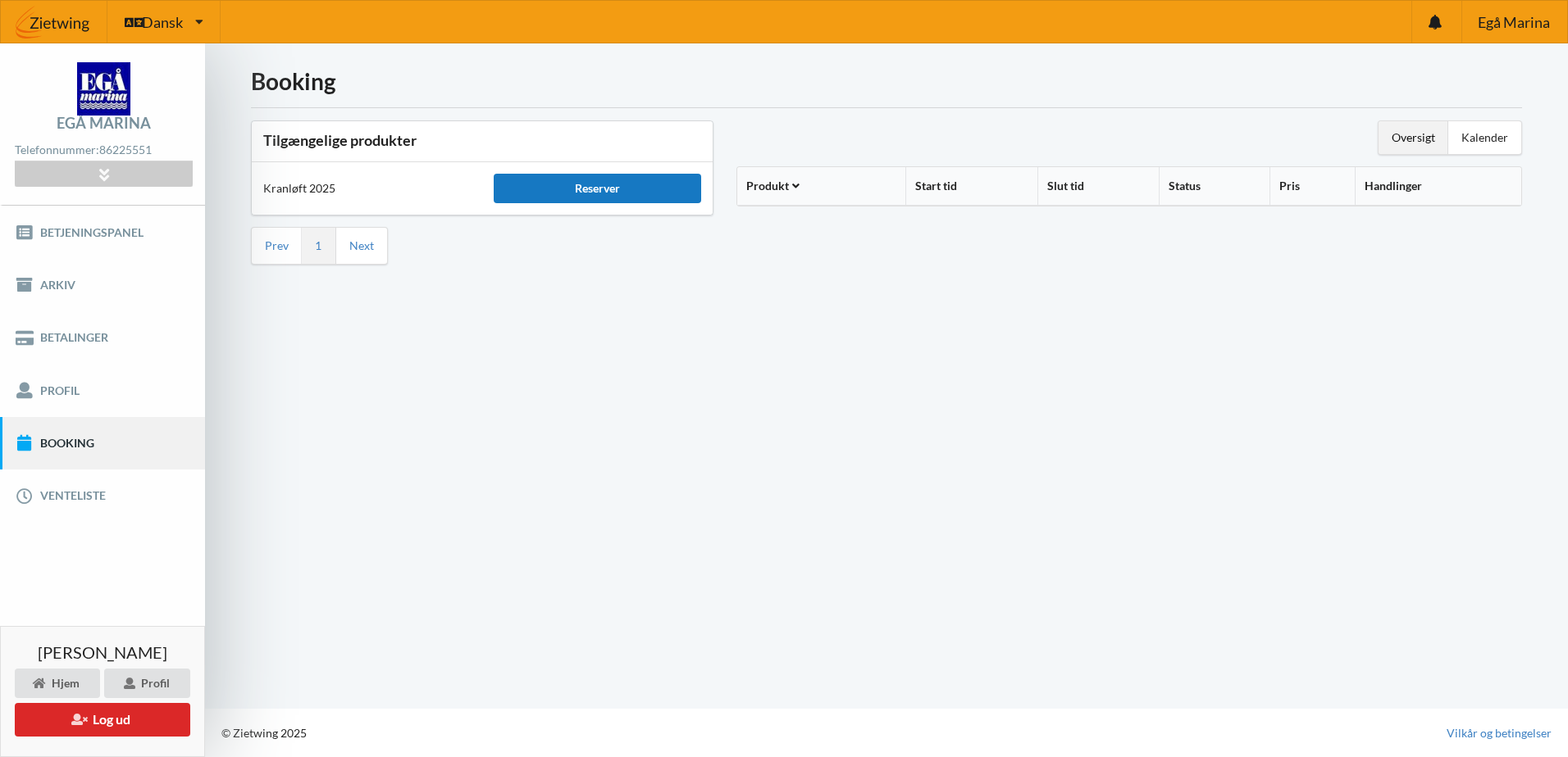
click at [598, 191] on div "Reserver" at bounding box center [597, 189] width 207 height 30
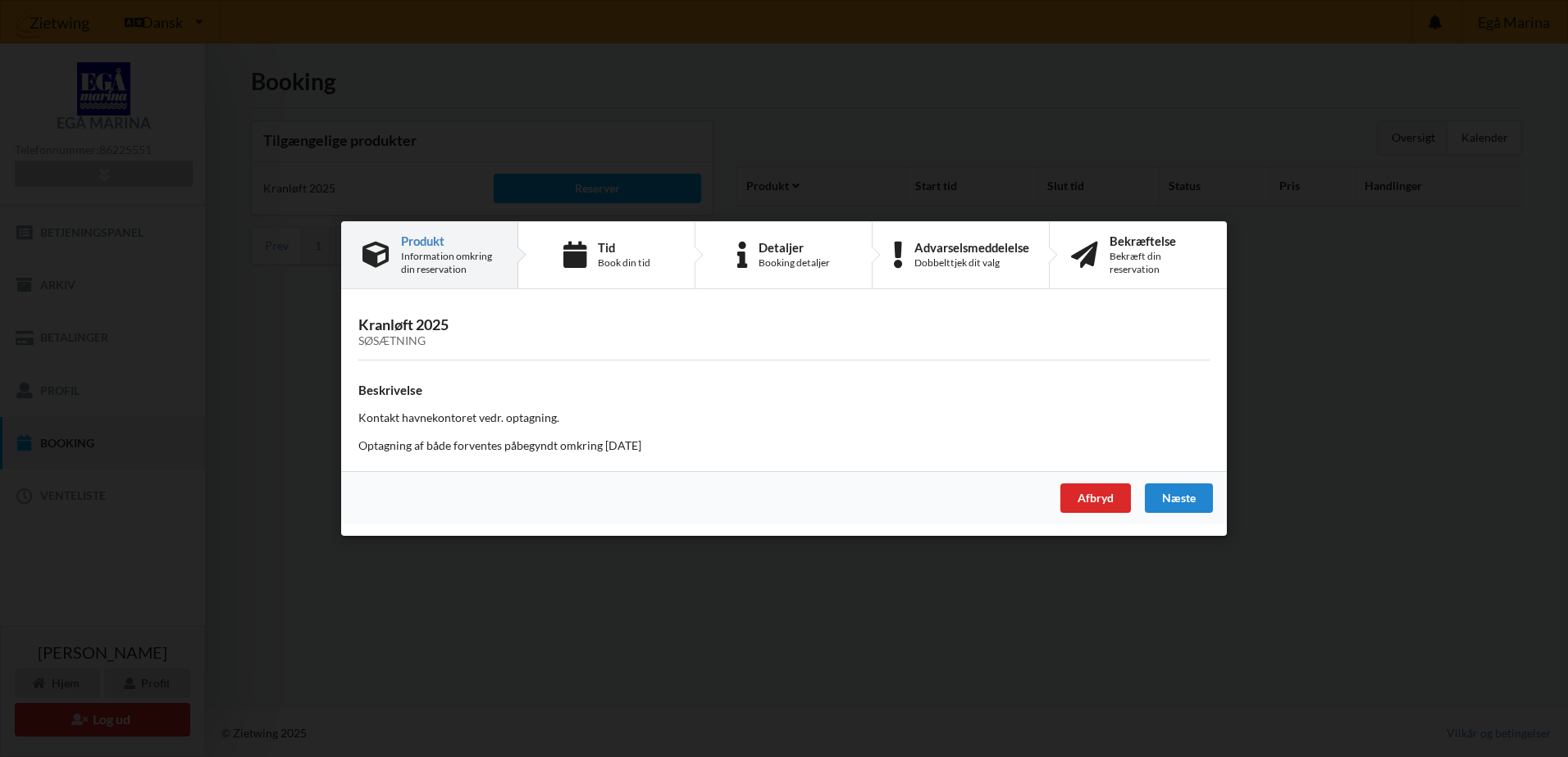
click at [422, 256] on div "Information omkring din reservation" at bounding box center [448, 263] width 95 height 26
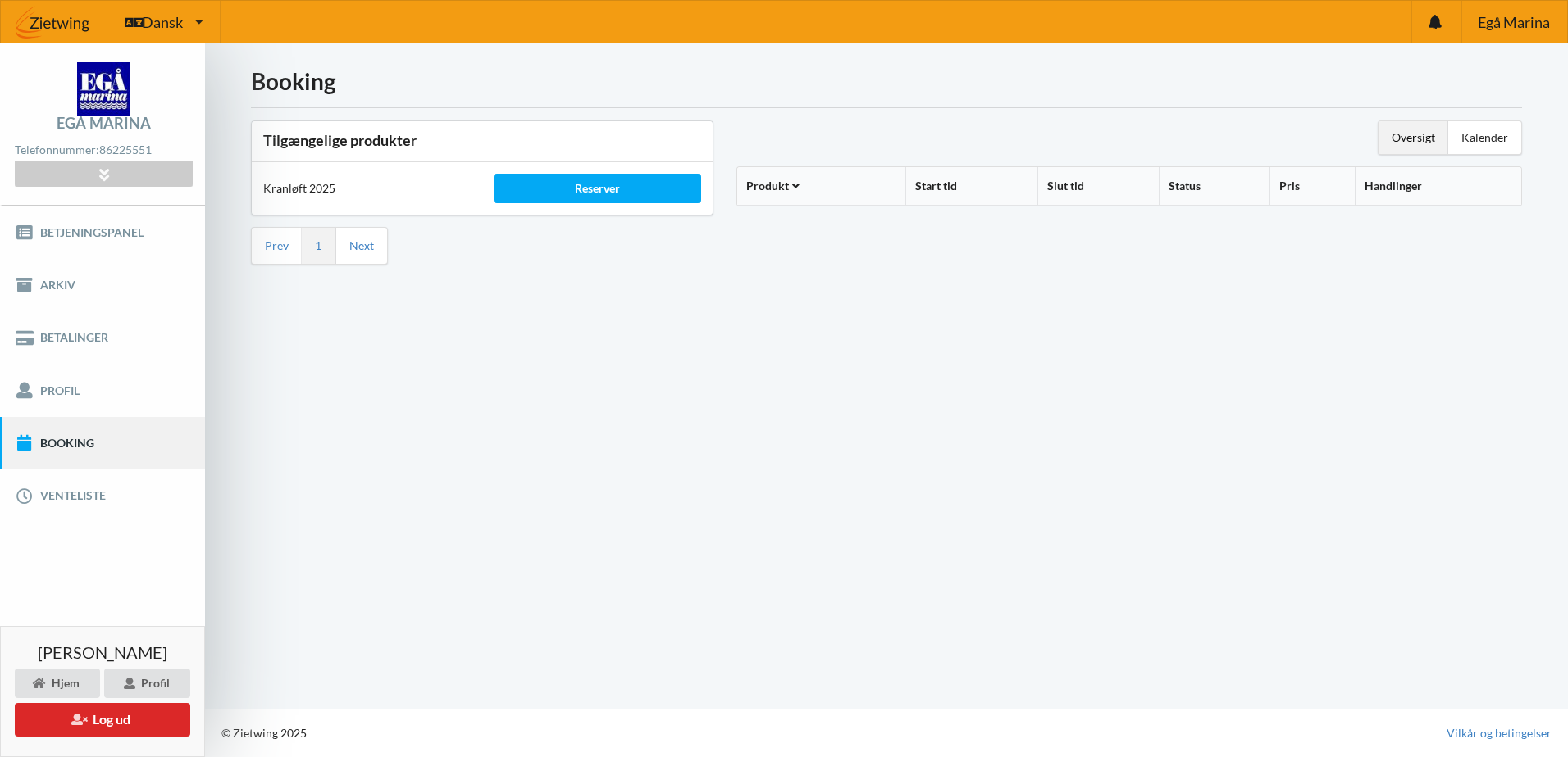
click at [86, 448] on link "Booking" at bounding box center [102, 443] width 205 height 52
click at [795, 179] on icon at bounding box center [796, 183] width 14 height 11
click at [797, 187] on icon at bounding box center [796, 183] width 14 height 11
click at [1399, 142] on div "Oversigt" at bounding box center [1413, 137] width 70 height 33
click at [1489, 137] on div "Kalender" at bounding box center [1484, 137] width 73 height 33
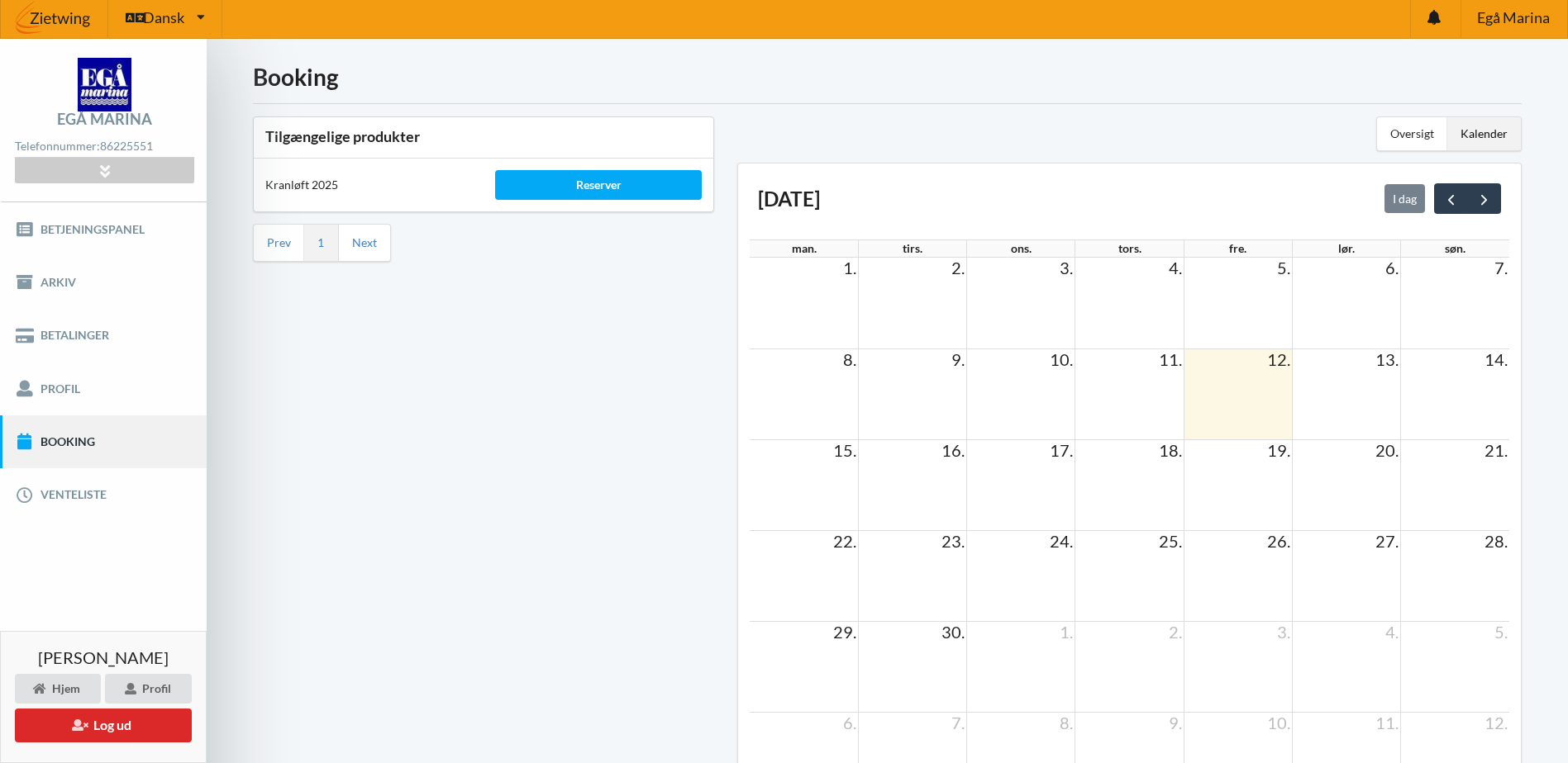
scroll to position [0, 0]
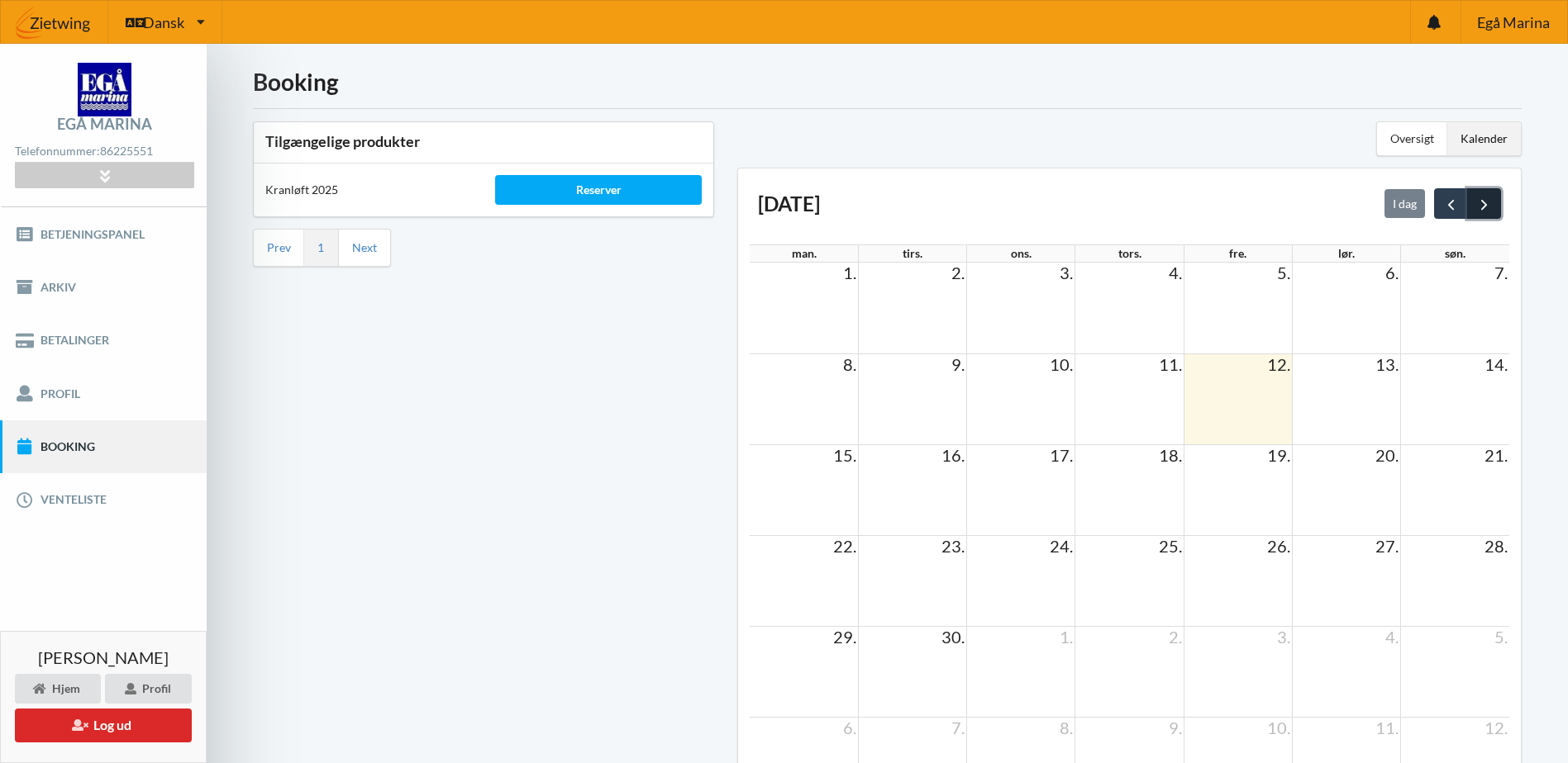
click at [1483, 204] on span "next" at bounding box center [1484, 204] width 18 height 18
click at [1267, 379] on td at bounding box center [1237, 399] width 108 height 91
click at [1278, 362] on span "10." at bounding box center [1278, 364] width 26 height 20
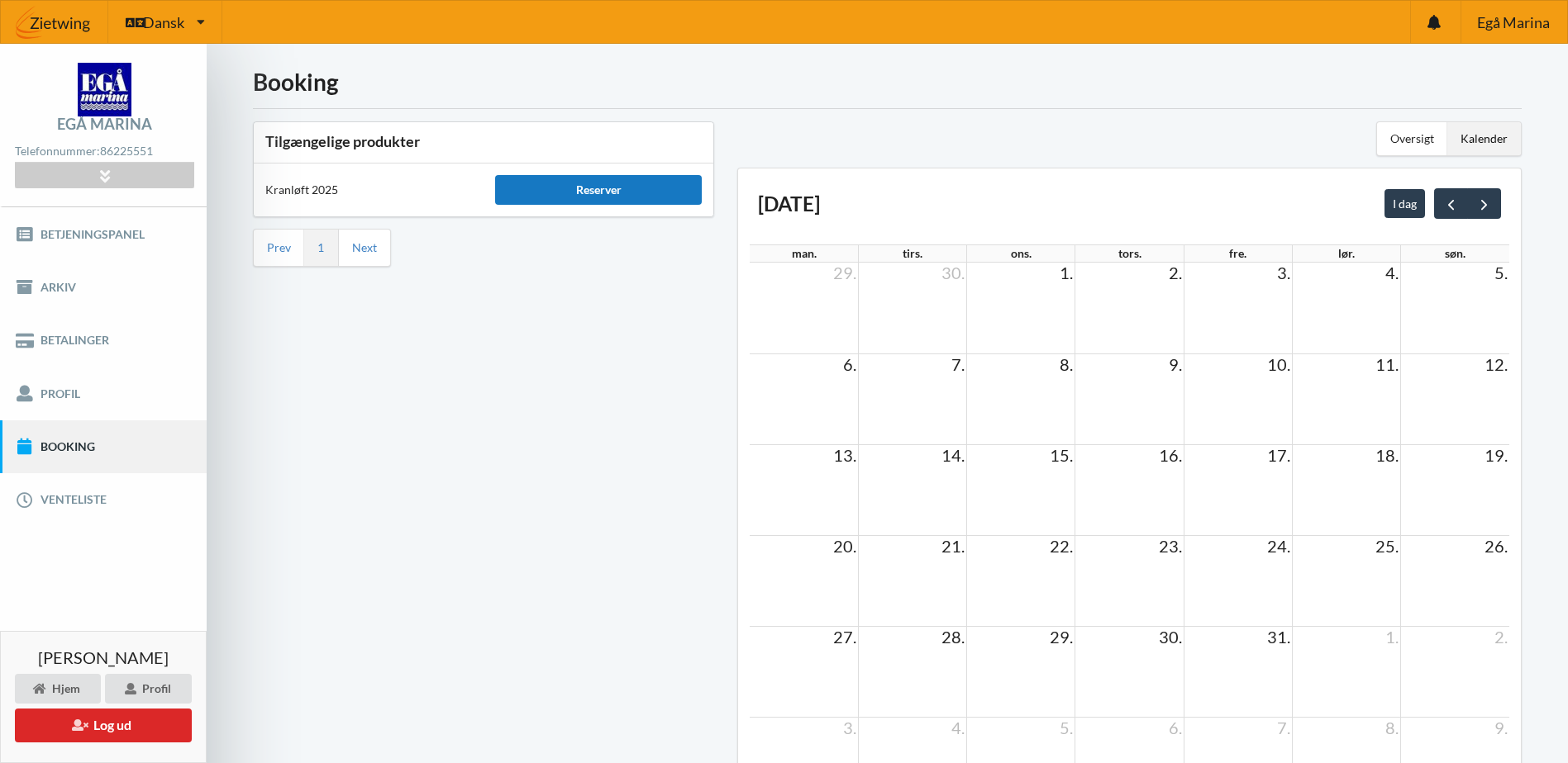
click at [590, 196] on div "Reserver" at bounding box center [598, 190] width 206 height 30
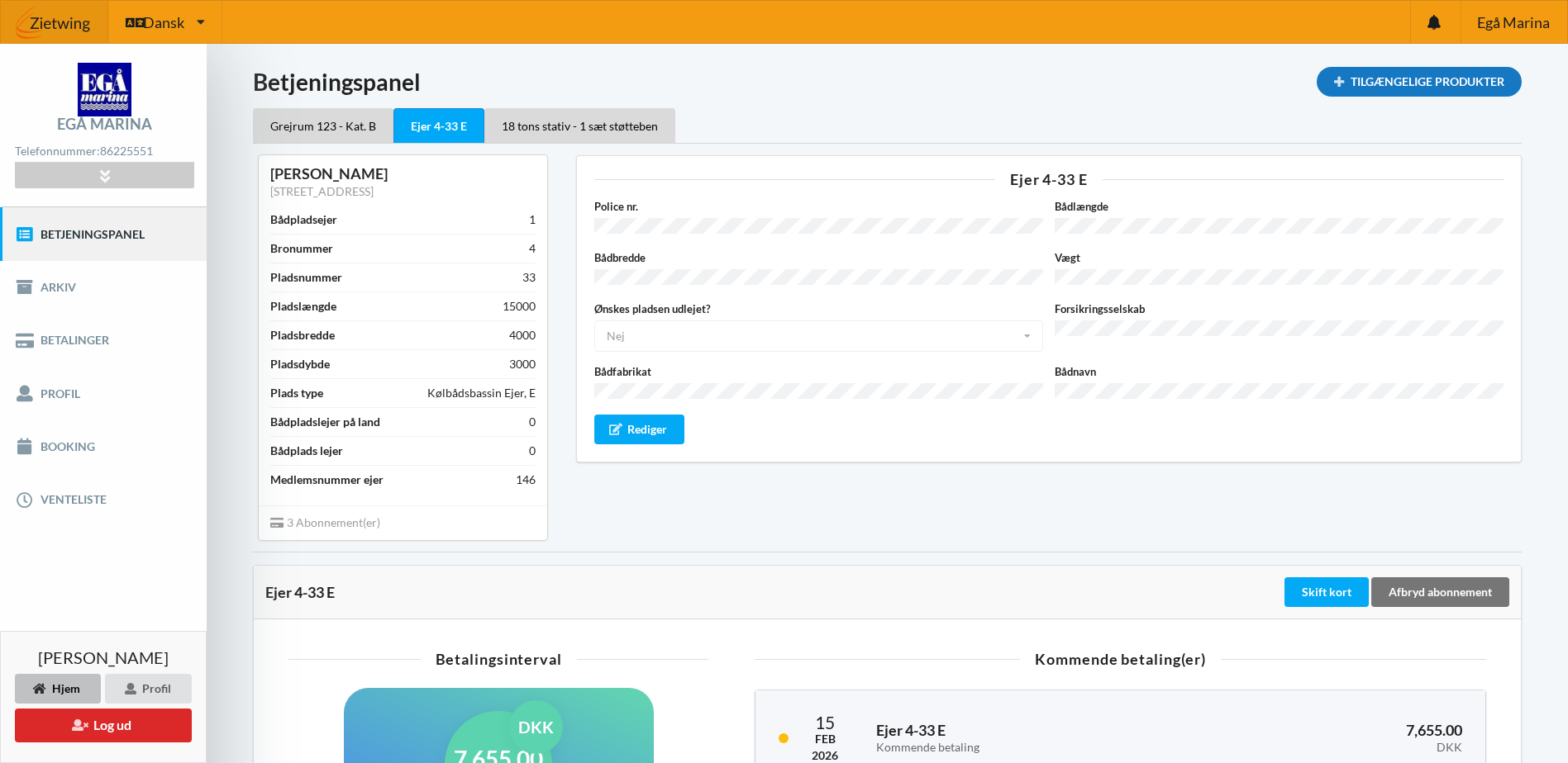
click at [1437, 74] on div "Tilgængelige Produkter" at bounding box center [1419, 82] width 205 height 30
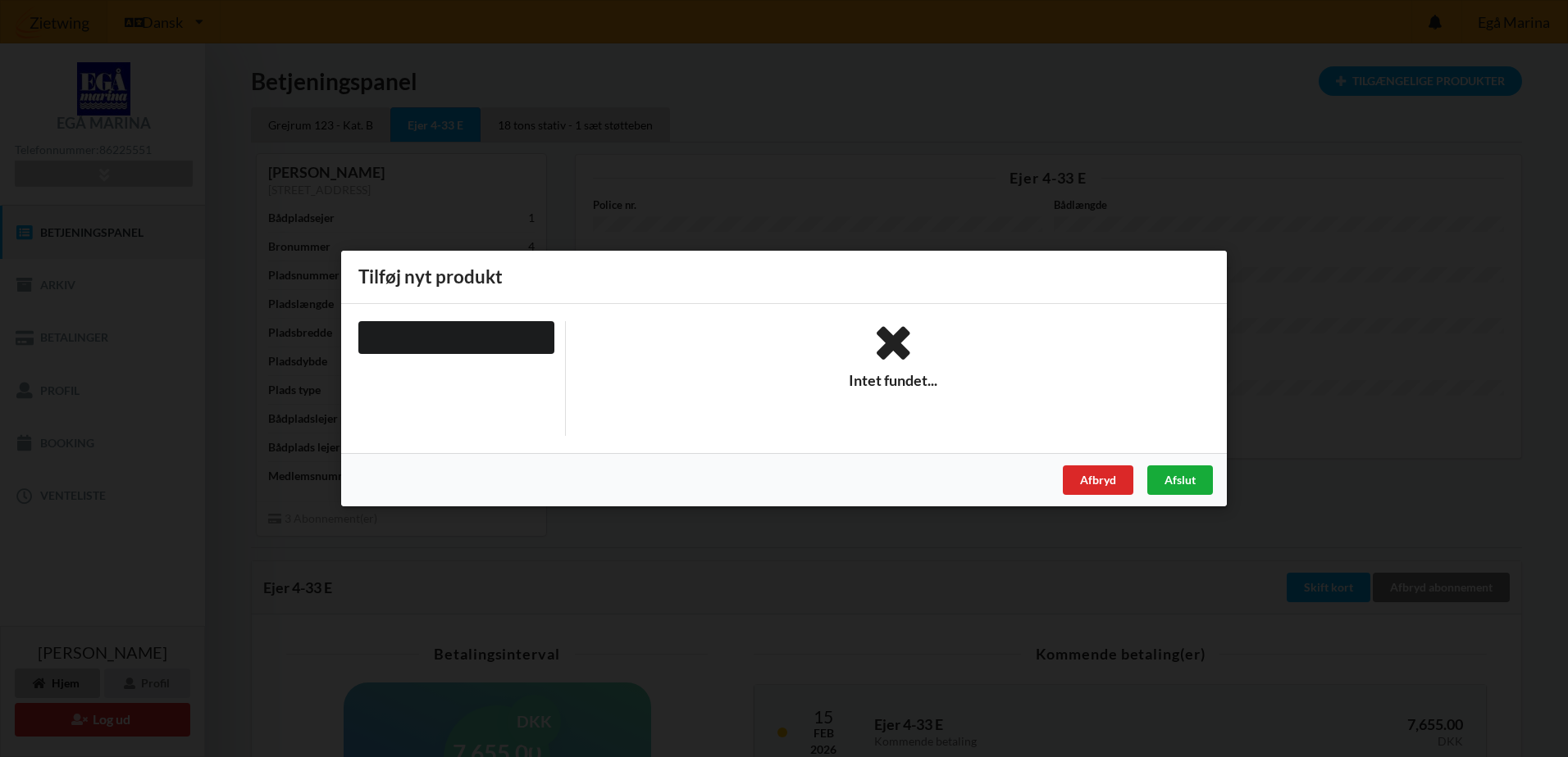
click at [1168, 479] on div "Afslut" at bounding box center [1180, 480] width 65 height 30
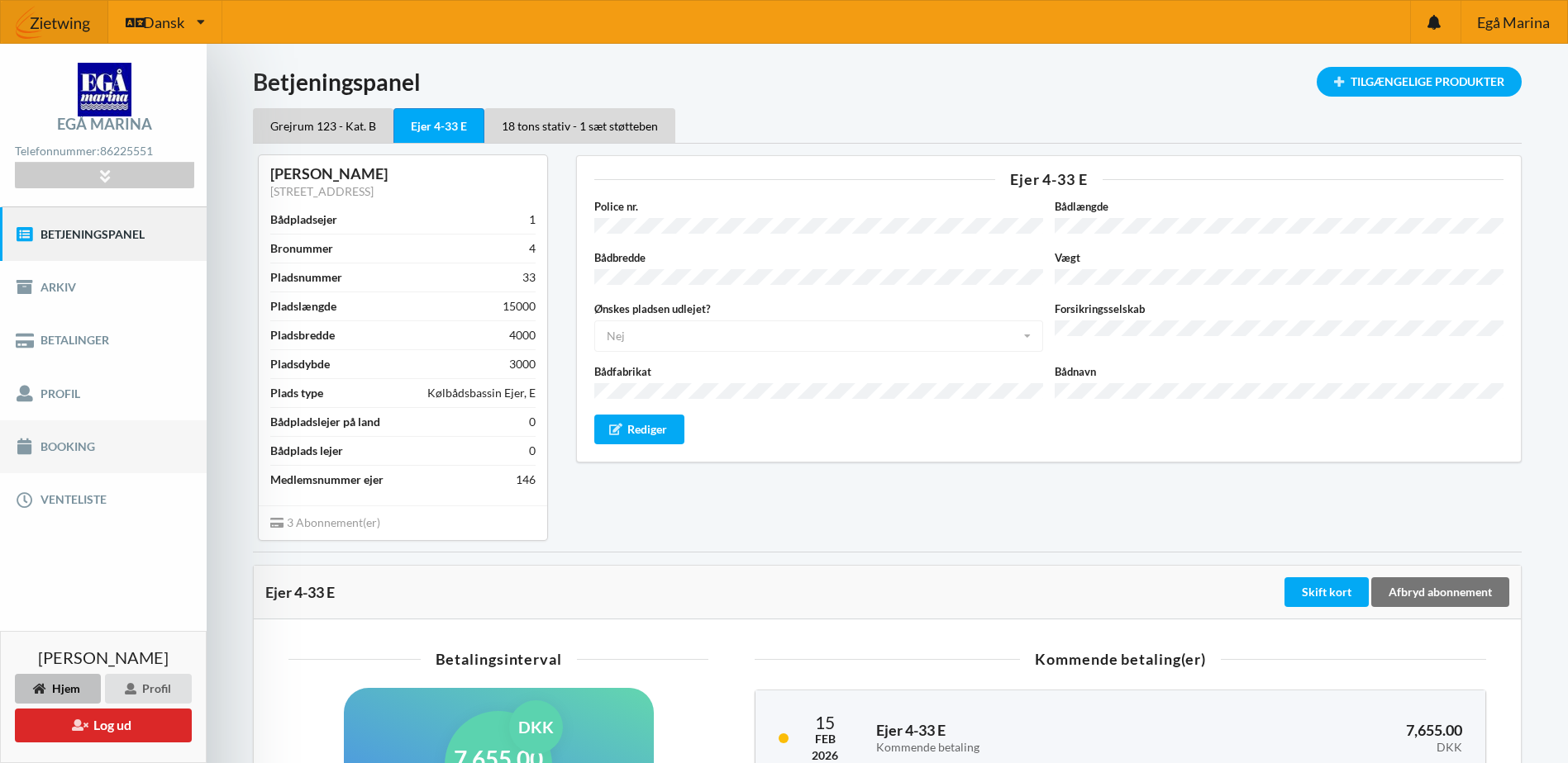
click at [76, 447] on link "Booking" at bounding box center [103, 446] width 206 height 53
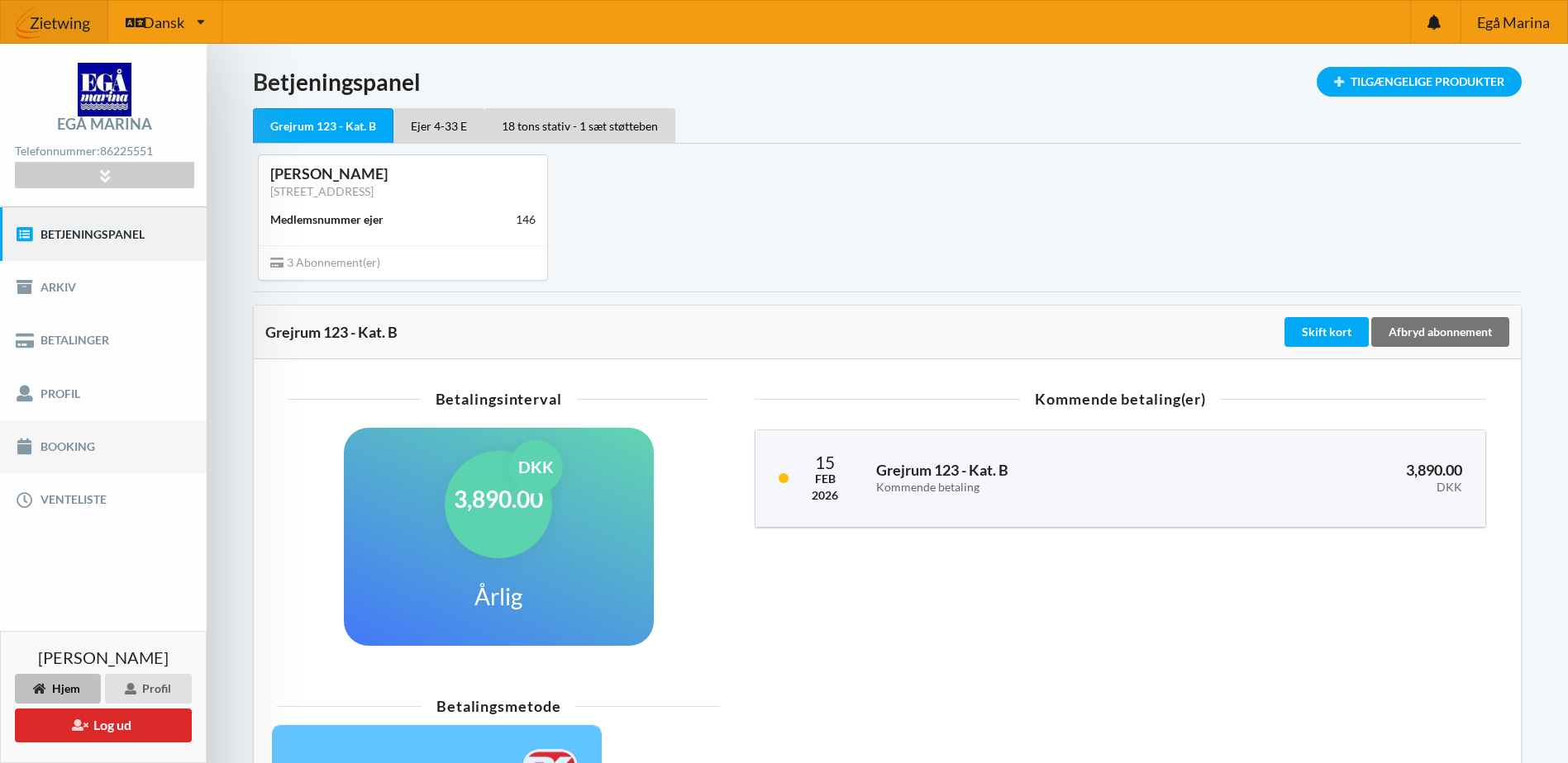
click at [61, 446] on link "Booking" at bounding box center [103, 446] width 206 height 53
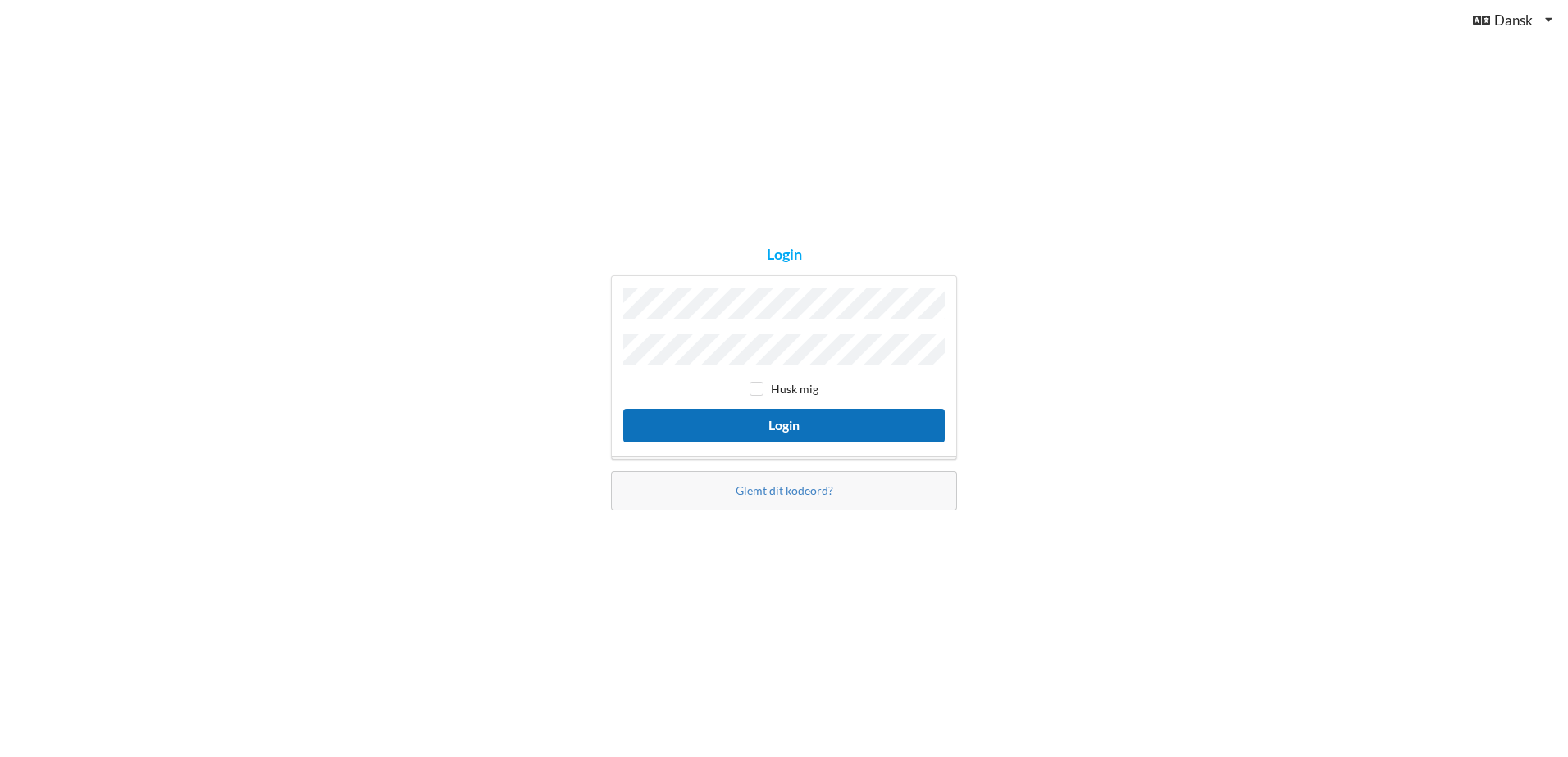
click at [796, 409] on button "Login" at bounding box center [784, 425] width 321 height 34
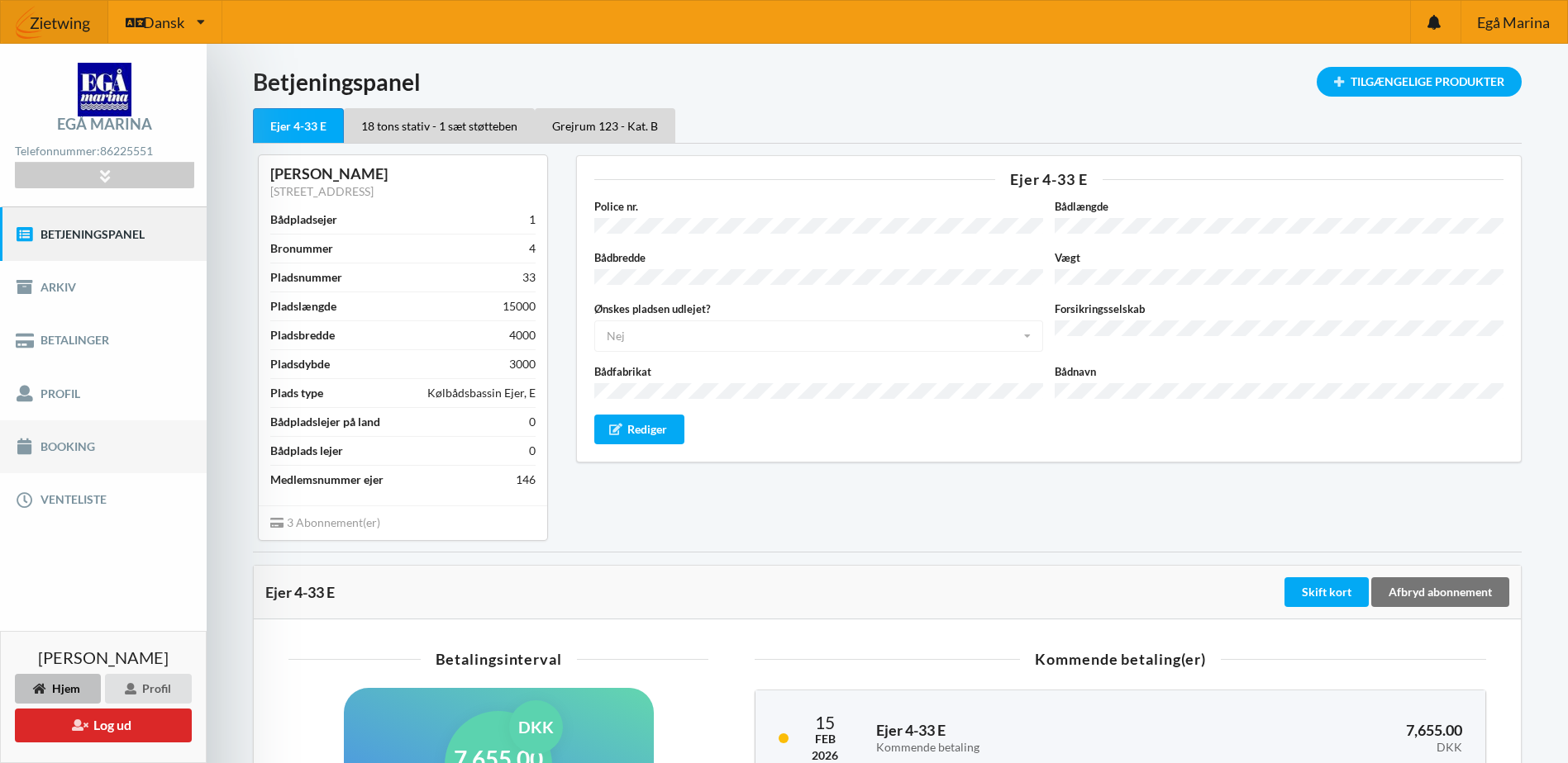
click at [64, 447] on link "Booking" at bounding box center [103, 446] width 206 height 53
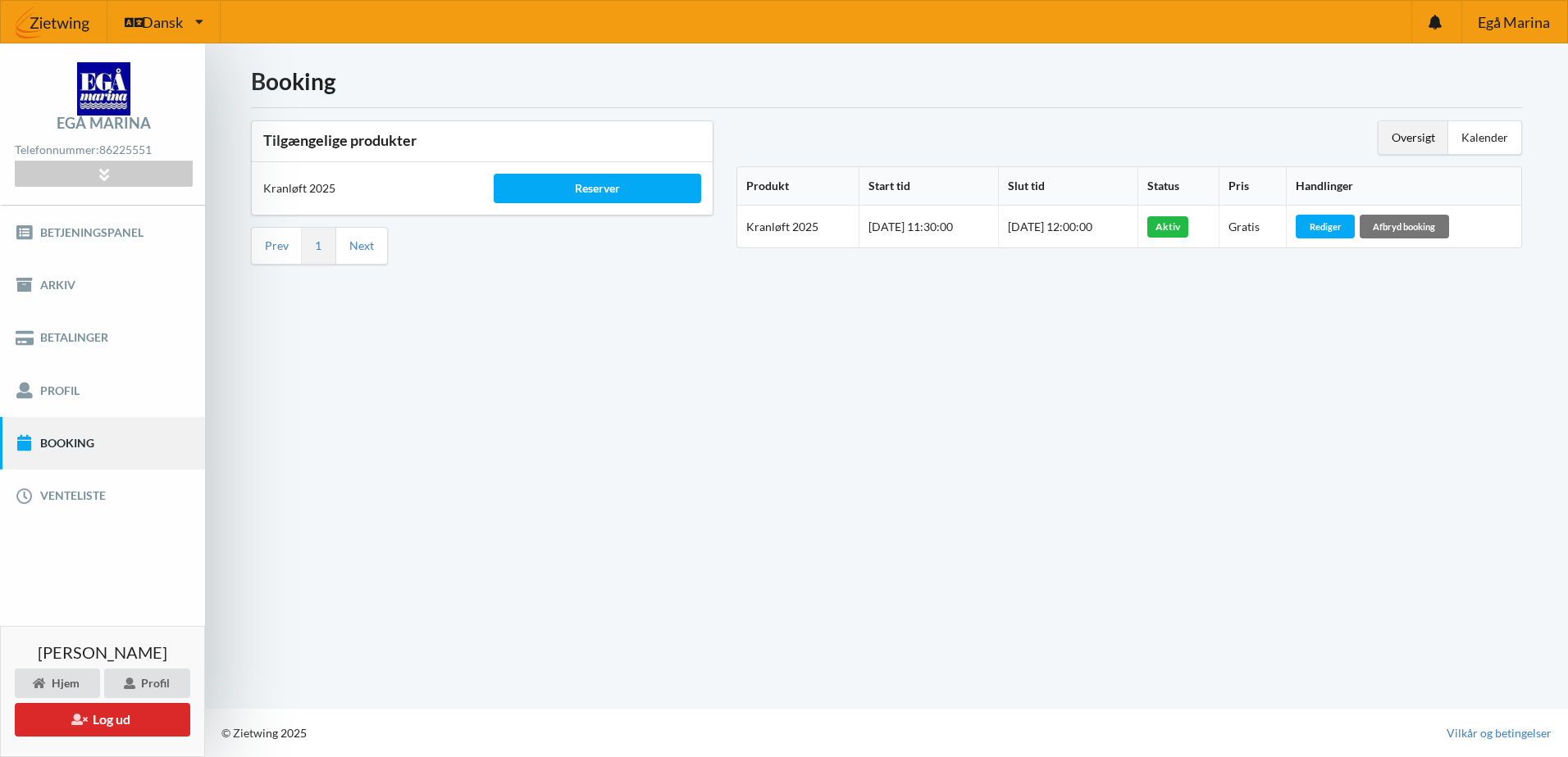
click at [1188, 231] on div "Aktiv" at bounding box center [1168, 227] width 41 height 21
click at [1479, 132] on div "Kalender" at bounding box center [1484, 137] width 73 height 33
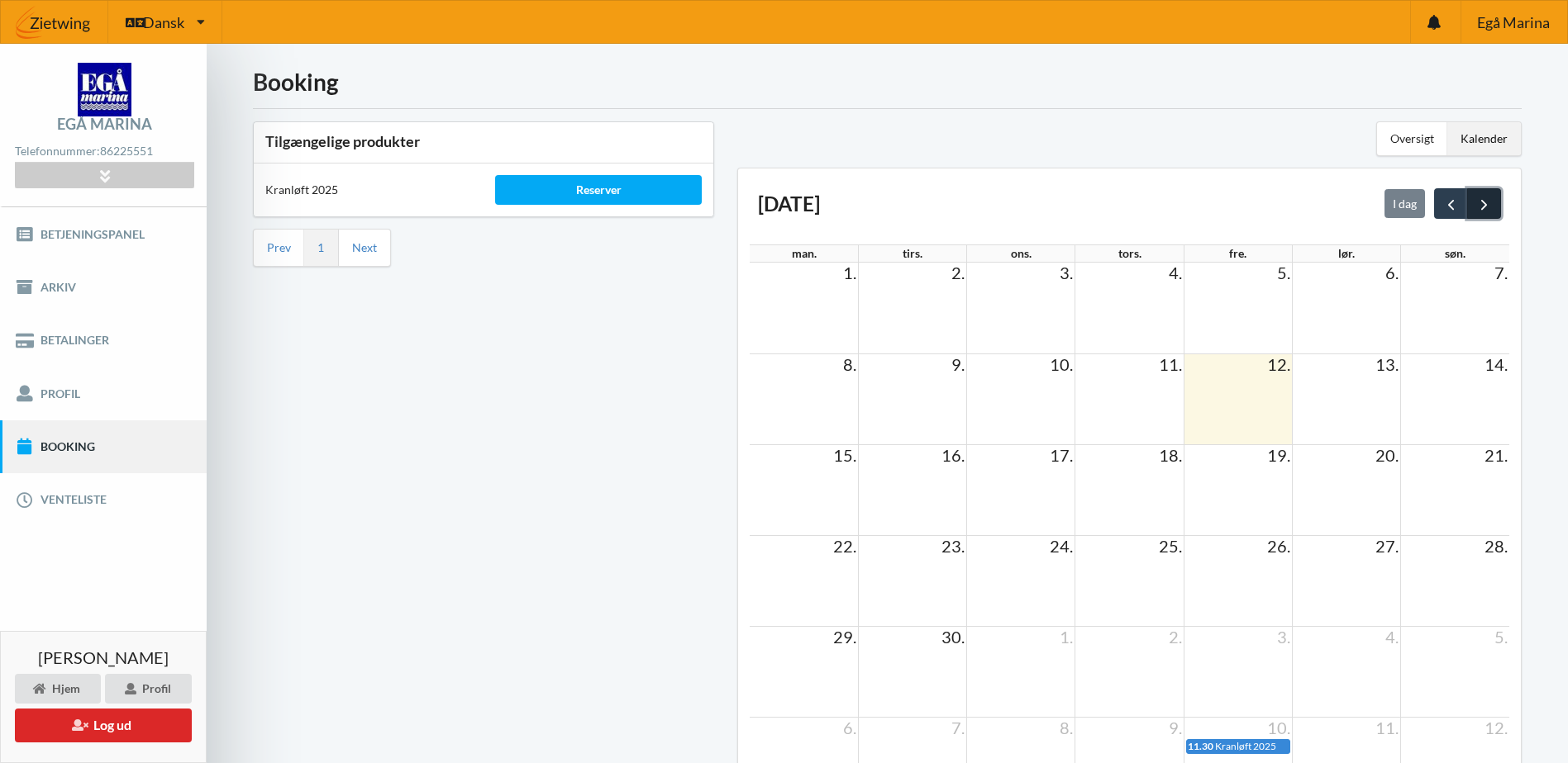
click at [1486, 210] on span "next" at bounding box center [1484, 204] width 18 height 18
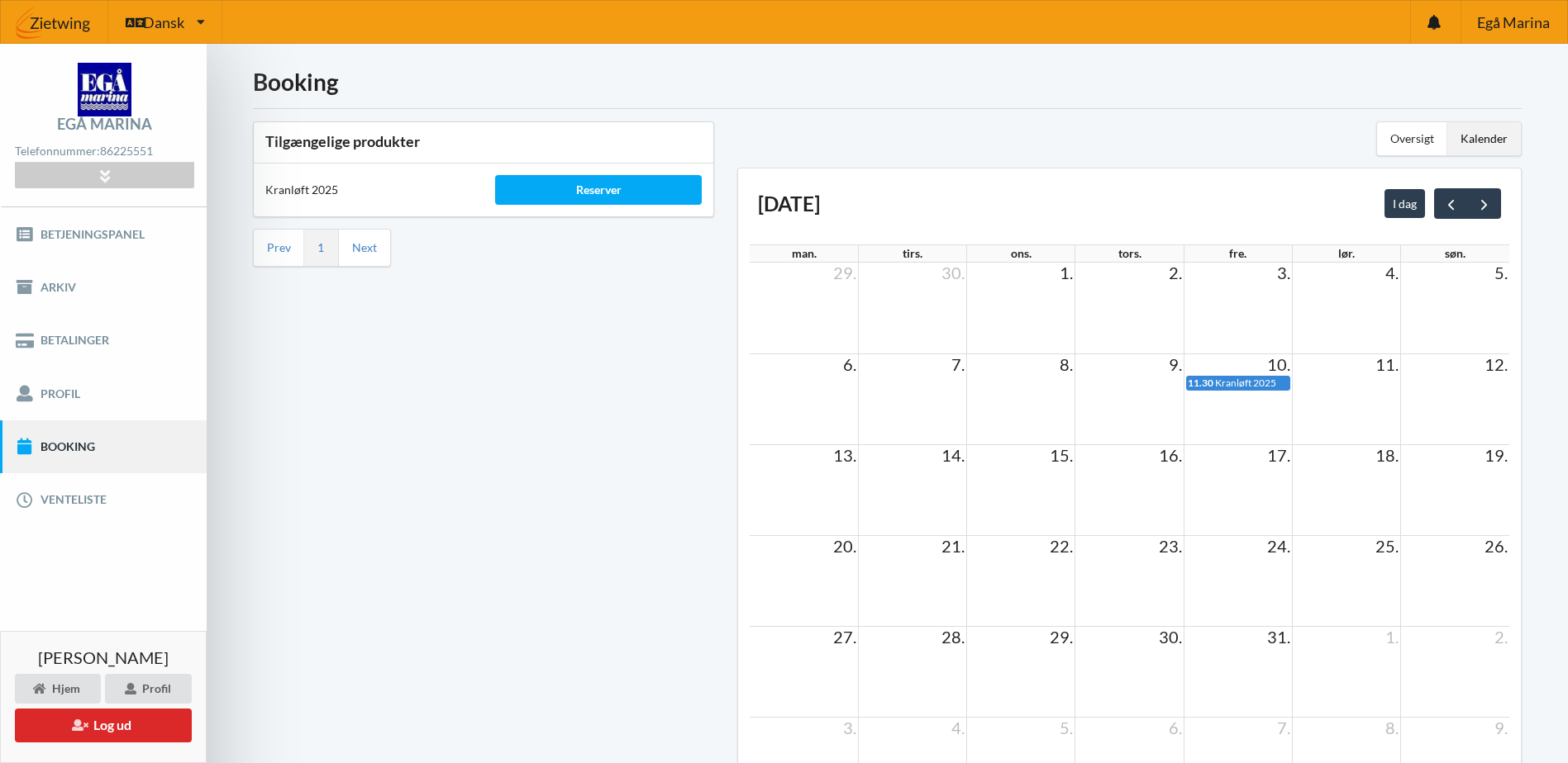
drag, startPoint x: 843, startPoint y: 575, endPoint x: 822, endPoint y: 524, distance: 55.2
click at [822, 524] on div "29. 30. 1. 2. 3. 4. 5. 6. 7. 8. 9. 10. 11. 12. 11.30 Kranløft 2025 13. 14. 15. …" at bounding box center [1129, 538] width 760 height 549
